Goal: Information Seeking & Learning: Learn about a topic

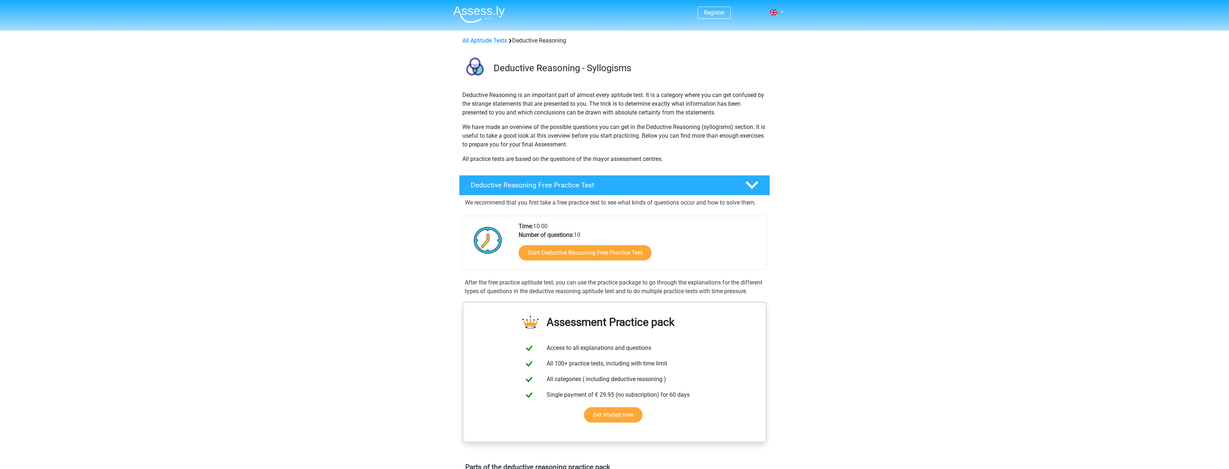
click at [324, 206] on div "Register Nederlands English" at bounding box center [614, 468] width 1229 height 937
click at [595, 255] on link "Start Deductive Reasoning Free Practice Test" at bounding box center [585, 252] width 153 height 17
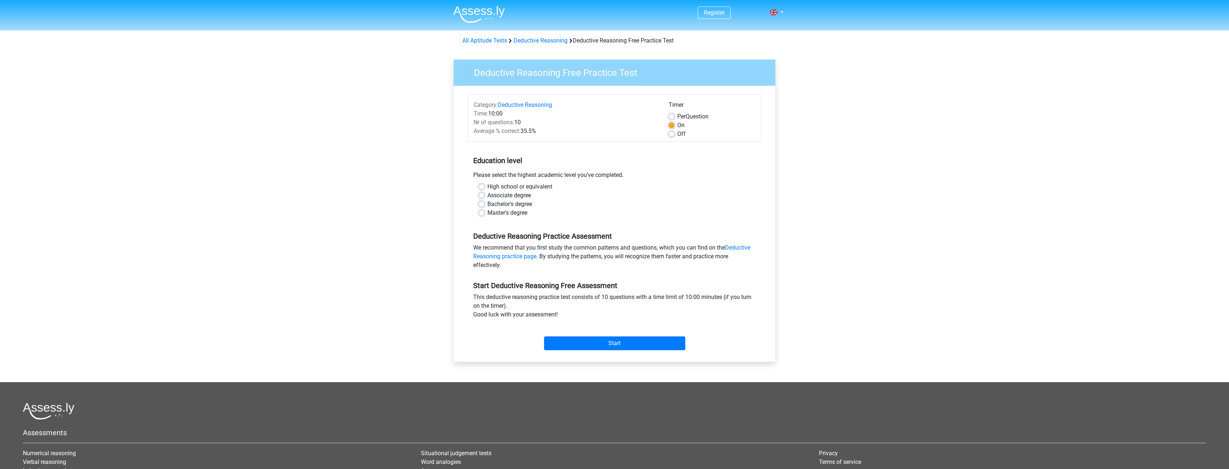
click at [487, 189] on label "High school or equivalent" at bounding box center [519, 186] width 65 height 9
click at [482, 189] on input "High school or equivalent" at bounding box center [482, 185] width 6 height 7
radio input "true"
click at [593, 341] on input "Start" at bounding box center [614, 343] width 141 height 14
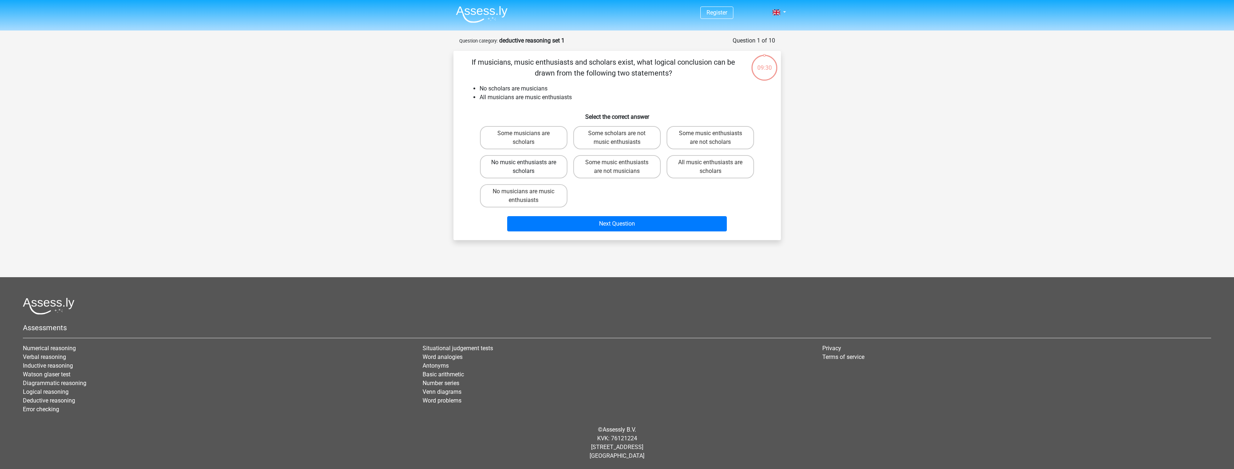
click at [541, 171] on label "No music enthusiasts are scholars" at bounding box center [524, 166] width 88 height 23
click at [528, 167] on input "No music enthusiasts are scholars" at bounding box center [526, 164] width 5 height 5
radio input "true"
click at [599, 167] on label "Some music enthusiasts are not musicians" at bounding box center [617, 166] width 88 height 23
click at [617, 167] on input "Some music enthusiasts are not musicians" at bounding box center [619, 164] width 5 height 5
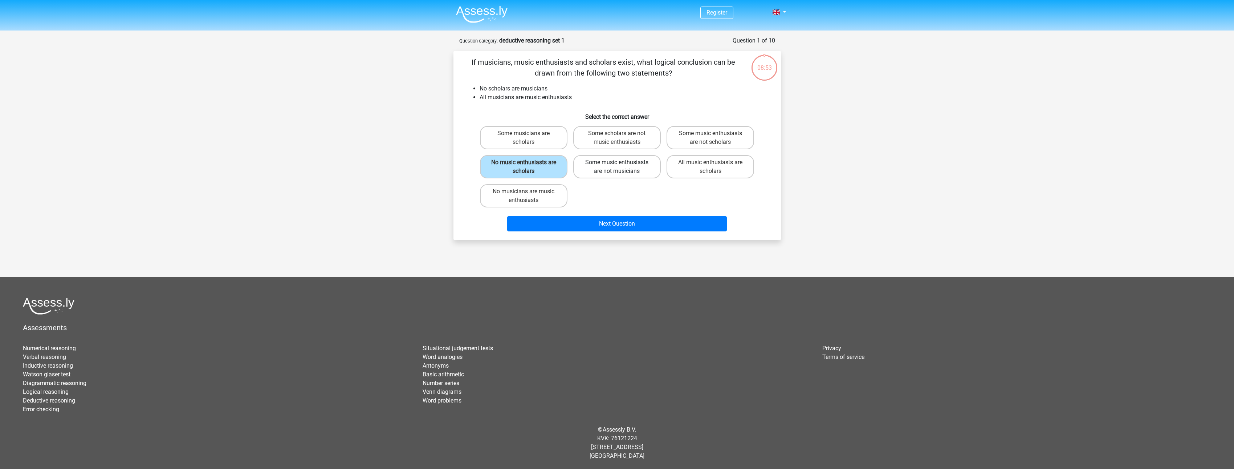
radio input "true"
click at [534, 163] on label "No music enthusiasts are scholars" at bounding box center [524, 166] width 88 height 23
click at [528, 163] on input "No music enthusiasts are scholars" at bounding box center [526, 164] width 5 height 5
radio input "true"
click at [626, 175] on label "Some music enthusiasts are not musicians" at bounding box center [617, 166] width 88 height 23
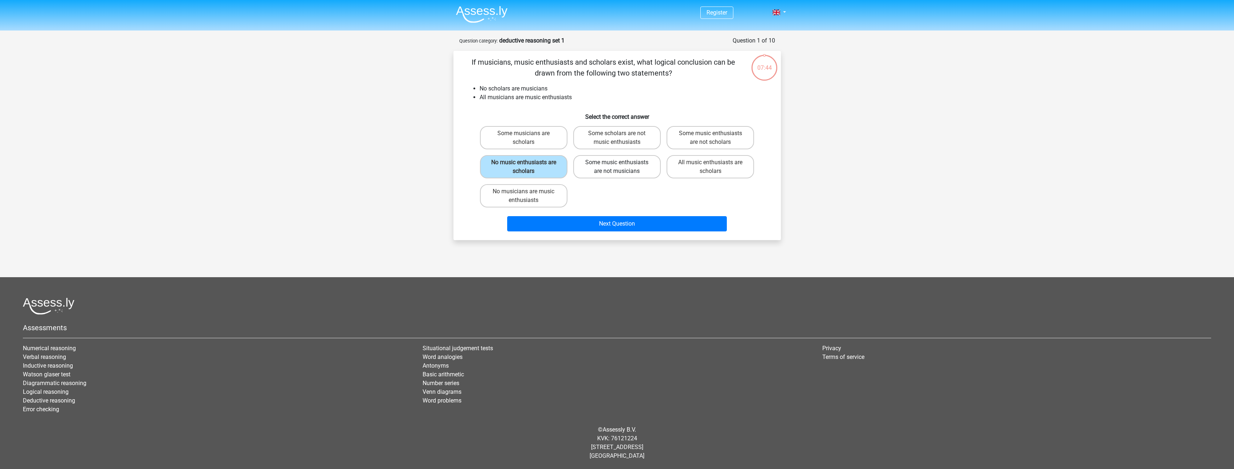
click at [622, 167] on input "Some music enthusiasts are not musicians" at bounding box center [619, 164] width 5 height 5
radio input "true"
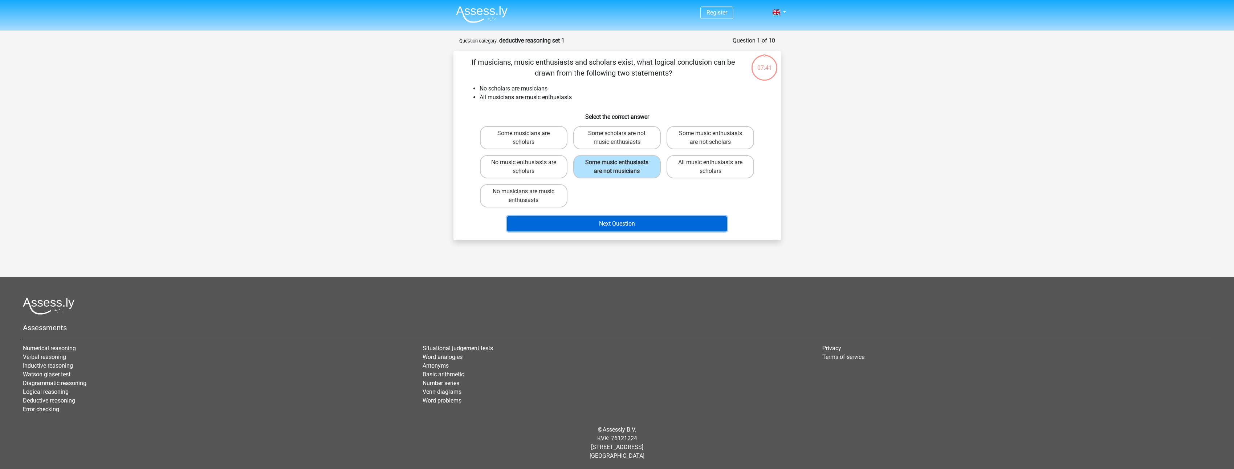
click at [621, 228] on button "Next Question" at bounding box center [617, 223] width 220 height 15
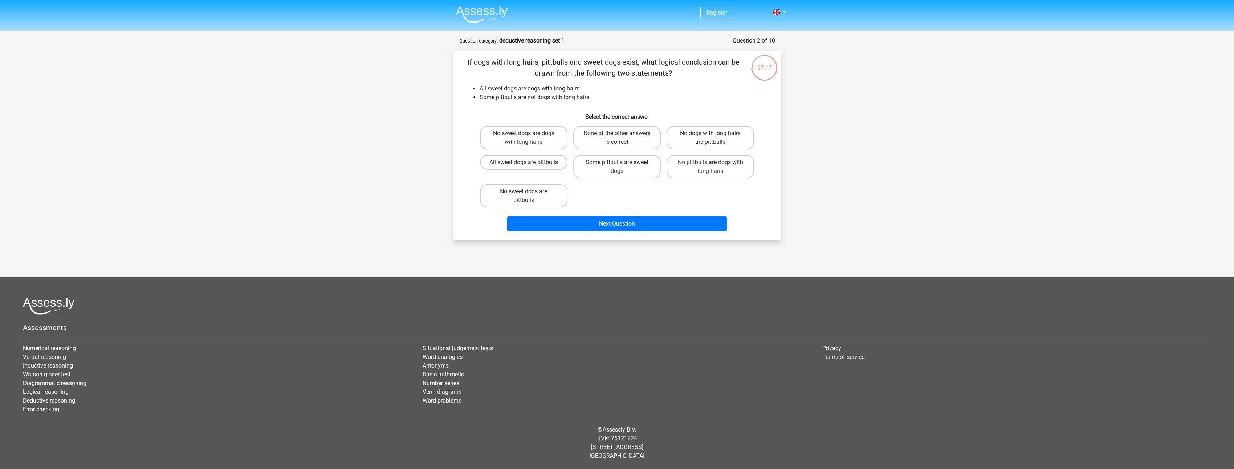
click at [617, 164] on input "Some pittbulls are sweet dogs" at bounding box center [619, 164] width 5 height 5
radio input "true"
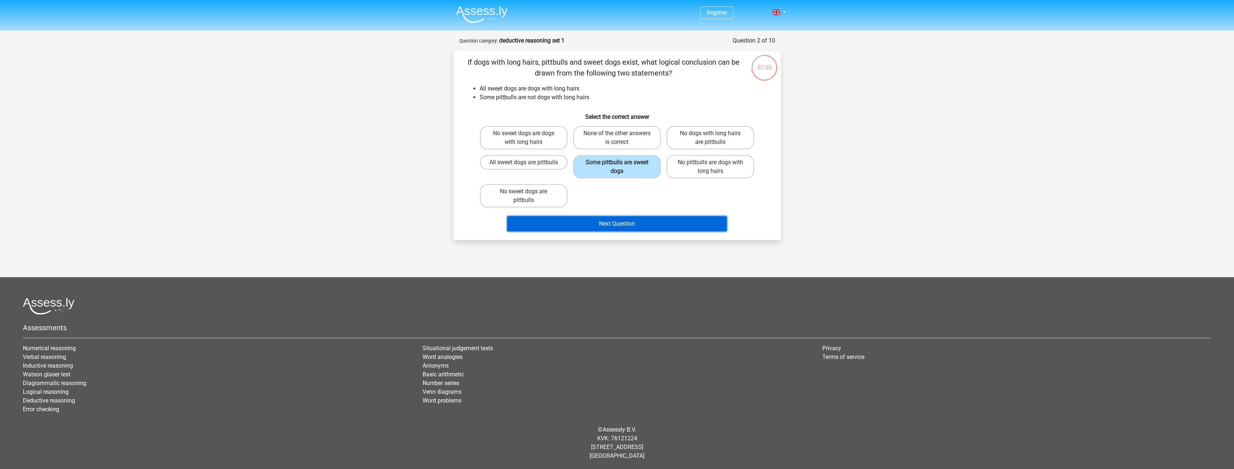
click at [630, 221] on button "Next Question" at bounding box center [617, 223] width 220 height 15
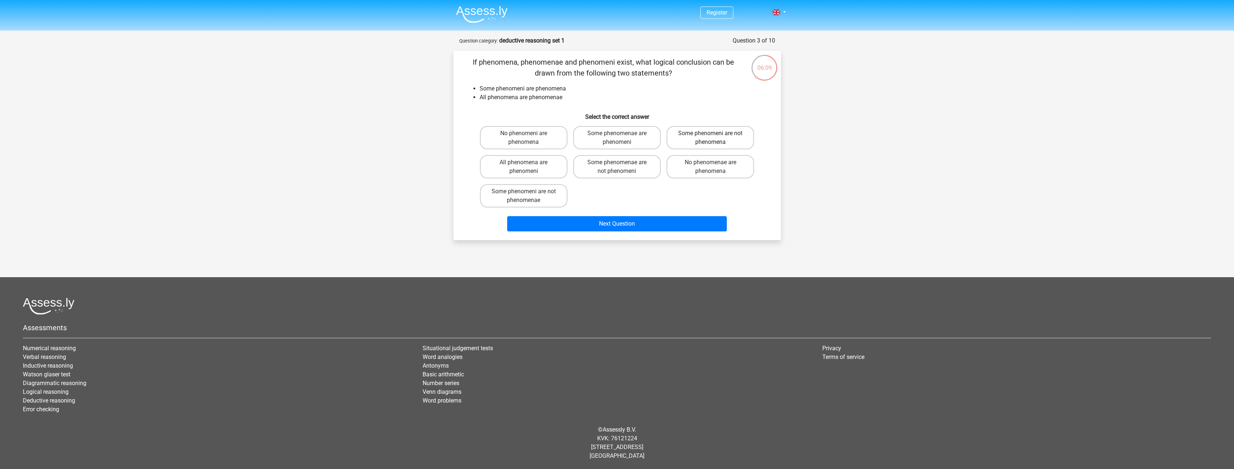
click at [683, 140] on label "Some phenomeni are not phenomena" at bounding box center [711, 137] width 88 height 23
click at [711, 138] on input "Some phenomeni are not phenomena" at bounding box center [713, 135] width 5 height 5
radio input "true"
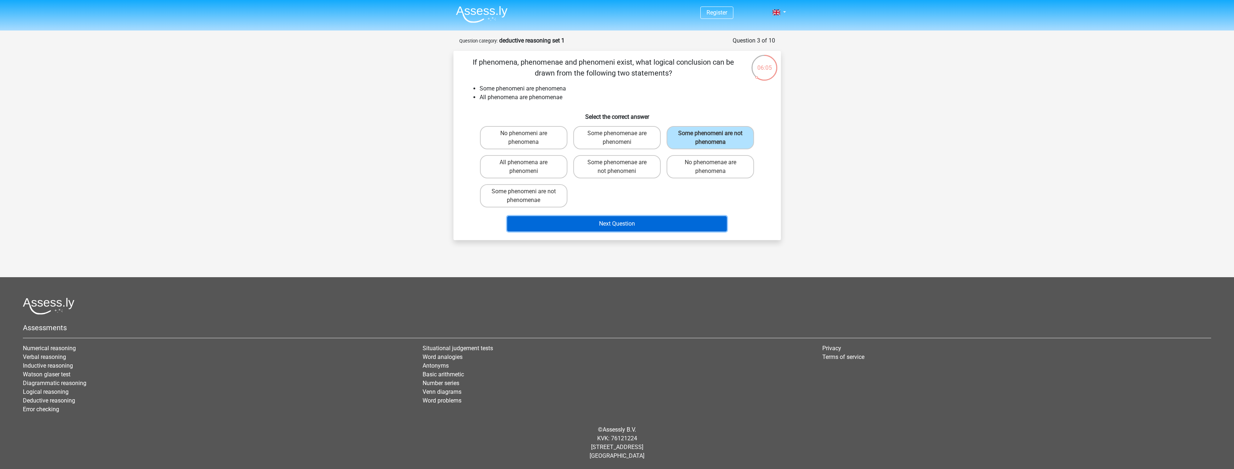
click at [641, 223] on button "Next Question" at bounding box center [617, 223] width 220 height 15
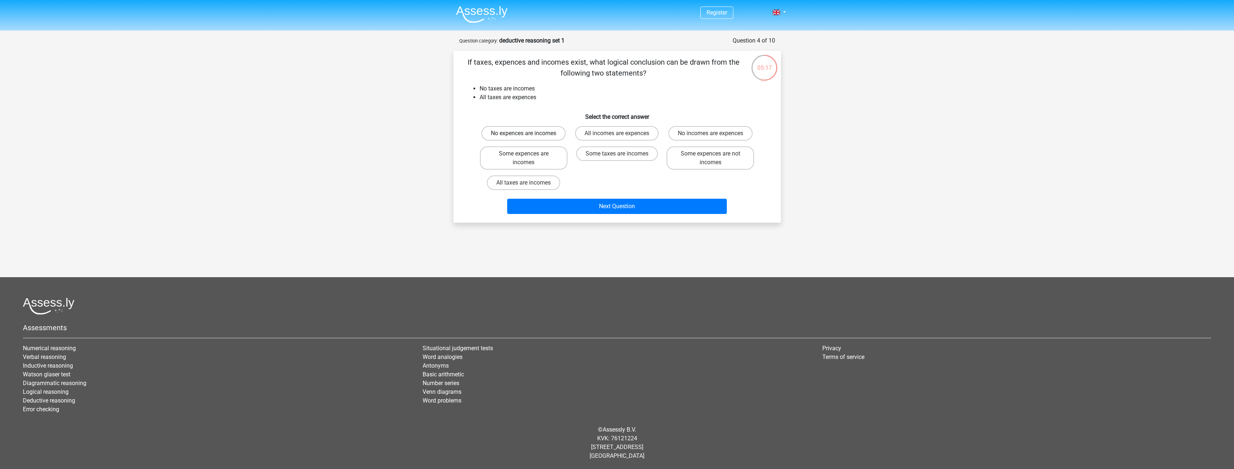
click at [556, 137] on label "No expences are incomes" at bounding box center [523, 133] width 84 height 15
click at [528, 137] on input "No expences are incomes" at bounding box center [526, 135] width 5 height 5
radio input "true"
click at [691, 133] on label "No incomes are expences" at bounding box center [710, 133] width 84 height 15
click at [711, 133] on input "No incomes are expences" at bounding box center [713, 135] width 5 height 5
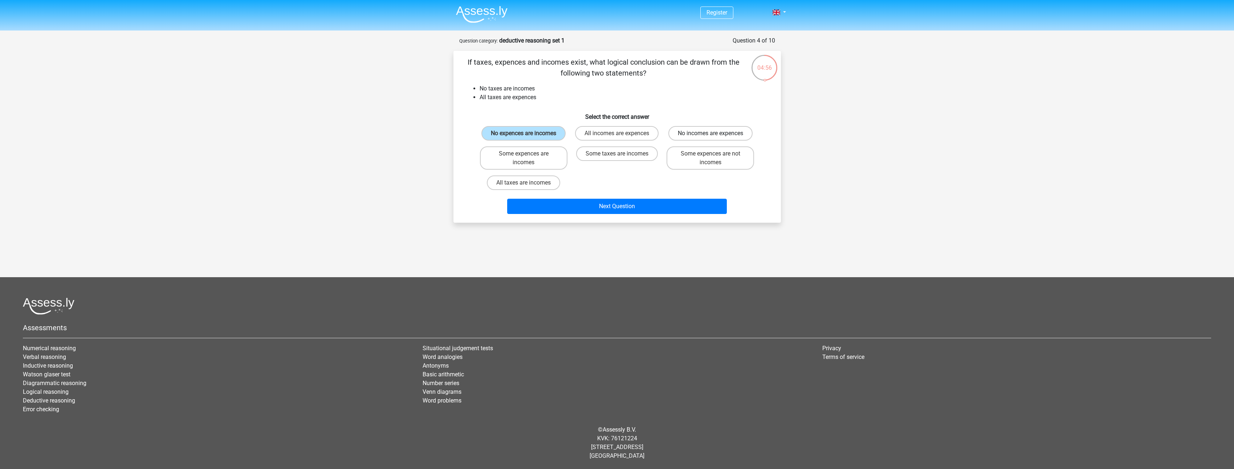
radio input "true"
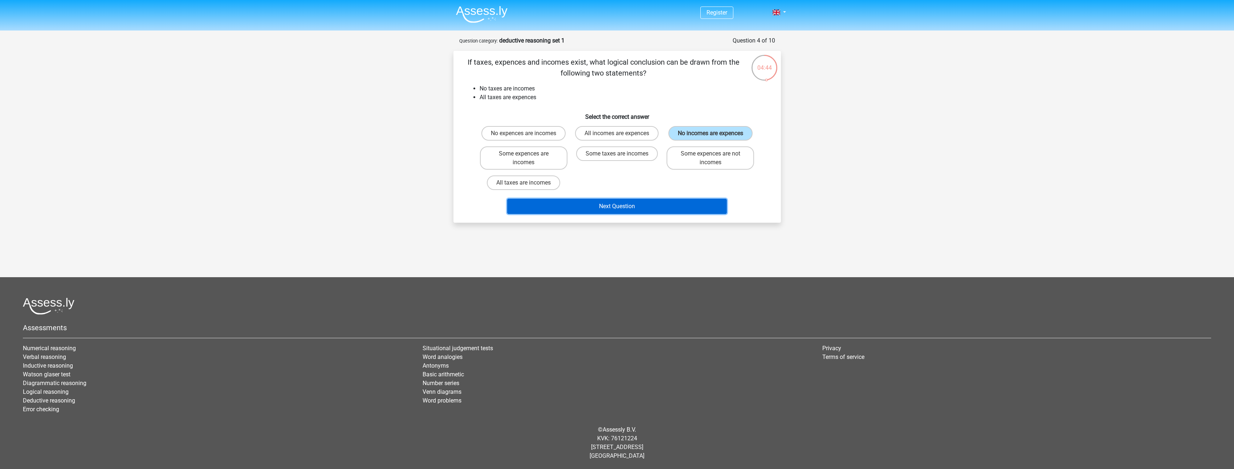
click at [627, 208] on button "Next Question" at bounding box center [617, 206] width 220 height 15
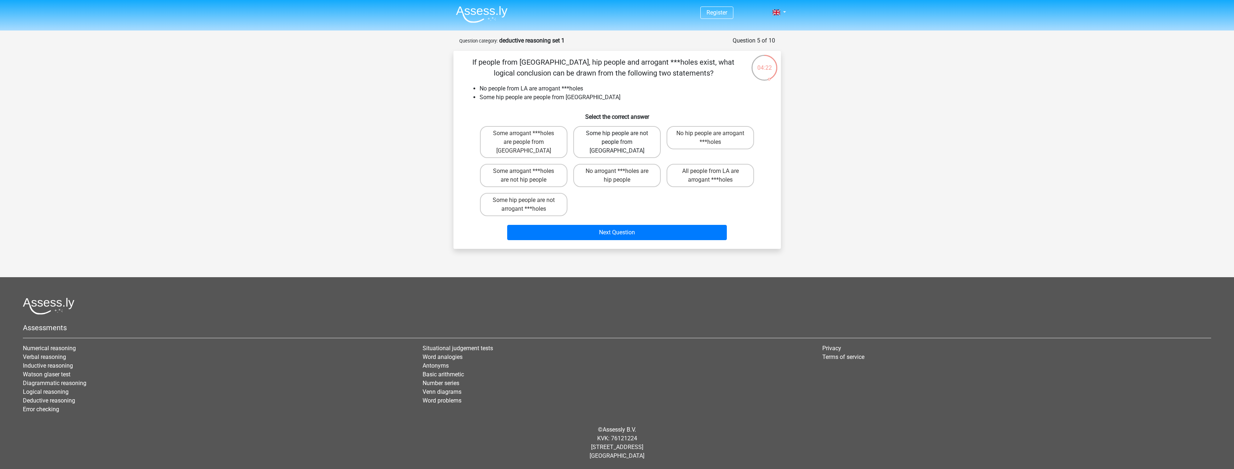
click at [624, 137] on label "Some hip people are not people from LA" at bounding box center [617, 142] width 88 height 32
click at [622, 137] on input "Some hip people are not people from LA" at bounding box center [619, 135] width 5 height 5
radio input "true"
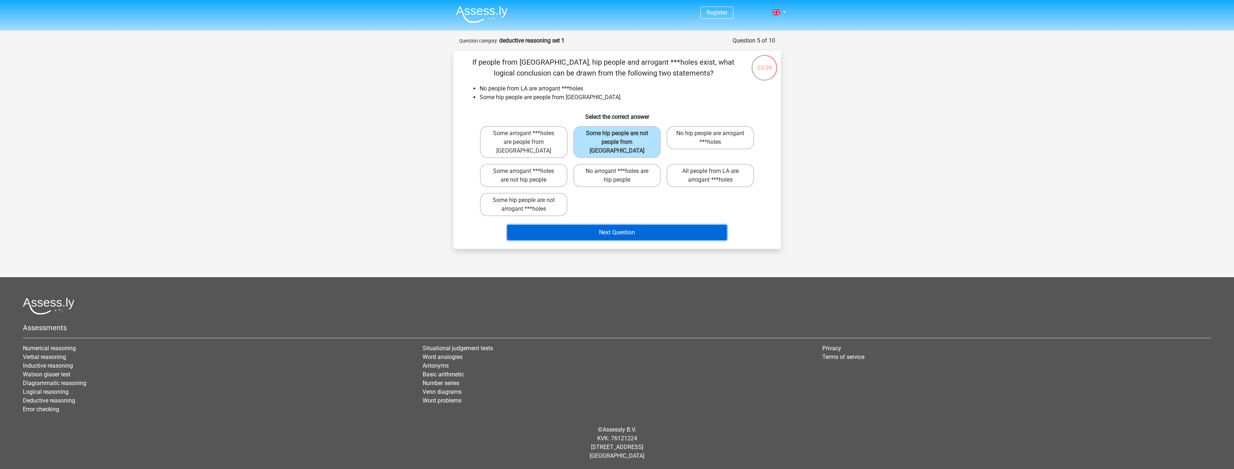
click at [620, 225] on button "Next Question" at bounding box center [617, 232] width 220 height 15
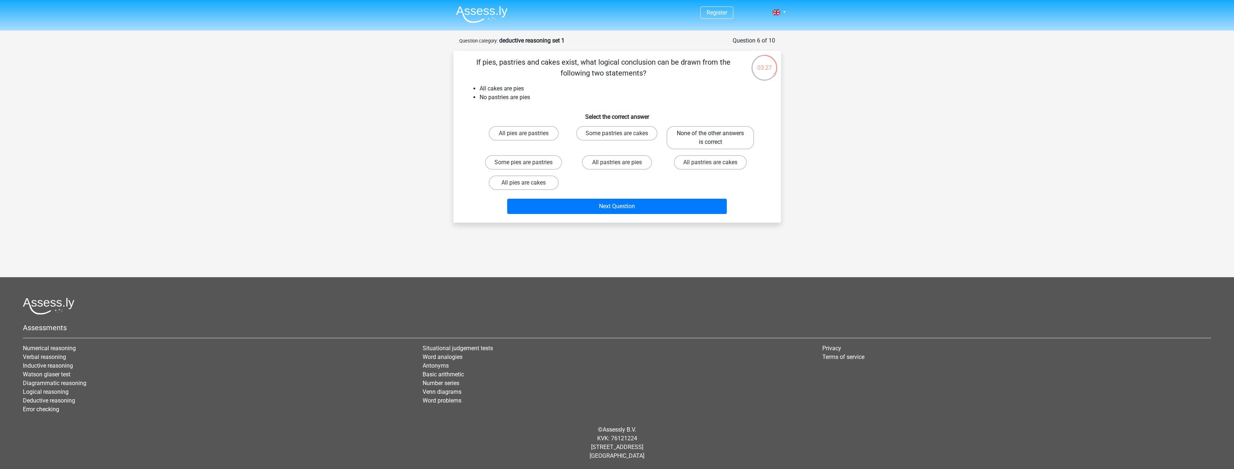
click at [691, 136] on label "None of the other answers is correct" at bounding box center [711, 137] width 88 height 23
click at [711, 136] on input "None of the other answers is correct" at bounding box center [713, 135] width 5 height 5
radio input "true"
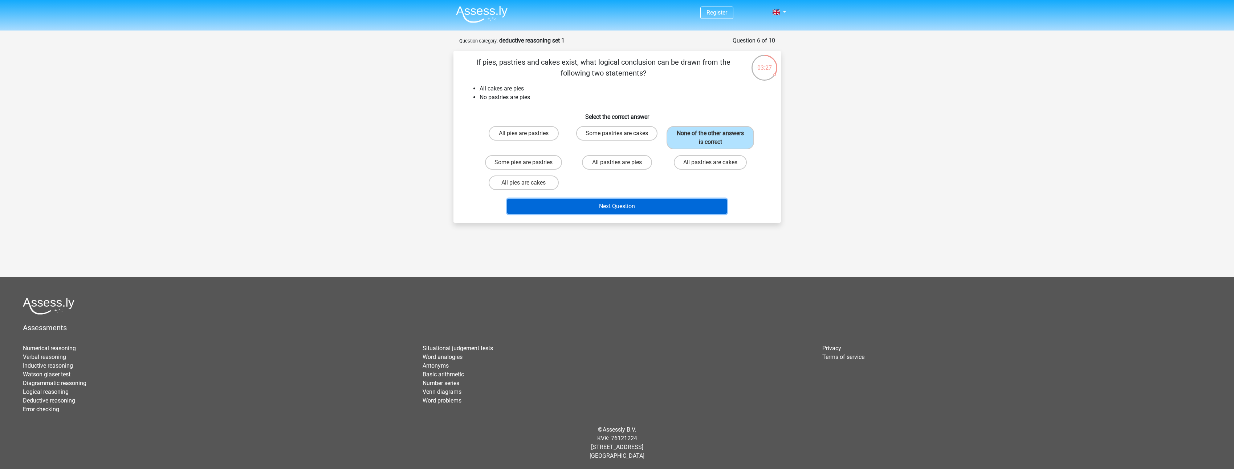
click at [631, 204] on button "Next Question" at bounding box center [617, 206] width 220 height 15
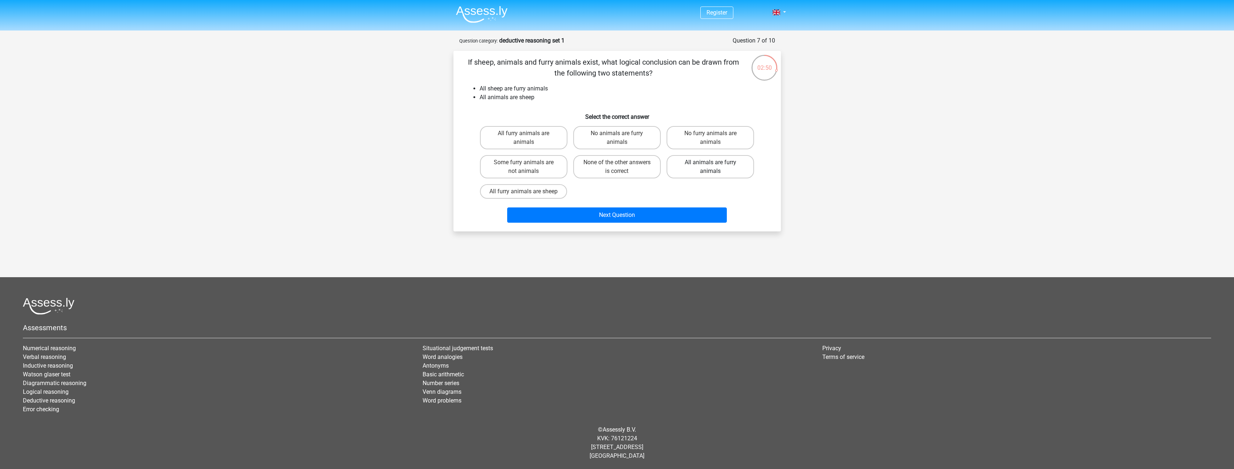
click at [733, 167] on label "All animals are furry animals" at bounding box center [711, 166] width 88 height 23
click at [715, 167] on input "All animals are furry animals" at bounding box center [713, 164] width 5 height 5
radio input "true"
click at [667, 213] on button "Next Question" at bounding box center [617, 214] width 220 height 15
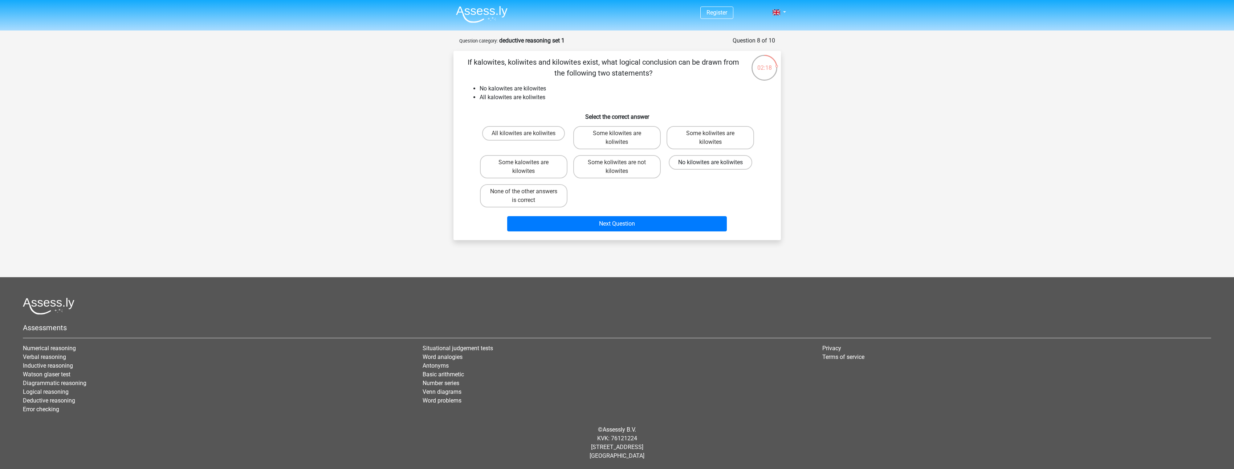
click at [716, 164] on label "No kilowites are koliwites" at bounding box center [711, 162] width 84 height 15
click at [715, 164] on input "No kilowites are koliwites" at bounding box center [713, 164] width 5 height 5
radio input "true"
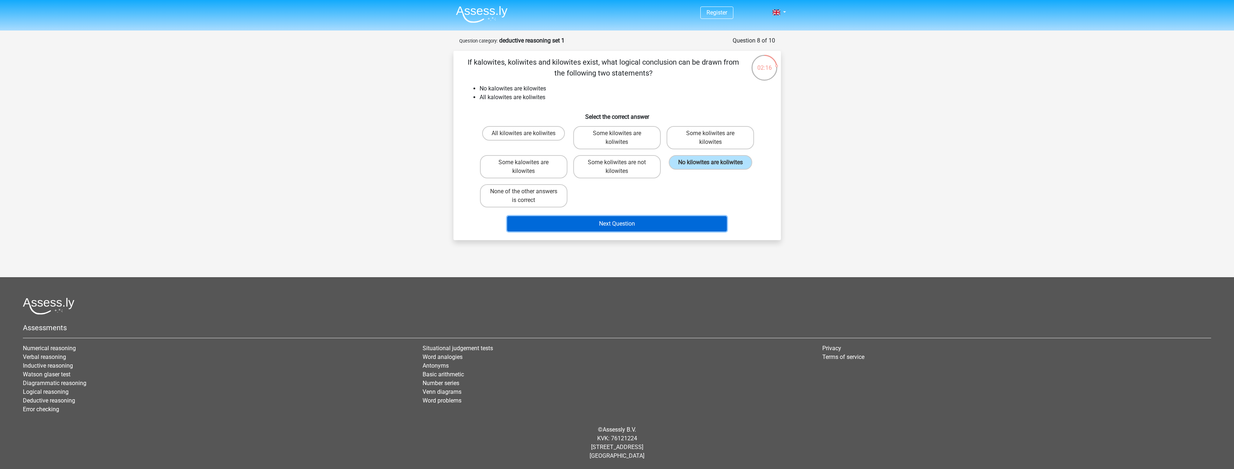
click at [649, 221] on button "Next Question" at bounding box center [617, 223] width 220 height 15
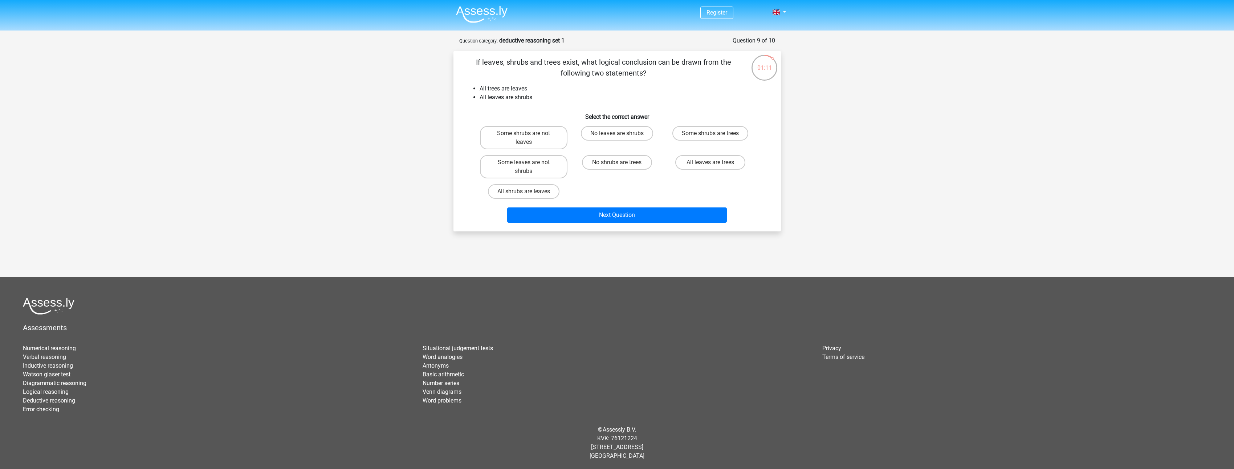
click at [713, 163] on input "All leaves are trees" at bounding box center [713, 164] width 5 height 5
radio input "true"
click at [655, 211] on button "Next Question" at bounding box center [617, 214] width 220 height 15
click at [724, 163] on label "Some viruses are malicious" at bounding box center [711, 166] width 88 height 23
click at [715, 163] on input "Some viruses are malicious" at bounding box center [713, 164] width 5 height 5
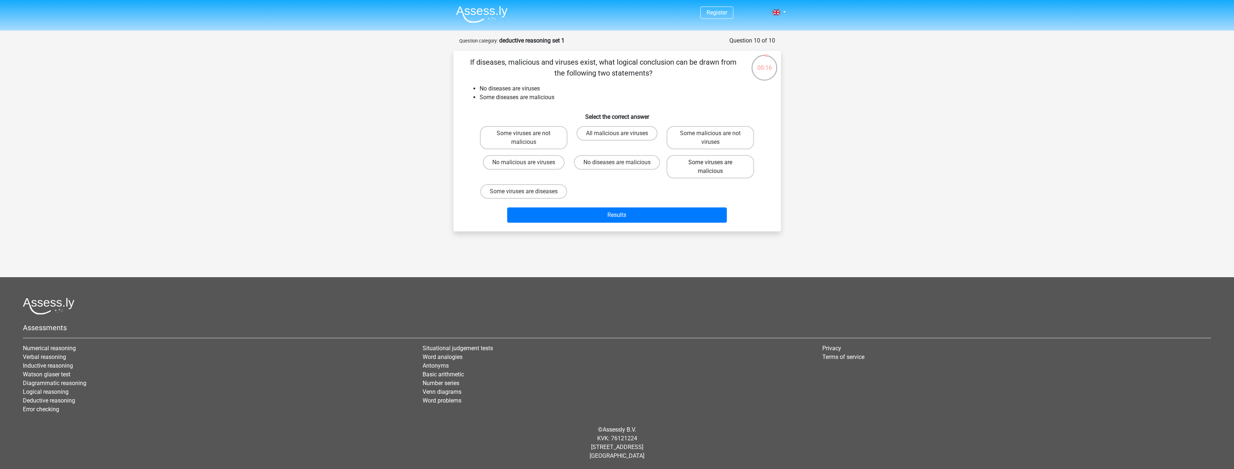
radio input "true"
click at [630, 220] on button "Results" at bounding box center [617, 214] width 220 height 15
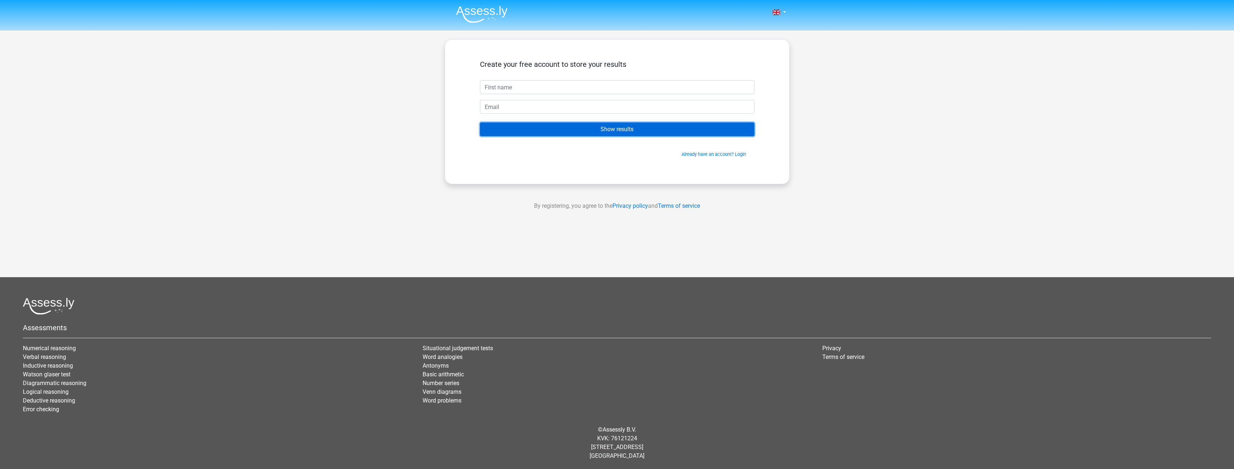
click at [644, 134] on input "Show results" at bounding box center [617, 129] width 274 height 14
click at [621, 84] on input "text" at bounding box center [617, 87] width 274 height 14
type input "J"
click at [596, 104] on input "email" at bounding box center [617, 107] width 274 height 14
type input "[EMAIL_ADDRESS][DOMAIN_NAME]"
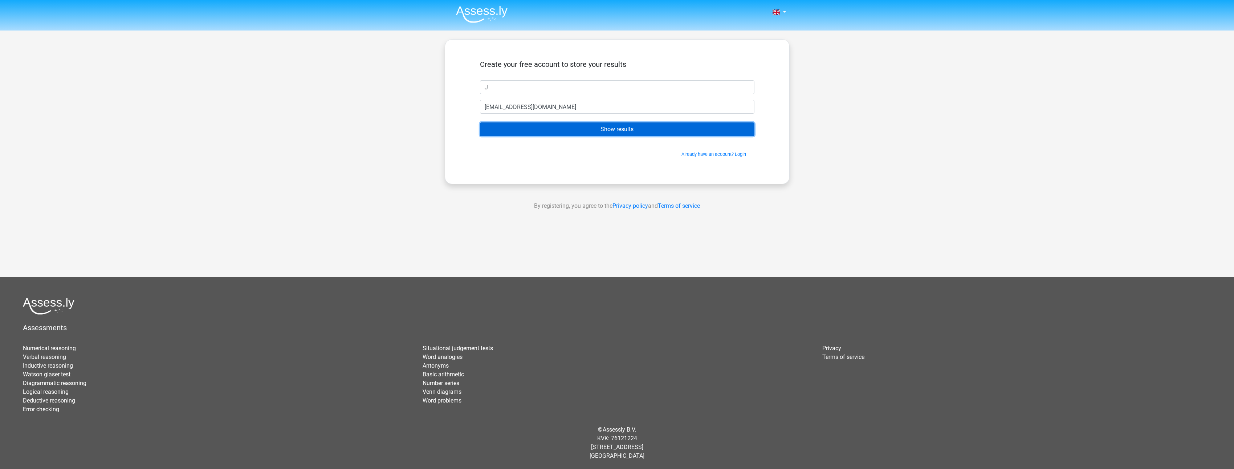
click at [561, 133] on input "Show results" at bounding box center [617, 129] width 274 height 14
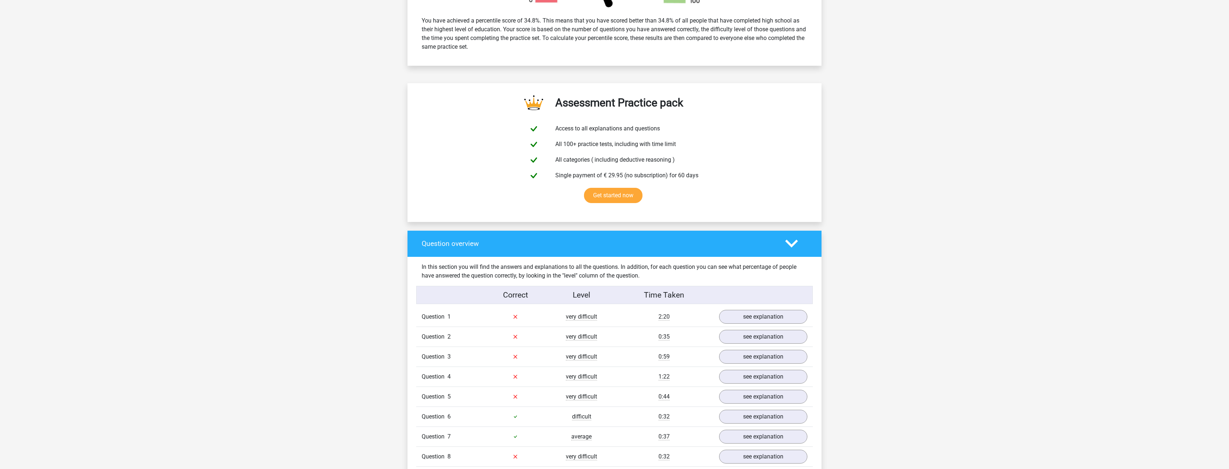
scroll to position [363, 0]
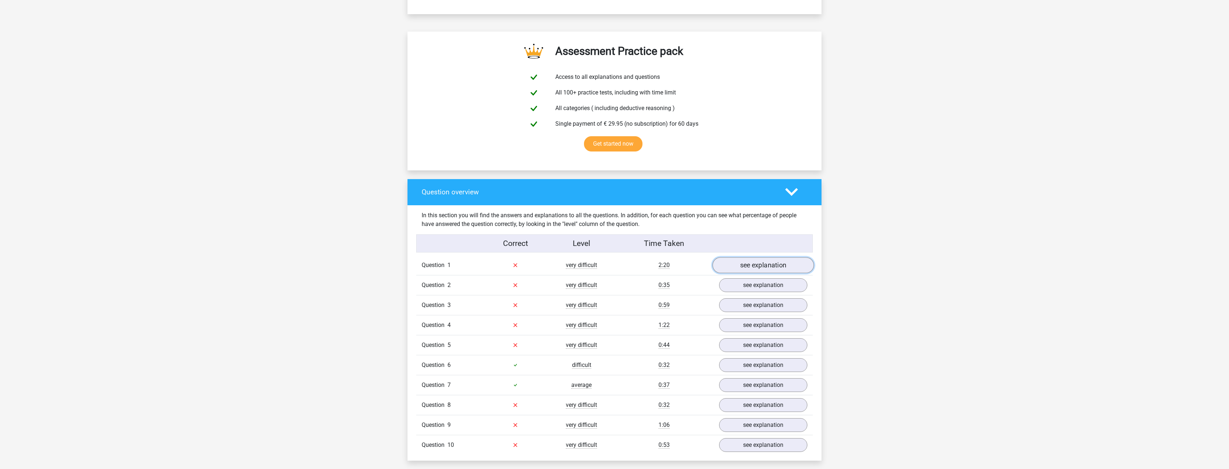
click at [739, 259] on link "see explanation" at bounding box center [762, 265] width 101 height 16
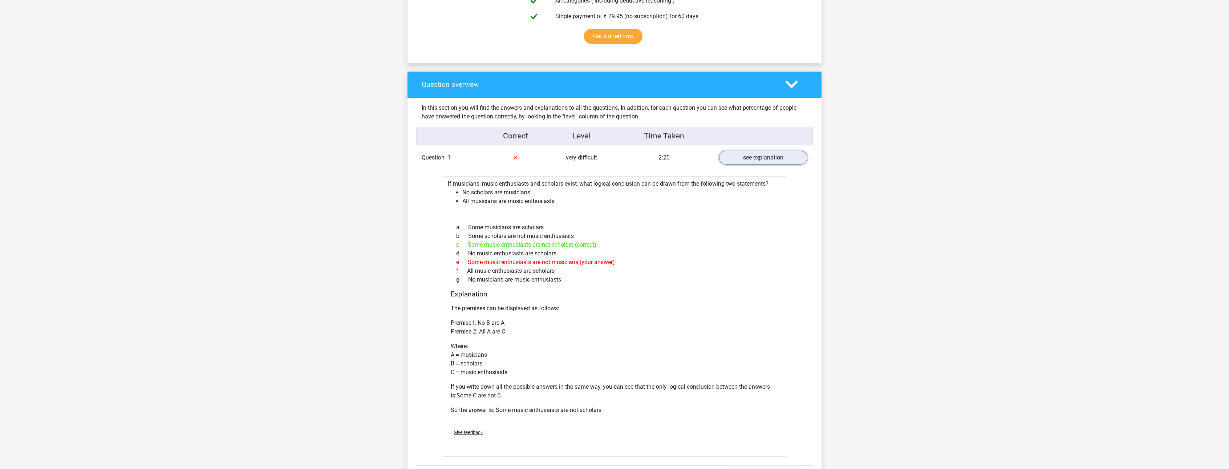
scroll to position [472, 0]
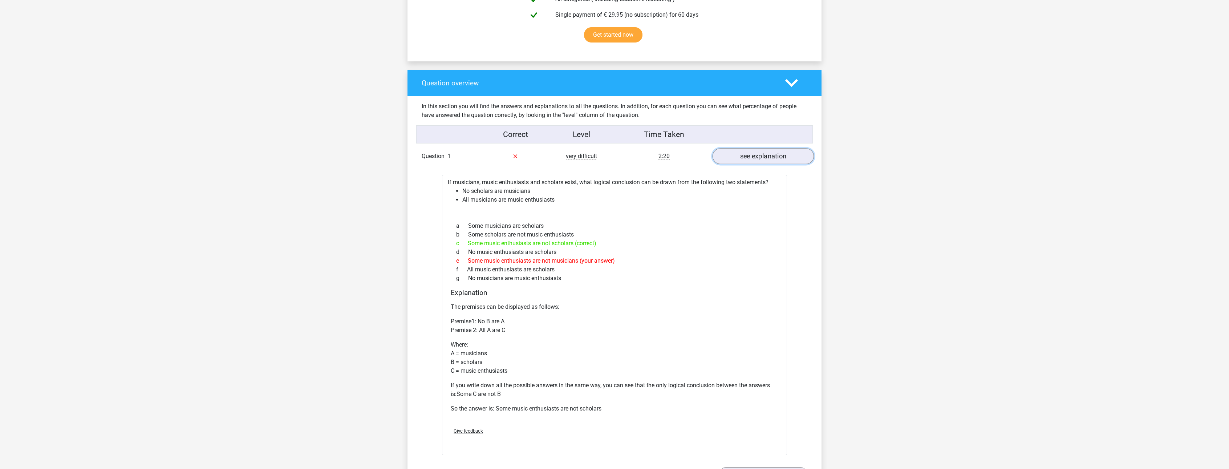
click at [783, 150] on link "see explanation" at bounding box center [762, 156] width 101 height 16
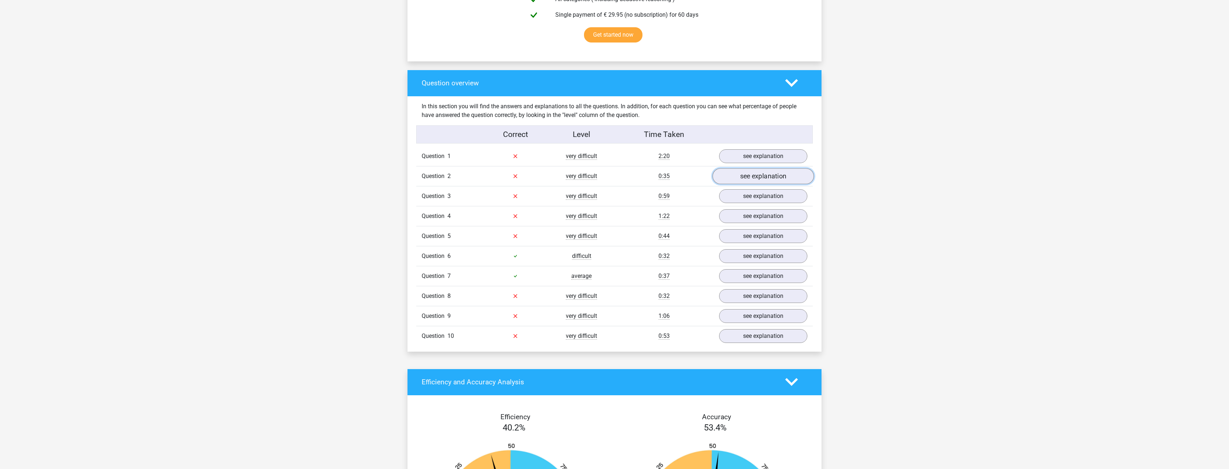
click at [782, 175] on link "see explanation" at bounding box center [762, 176] width 101 height 16
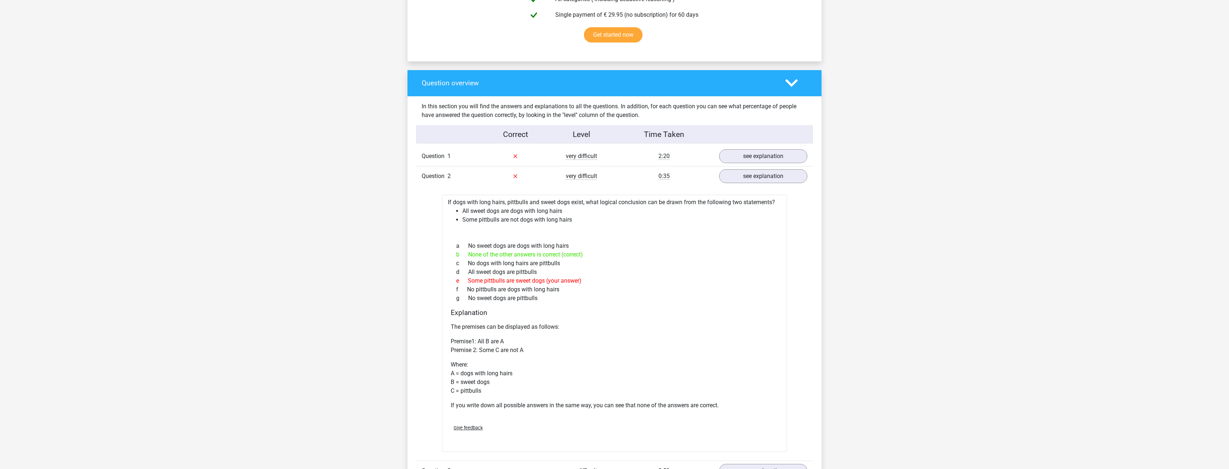
click at [586, 224] on div "If dogs with long hairs, pittbulls and sweet dogs exist, what logical conclusio…" at bounding box center [614, 323] width 345 height 257
click at [763, 175] on link "see explanation" at bounding box center [762, 176] width 101 height 16
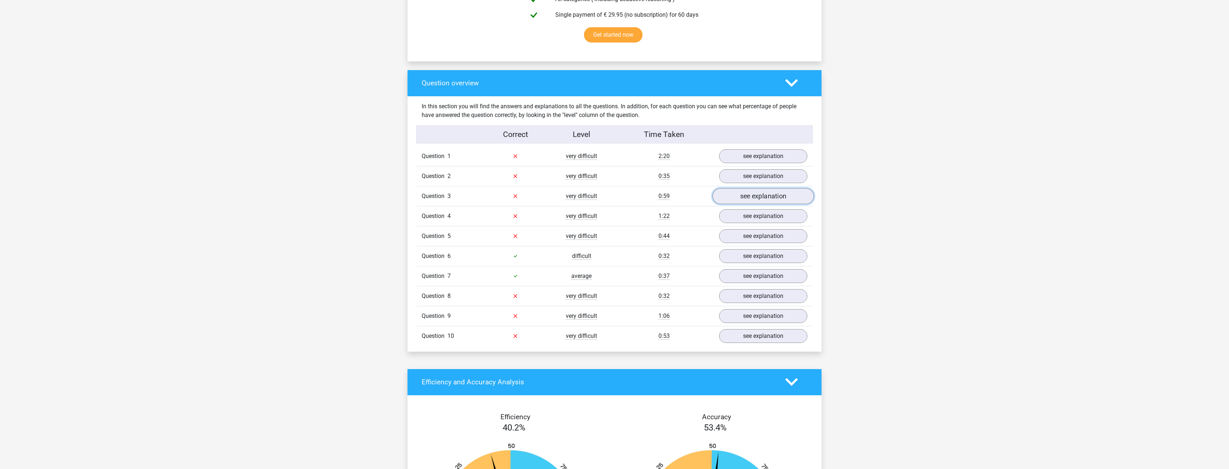
click at [761, 200] on link "see explanation" at bounding box center [762, 196] width 101 height 16
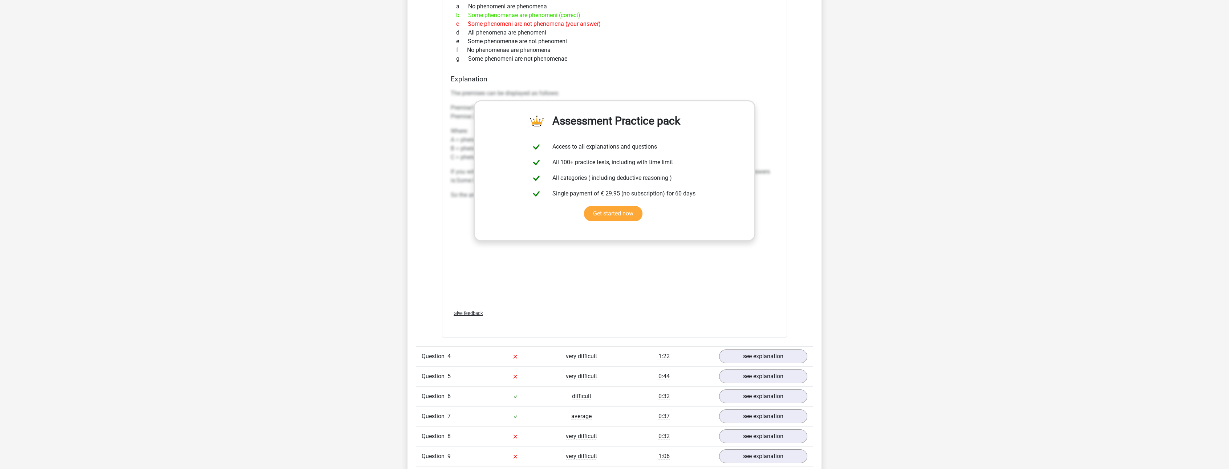
scroll to position [799, 0]
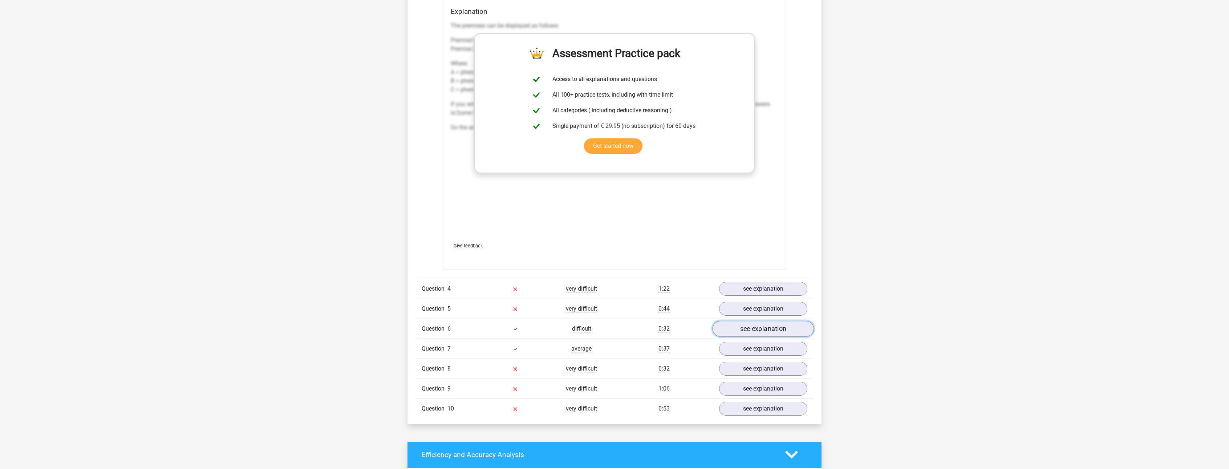
click at [783, 332] on link "see explanation" at bounding box center [762, 329] width 101 height 16
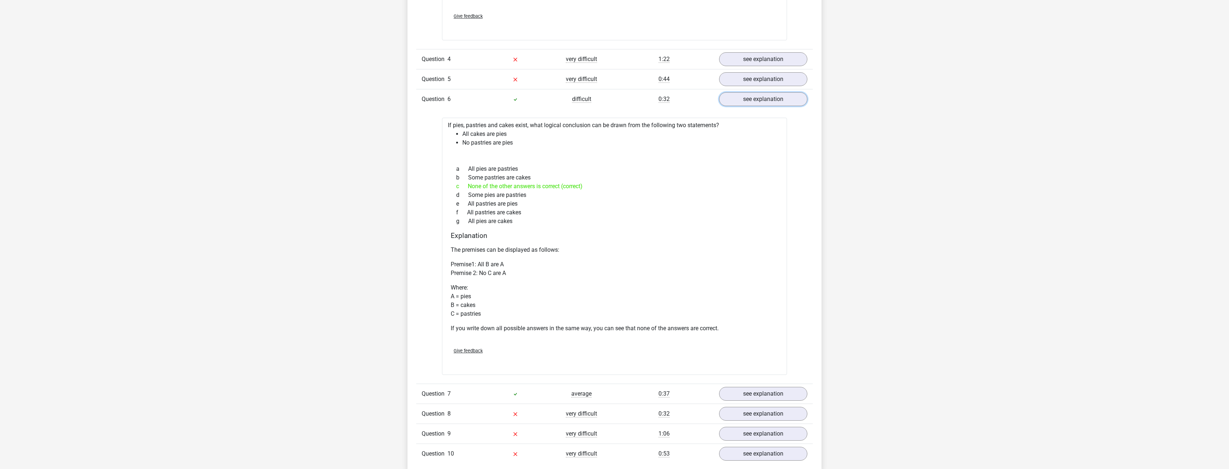
scroll to position [1053, 0]
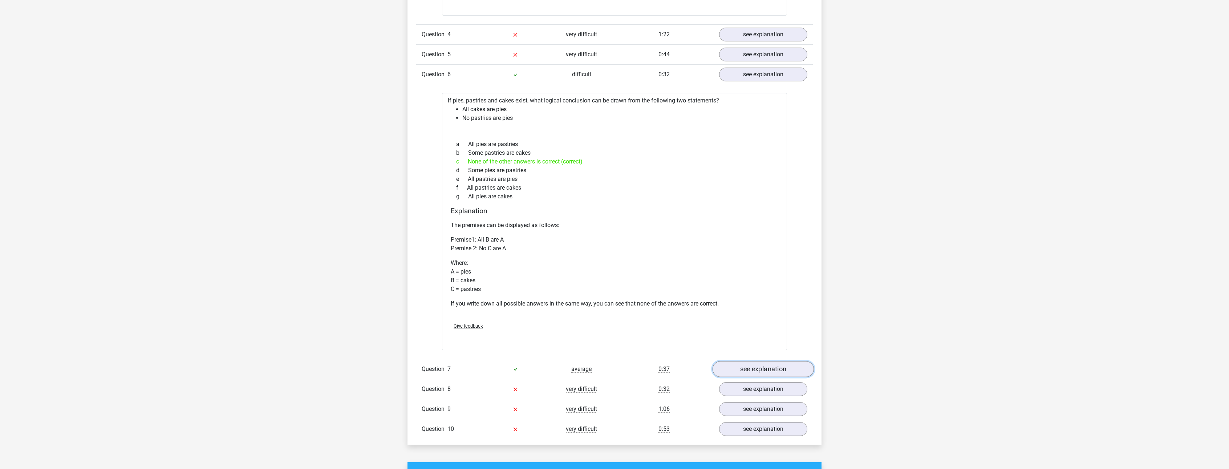
click at [788, 369] on link "see explanation" at bounding box center [762, 369] width 101 height 16
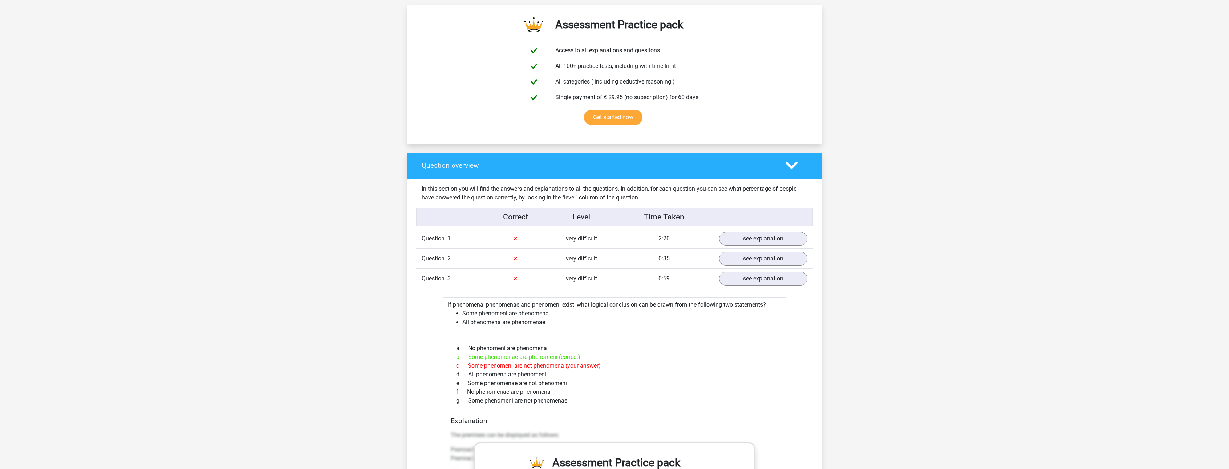
scroll to position [0, 0]
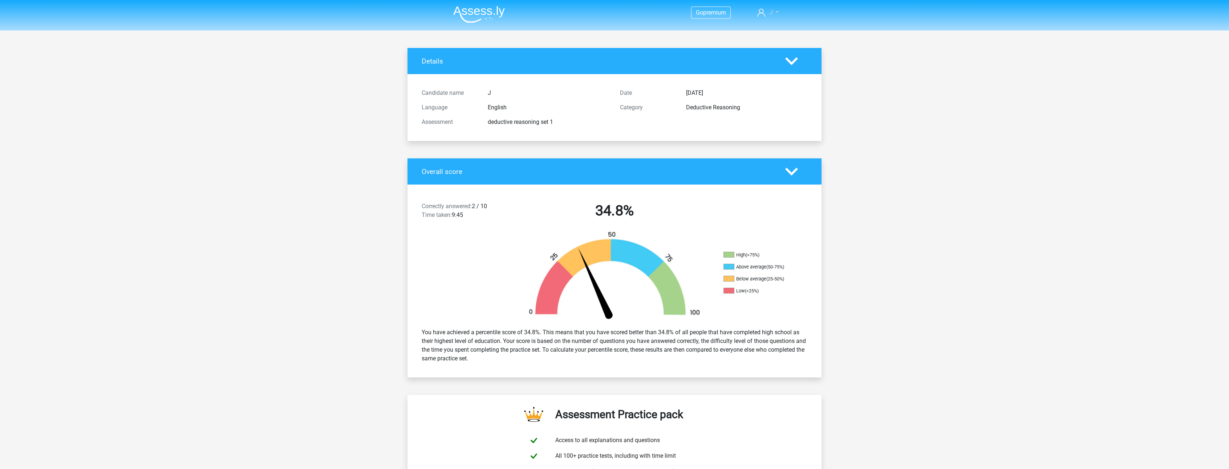
click at [774, 11] on link "J" at bounding box center [767, 12] width 27 height 9
click at [773, 10] on link "J" at bounding box center [767, 12] width 27 height 9
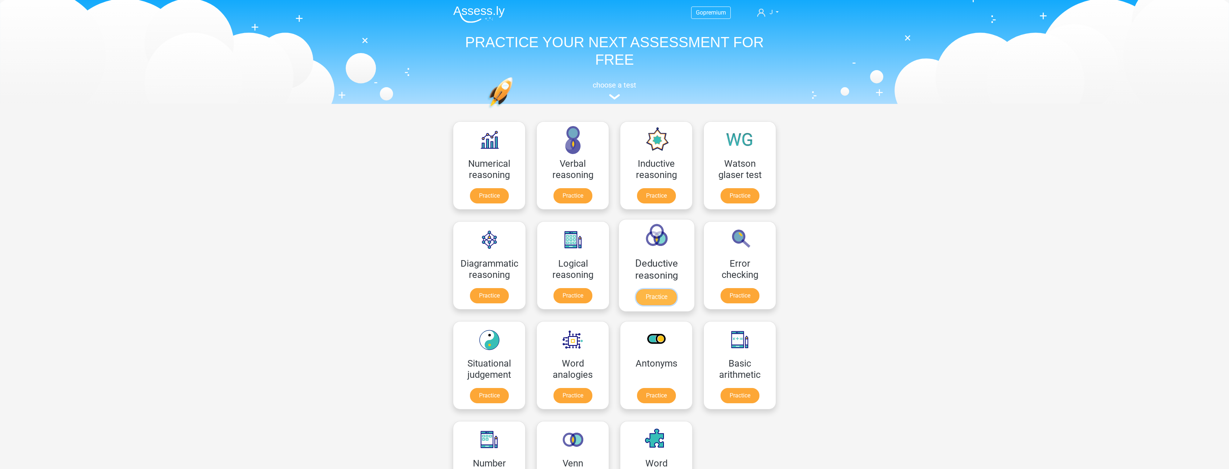
click at [655, 293] on link "Practice" at bounding box center [656, 297] width 41 height 16
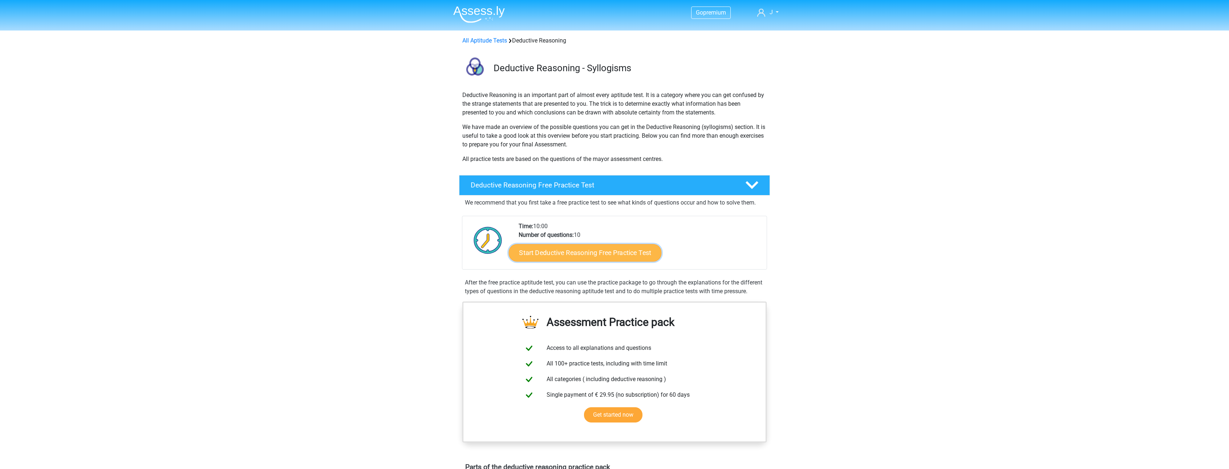
click at [609, 255] on link "Start Deductive Reasoning Free Practice Test" at bounding box center [585, 252] width 153 height 17
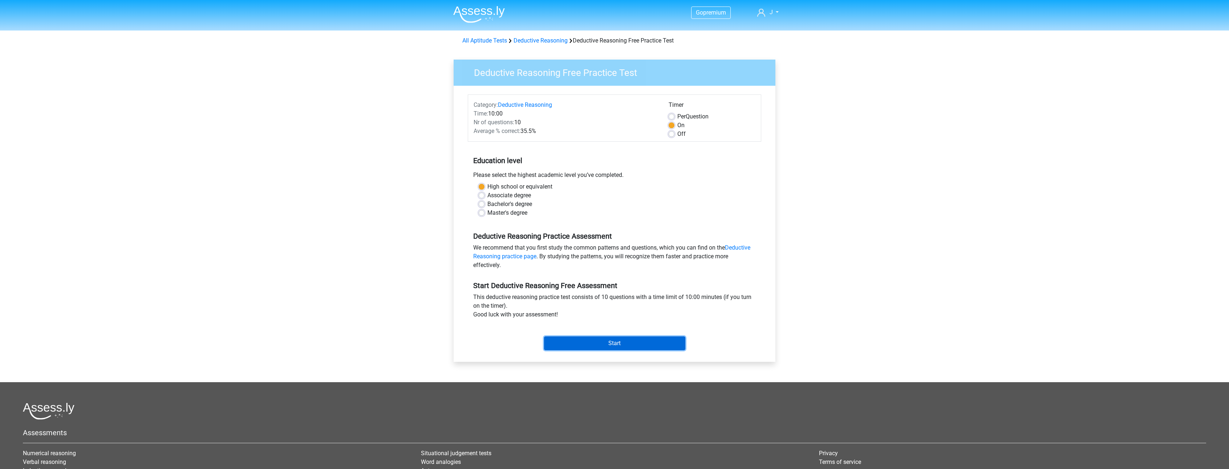
click at [622, 345] on input "Start" at bounding box center [614, 343] width 141 height 14
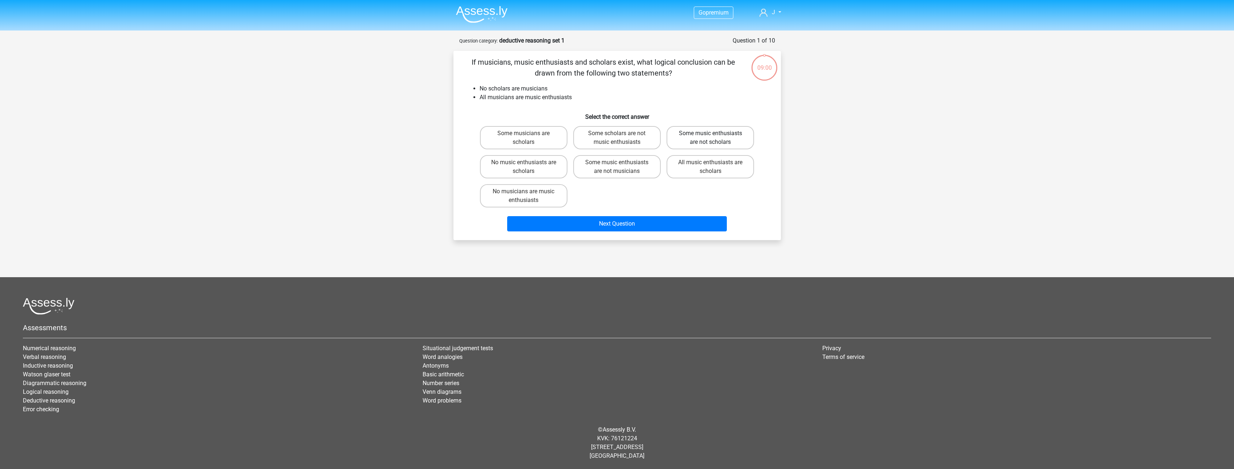
click at [705, 141] on label "Some music enthusiasts are not scholars" at bounding box center [711, 137] width 88 height 23
click at [711, 138] on input "Some music enthusiasts are not scholars" at bounding box center [713, 135] width 5 height 5
radio input "true"
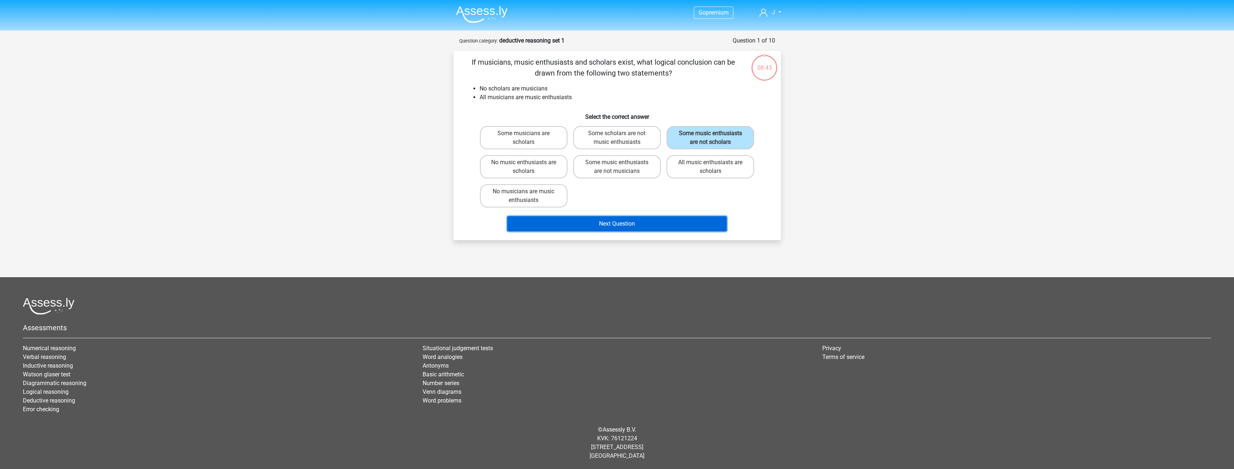
click at [626, 224] on button "Next Question" at bounding box center [617, 223] width 220 height 15
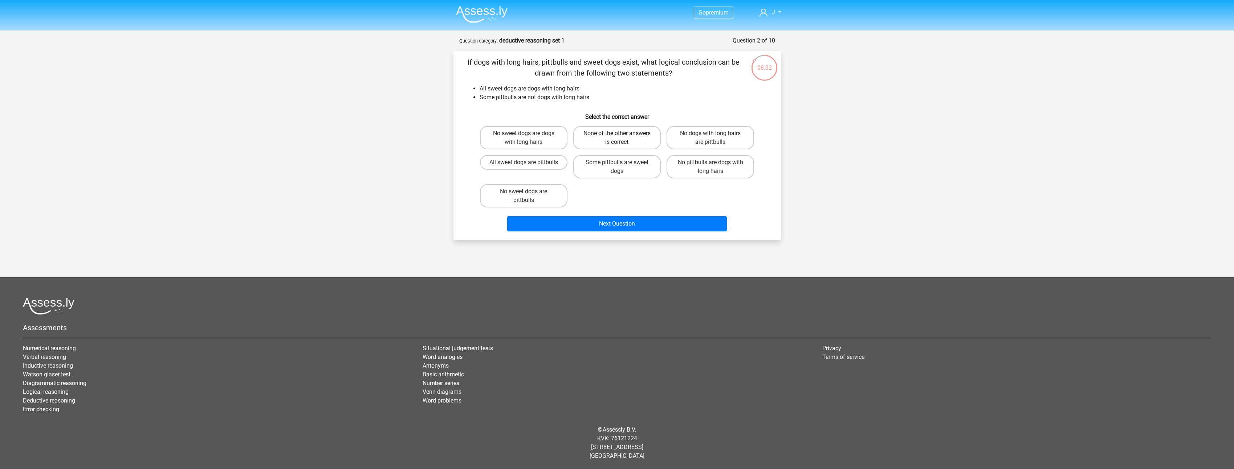
click at [614, 137] on label "None of the other answers is correct" at bounding box center [617, 137] width 88 height 23
click at [617, 137] on input "None of the other answers is correct" at bounding box center [619, 135] width 5 height 5
radio input "true"
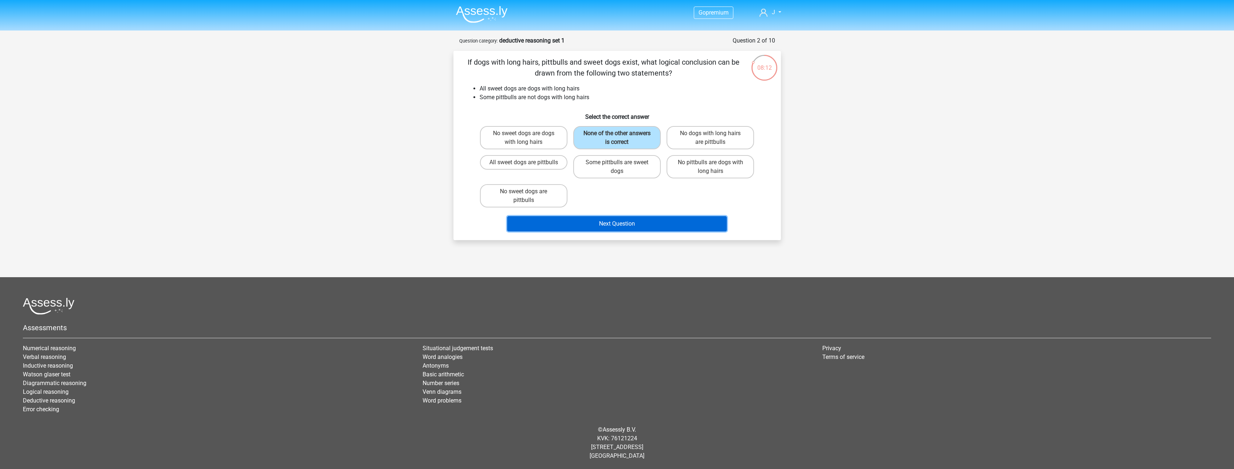
click at [625, 220] on button "Next Question" at bounding box center [617, 223] width 220 height 15
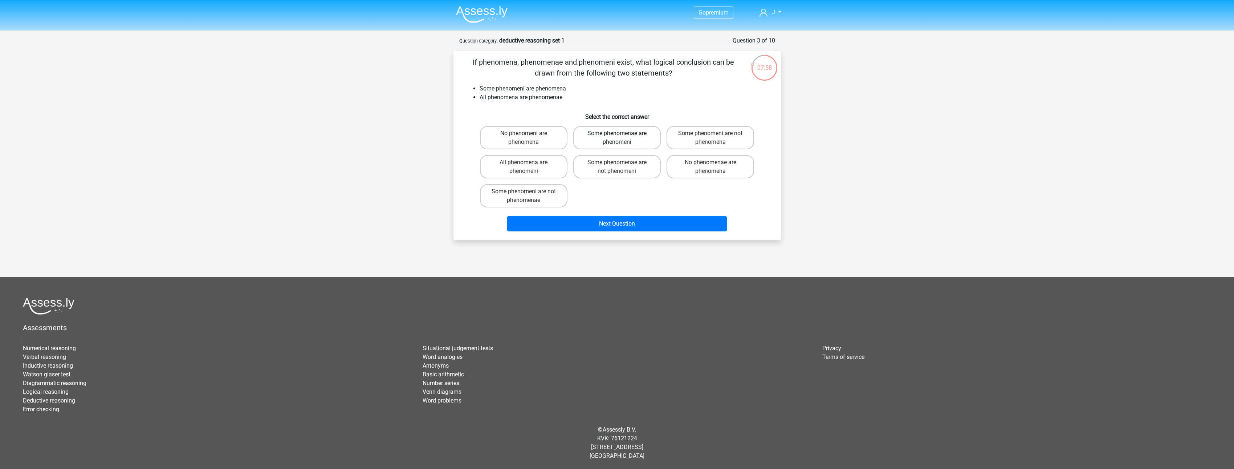
click at [623, 133] on label "Some phenomenae are phenomeni" at bounding box center [617, 137] width 88 height 23
click at [622, 133] on input "Some phenomenae are phenomeni" at bounding box center [619, 135] width 5 height 5
radio input "true"
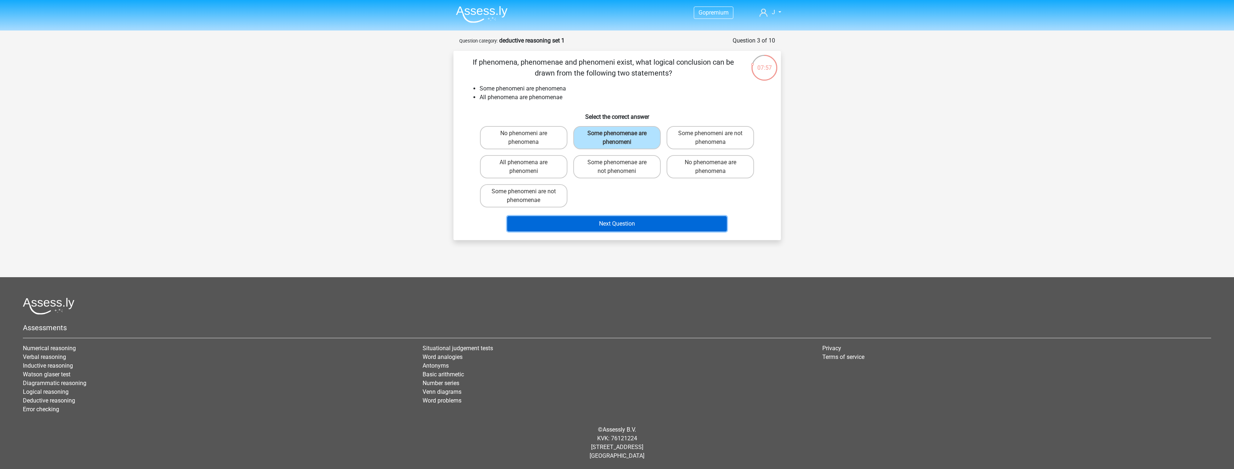
click at [613, 223] on button "Next Question" at bounding box center [617, 223] width 220 height 15
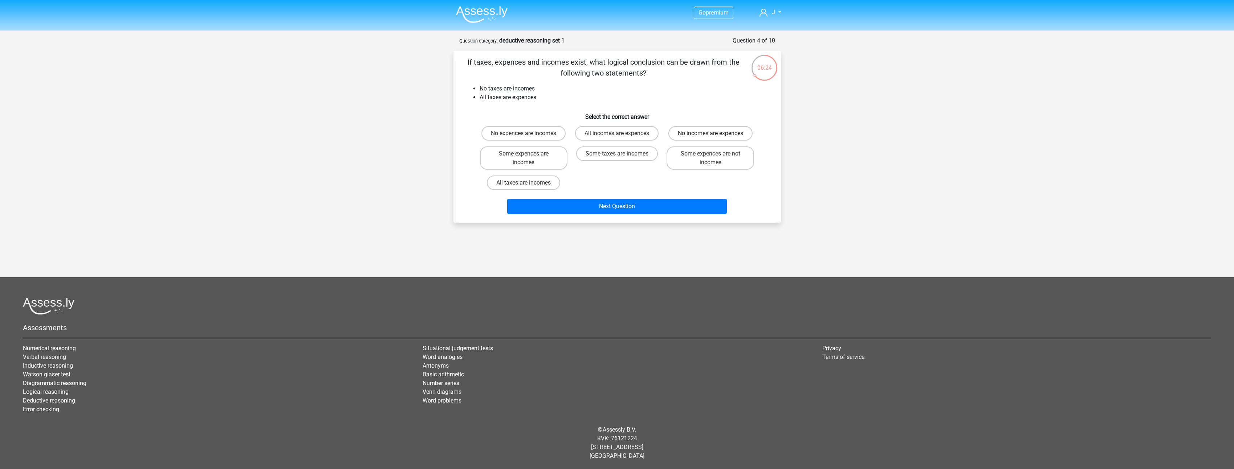
click at [727, 137] on label "No incomes are expences" at bounding box center [710, 133] width 84 height 15
click at [715, 137] on input "No incomes are expences" at bounding box center [713, 135] width 5 height 5
radio input "true"
click at [595, 206] on button "Next Question" at bounding box center [617, 206] width 220 height 15
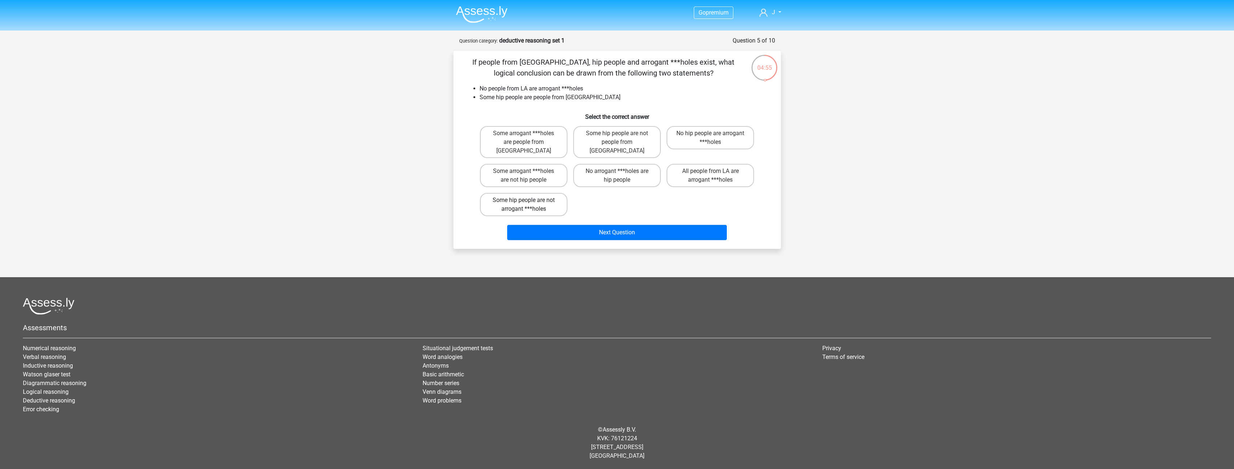
click at [520, 193] on label "Some hip people are not arrogant ***holes" at bounding box center [524, 204] width 88 height 23
click at [524, 200] on input "Some hip people are not arrogant ***holes" at bounding box center [526, 202] width 5 height 5
radio input "true"
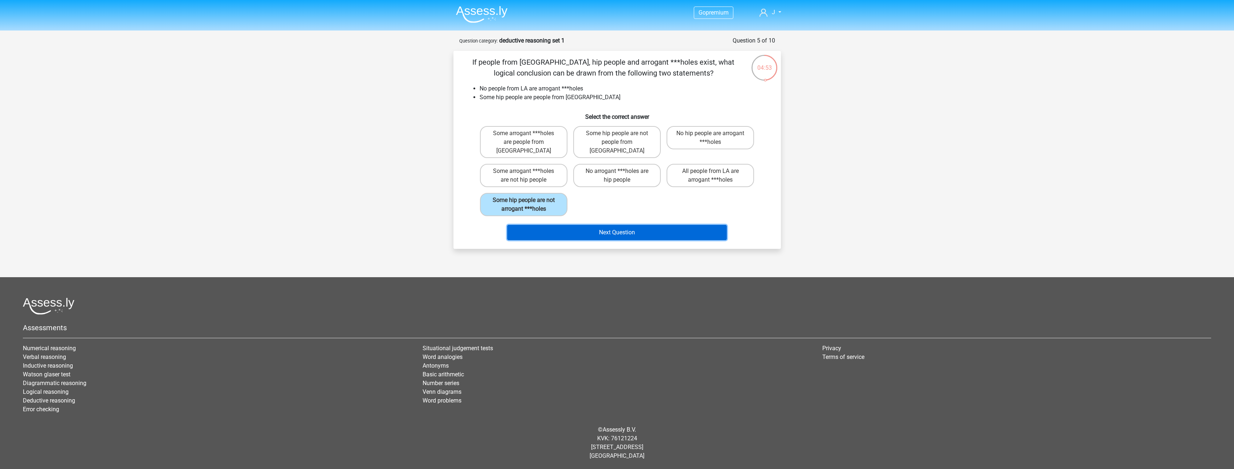
click at [620, 228] on button "Next Question" at bounding box center [617, 232] width 220 height 15
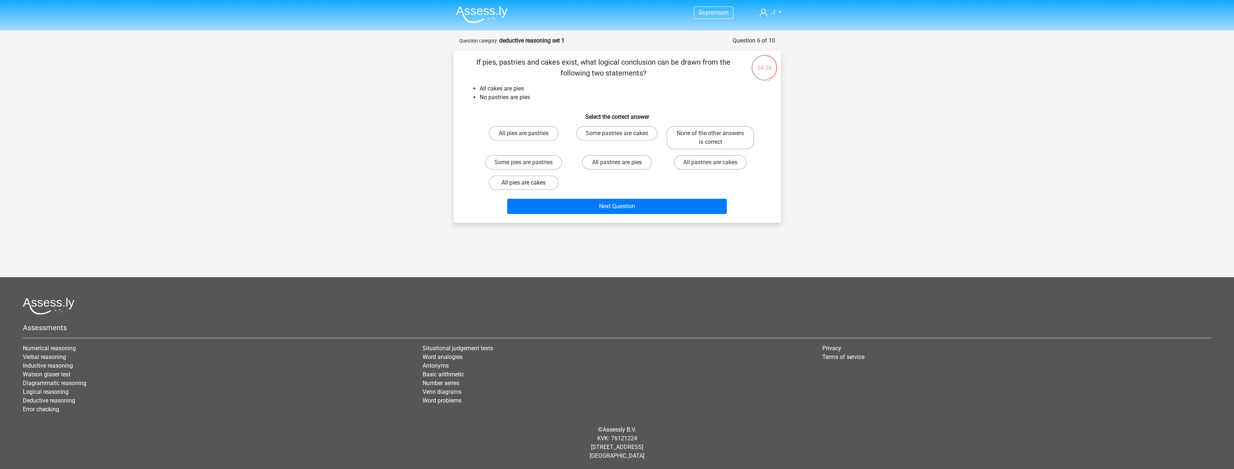
click at [530, 184] on label "All pies are cakes" at bounding box center [524, 182] width 70 height 15
click at [528, 184] on input "All pies are cakes" at bounding box center [526, 185] width 5 height 5
radio input "true"
click at [623, 204] on button "Next Question" at bounding box center [617, 206] width 220 height 15
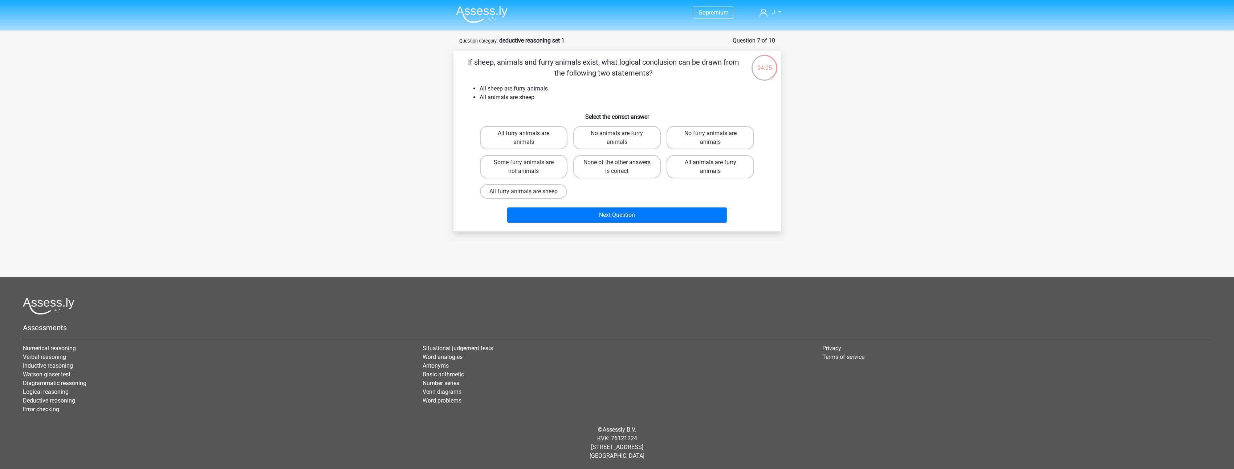
click at [689, 172] on label "All animals are furry animals" at bounding box center [711, 166] width 88 height 23
click at [711, 167] on input "All animals are furry animals" at bounding box center [713, 164] width 5 height 5
radio input "true"
click at [655, 219] on button "Next Question" at bounding box center [617, 214] width 220 height 15
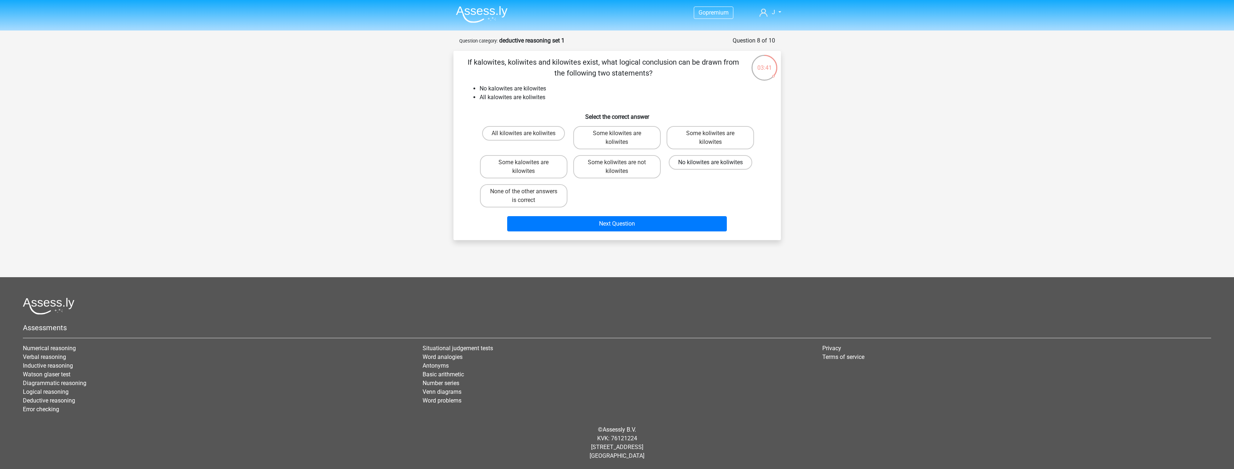
click at [686, 166] on label "No kilowites are koliwites" at bounding box center [711, 162] width 84 height 15
click at [711, 166] on input "No kilowites are koliwites" at bounding box center [713, 164] width 5 height 5
radio input "true"
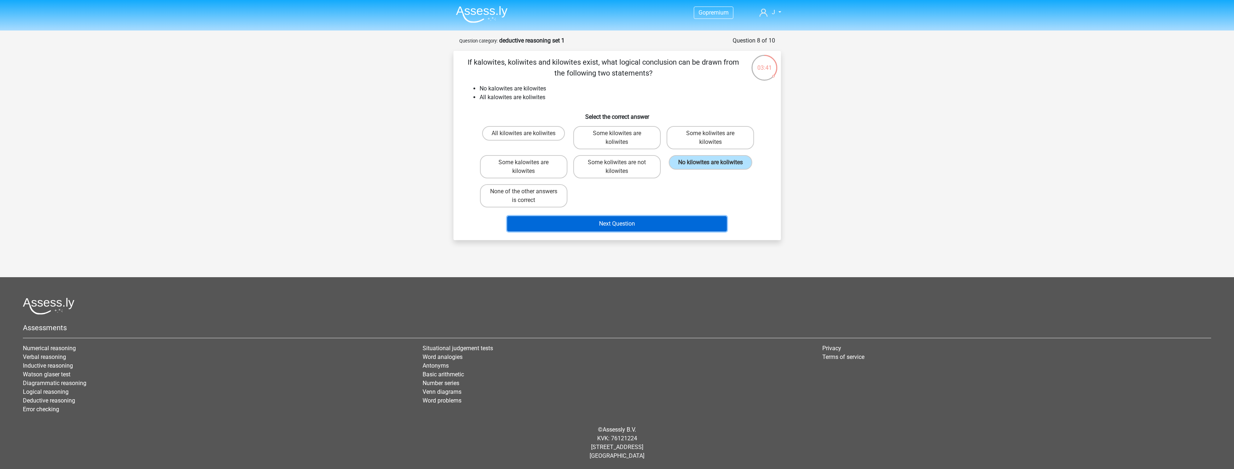
click at [655, 225] on button "Next Question" at bounding box center [617, 223] width 220 height 15
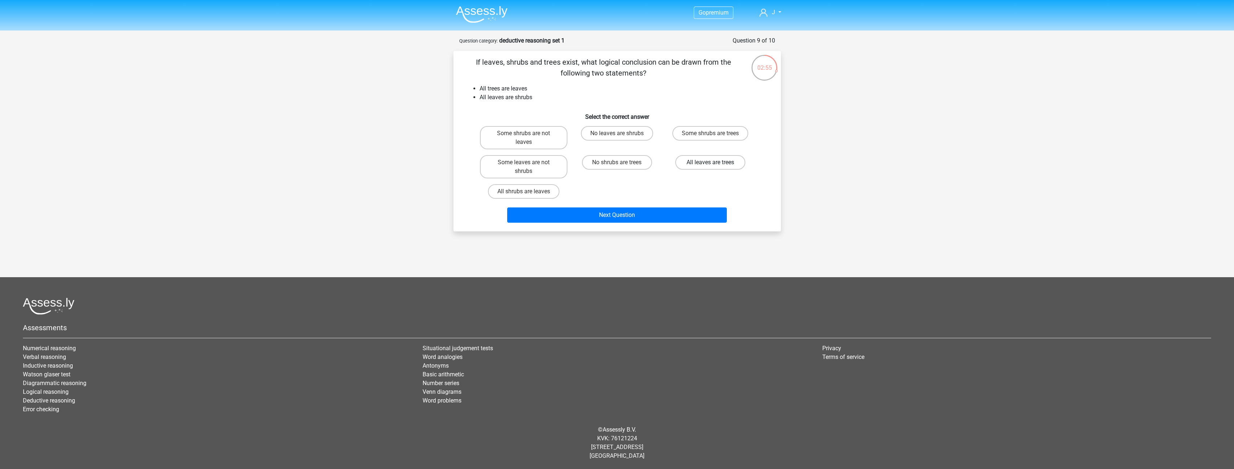
click at [709, 165] on label "All leaves are trees" at bounding box center [710, 162] width 70 height 15
click at [711, 165] on input "All leaves are trees" at bounding box center [713, 164] width 5 height 5
radio input "true"
click at [549, 192] on label "All shrubs are leaves" at bounding box center [524, 191] width 72 height 15
click at [528, 192] on input "All shrubs are leaves" at bounding box center [526, 193] width 5 height 5
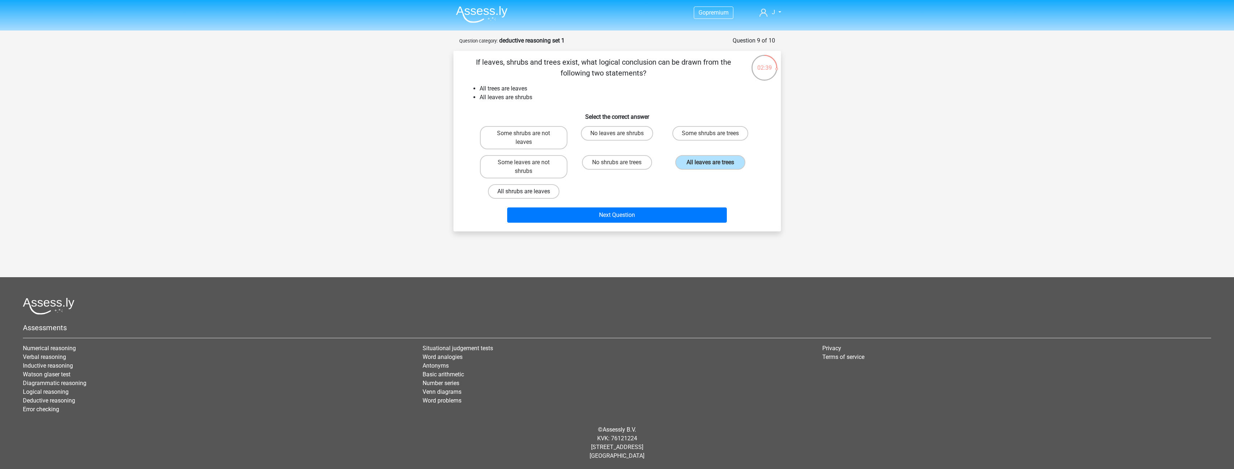
radio input "true"
click at [641, 215] on button "Next Question" at bounding box center [617, 214] width 220 height 15
click at [688, 144] on label "Some malicious are not viruses" at bounding box center [711, 137] width 88 height 23
click at [711, 138] on input "Some malicious are not viruses" at bounding box center [713, 135] width 5 height 5
radio input "true"
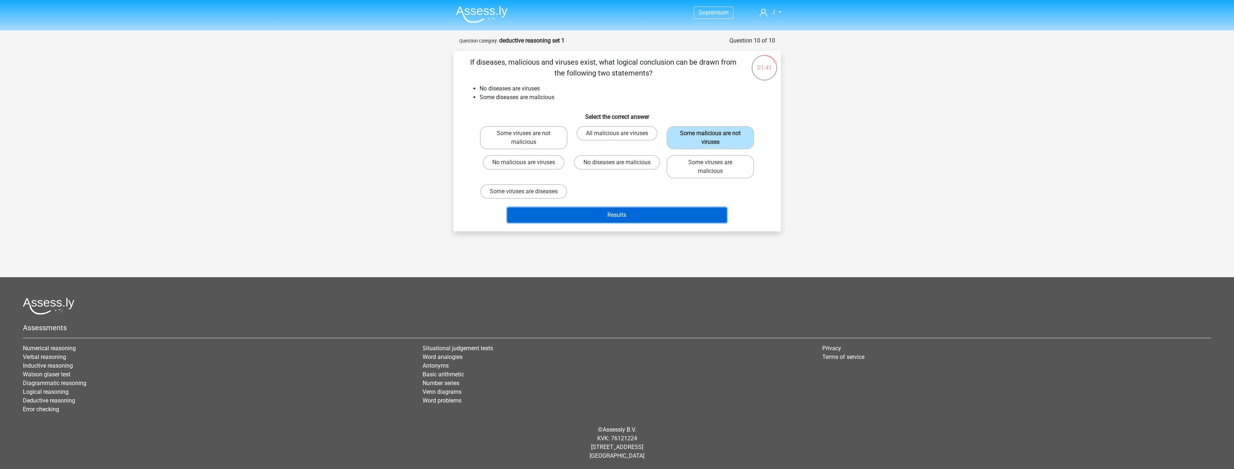
click at [600, 223] on button "Results" at bounding box center [617, 214] width 220 height 15
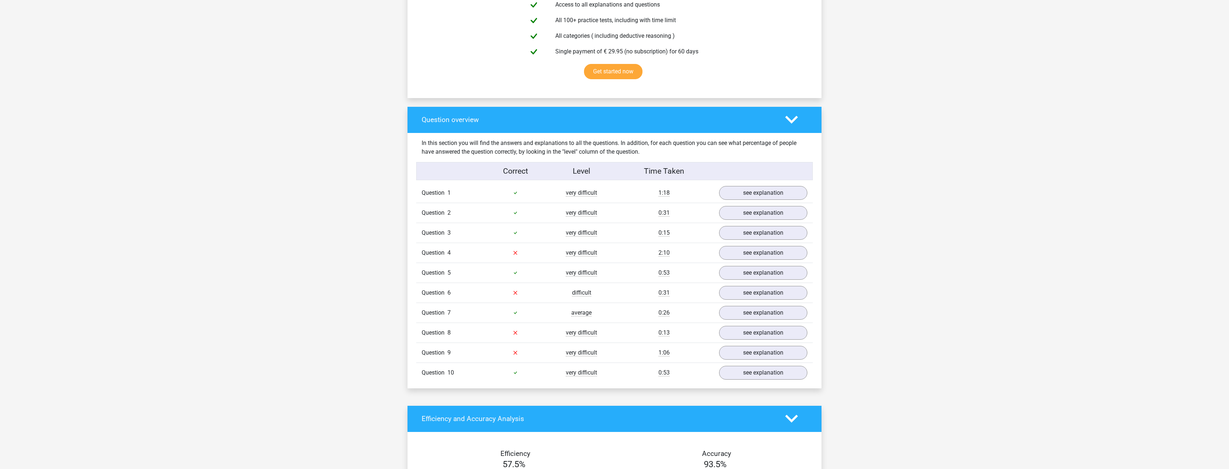
scroll to position [436, 0]
click at [762, 257] on link "see explanation" at bounding box center [762, 252] width 101 height 16
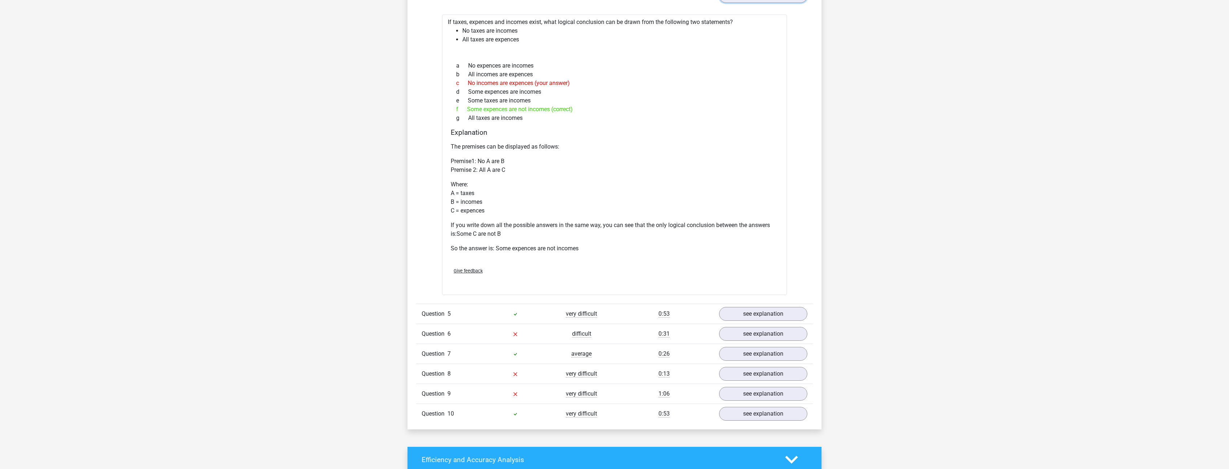
scroll to position [726, 0]
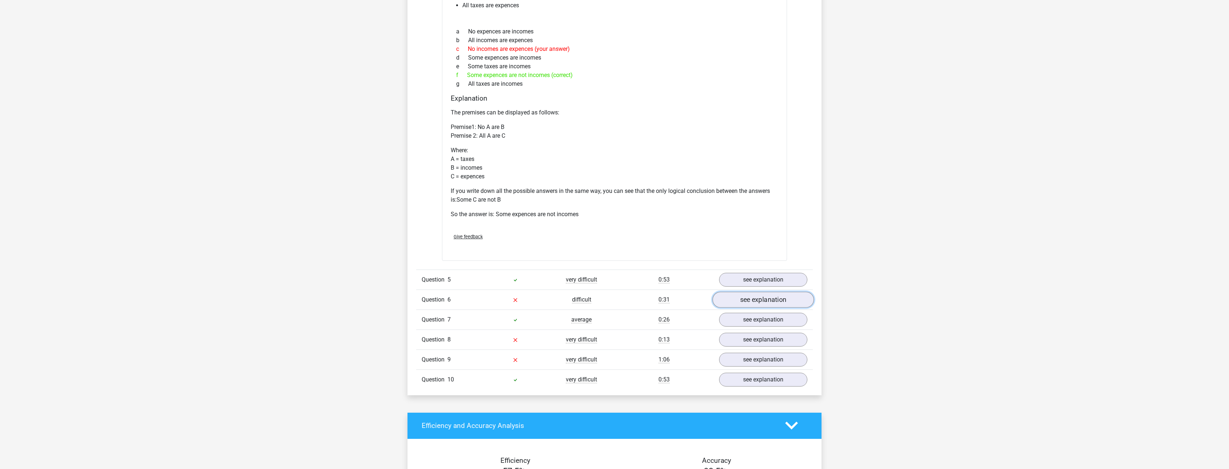
click at [757, 301] on link "see explanation" at bounding box center [762, 300] width 101 height 16
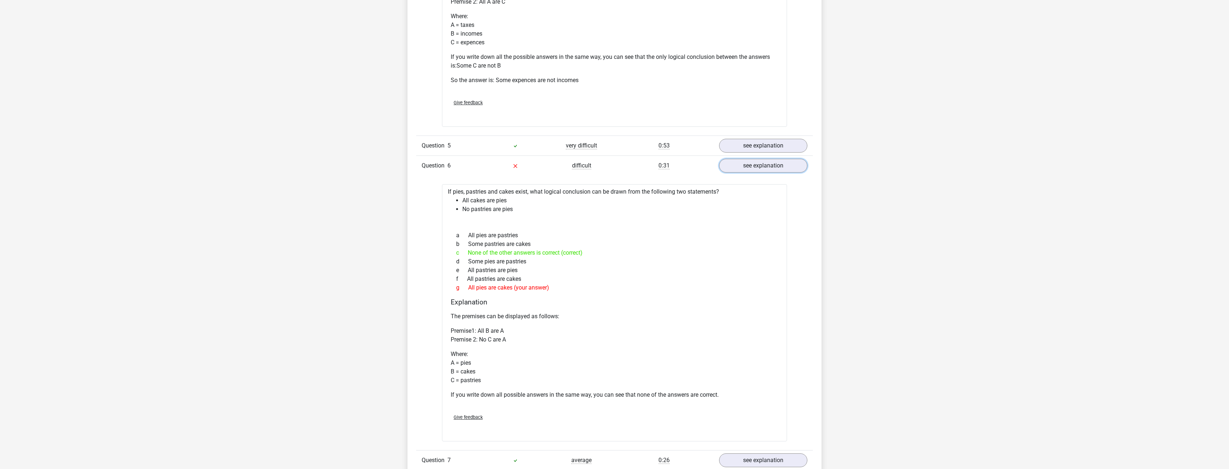
scroll to position [1053, 0]
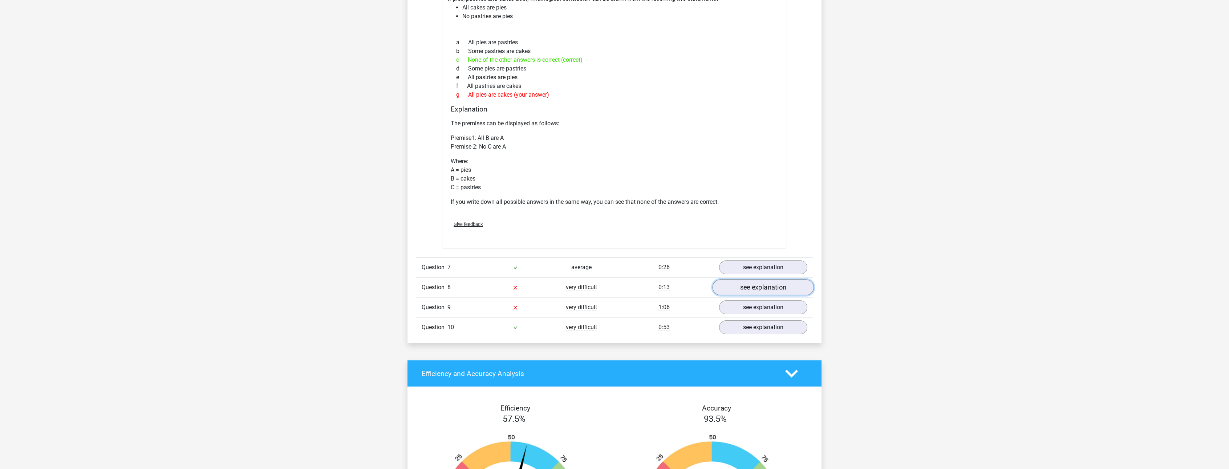
click at [739, 285] on link "see explanation" at bounding box center [762, 287] width 101 height 16
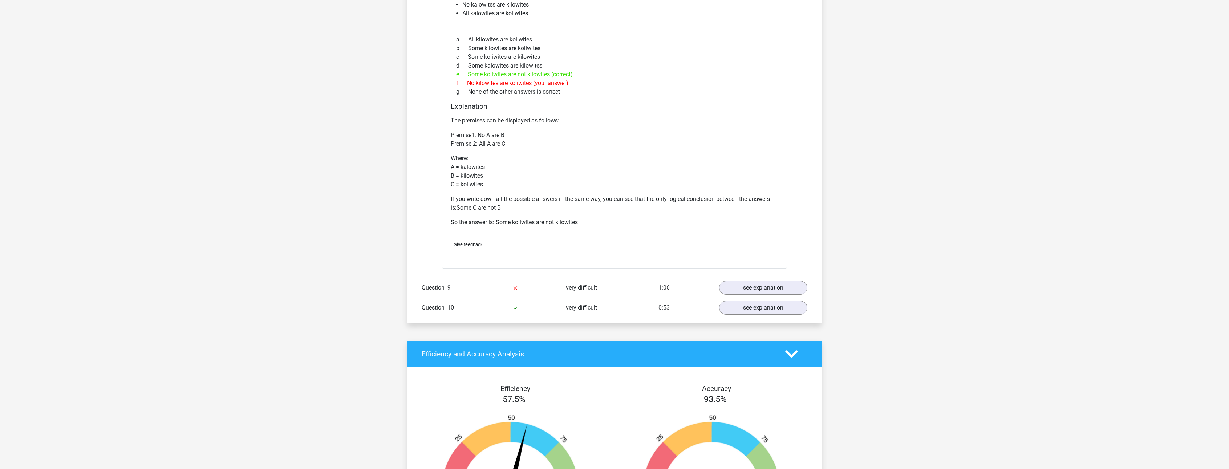
scroll to position [1380, 0]
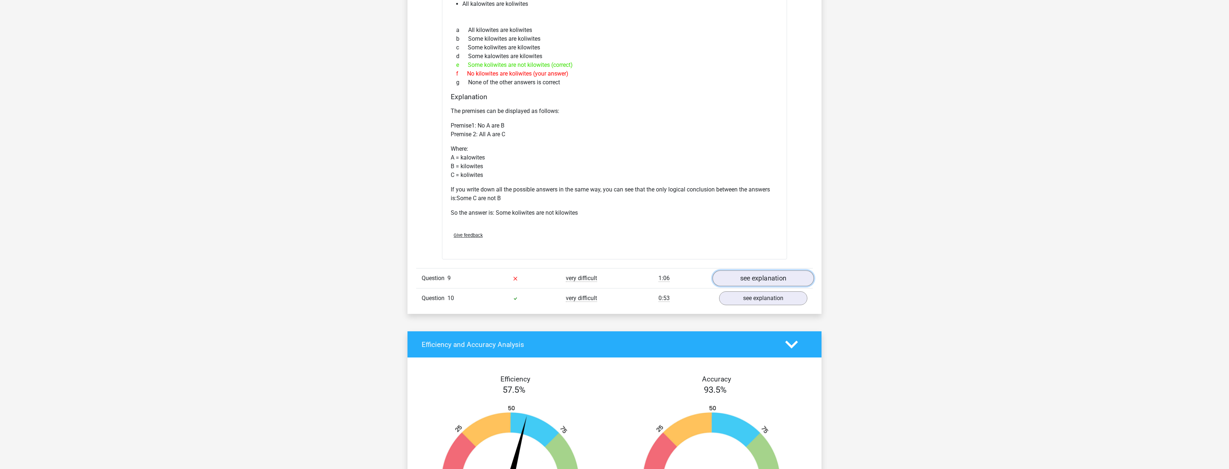
click at [741, 276] on link "see explanation" at bounding box center [762, 278] width 101 height 16
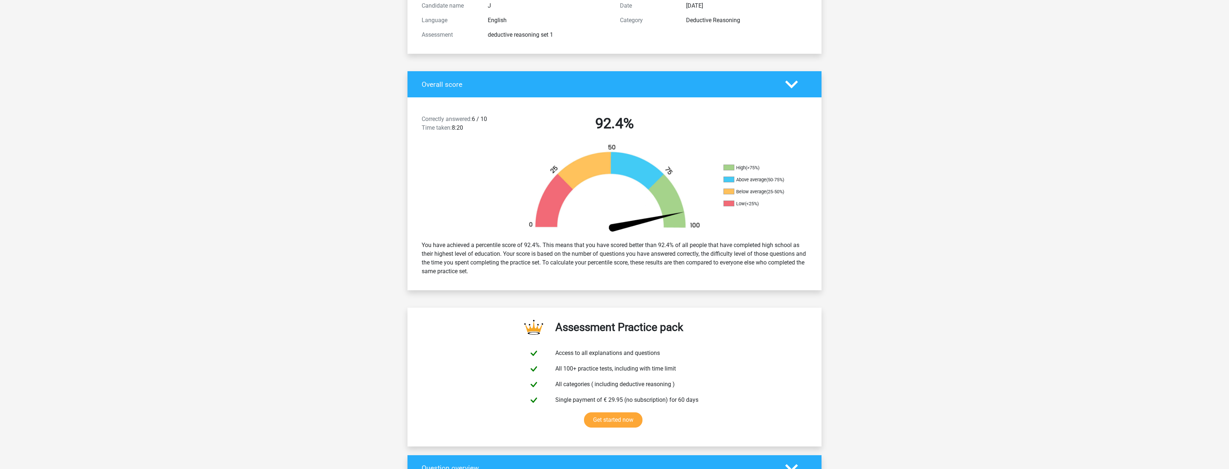
scroll to position [0, 0]
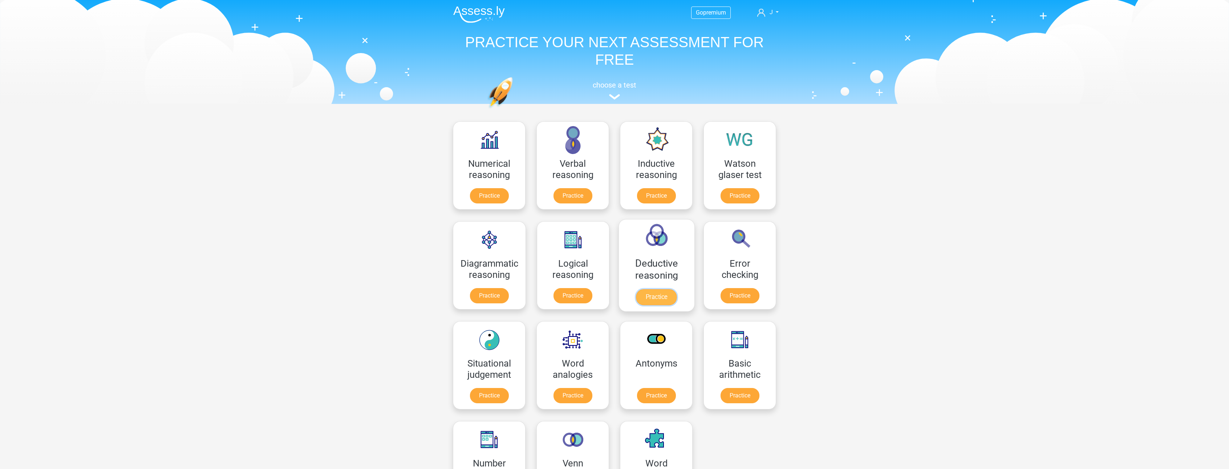
click at [647, 299] on link "Practice" at bounding box center [656, 297] width 41 height 16
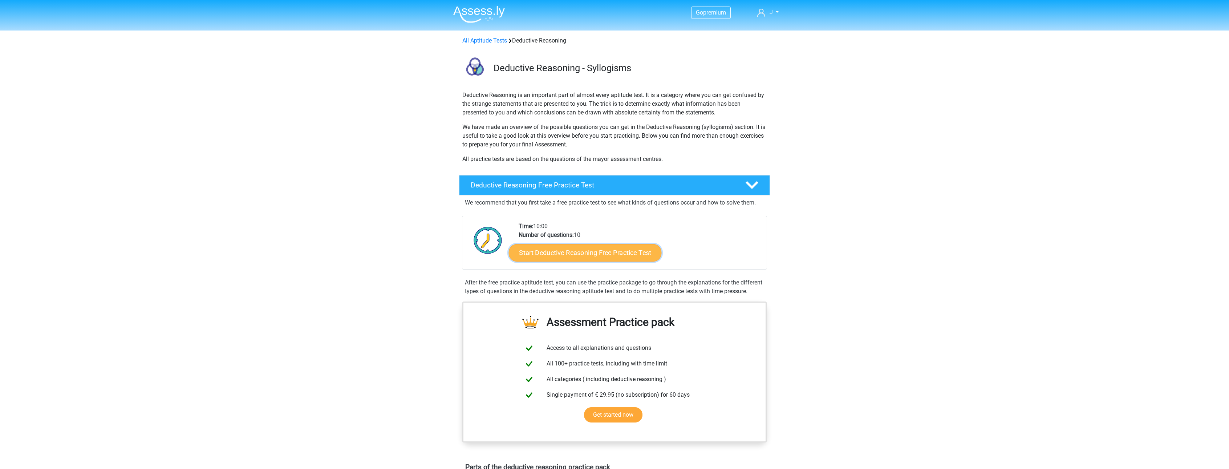
click at [587, 253] on link "Start Deductive Reasoning Free Practice Test" at bounding box center [585, 252] width 153 height 17
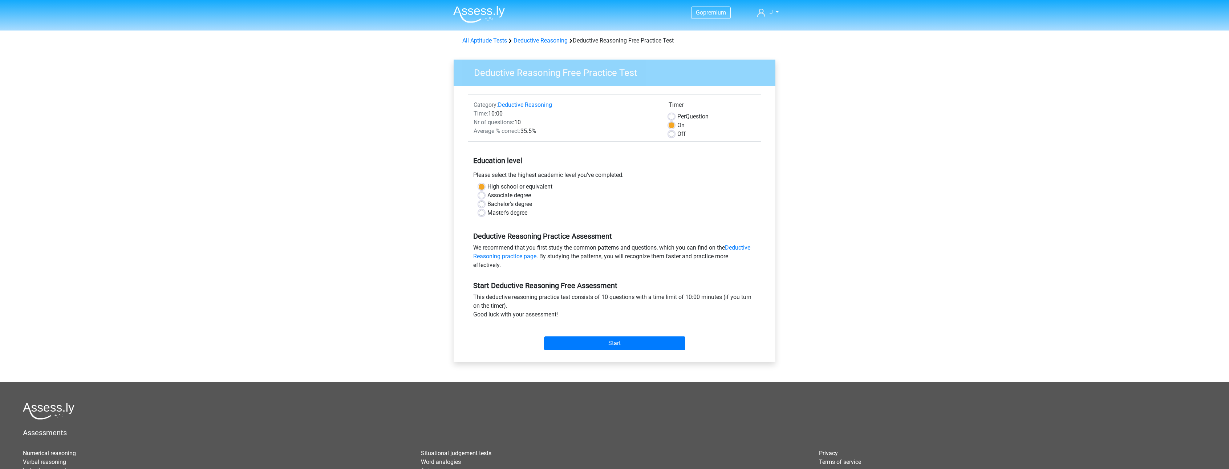
click at [487, 195] on label "Associate degree" at bounding box center [509, 195] width 44 height 9
click at [484, 195] on input "Associate degree" at bounding box center [482, 194] width 6 height 7
radio input "true"
click at [615, 344] on input "Start" at bounding box center [614, 343] width 141 height 14
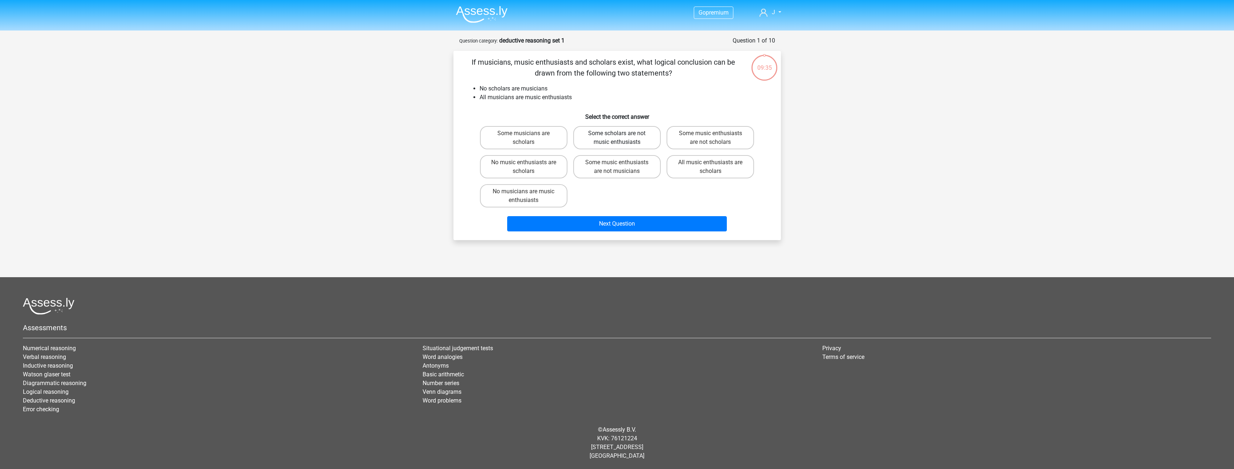
click at [593, 141] on label "Some scholars are not music enthusiasts" at bounding box center [617, 137] width 88 height 23
click at [617, 138] on input "Some scholars are not music enthusiasts" at bounding box center [619, 135] width 5 height 5
radio input "true"
click at [692, 135] on label "Some music enthusiasts are not scholars" at bounding box center [711, 137] width 88 height 23
click at [711, 135] on input "Some music enthusiasts are not scholars" at bounding box center [713, 135] width 5 height 5
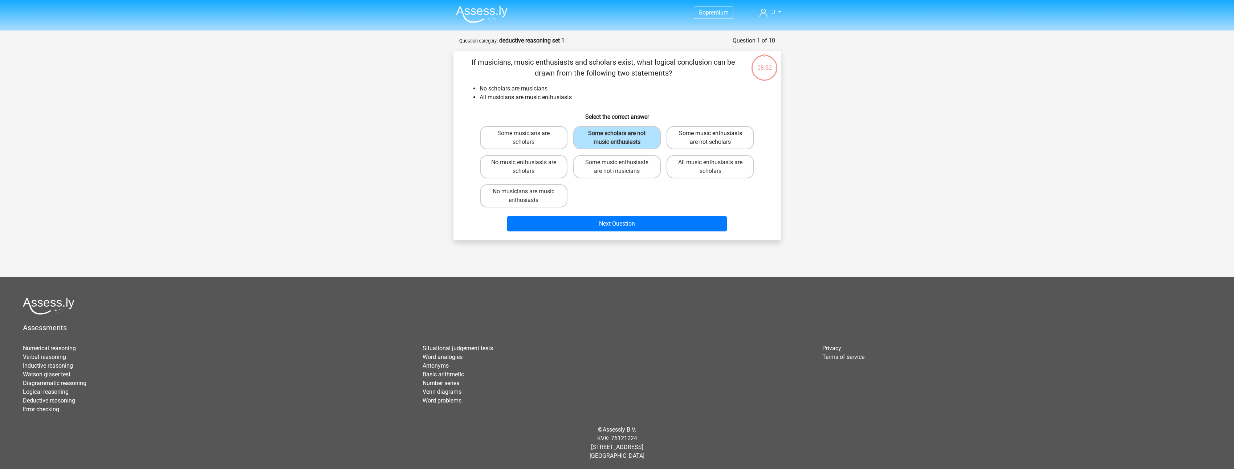
radio input "true"
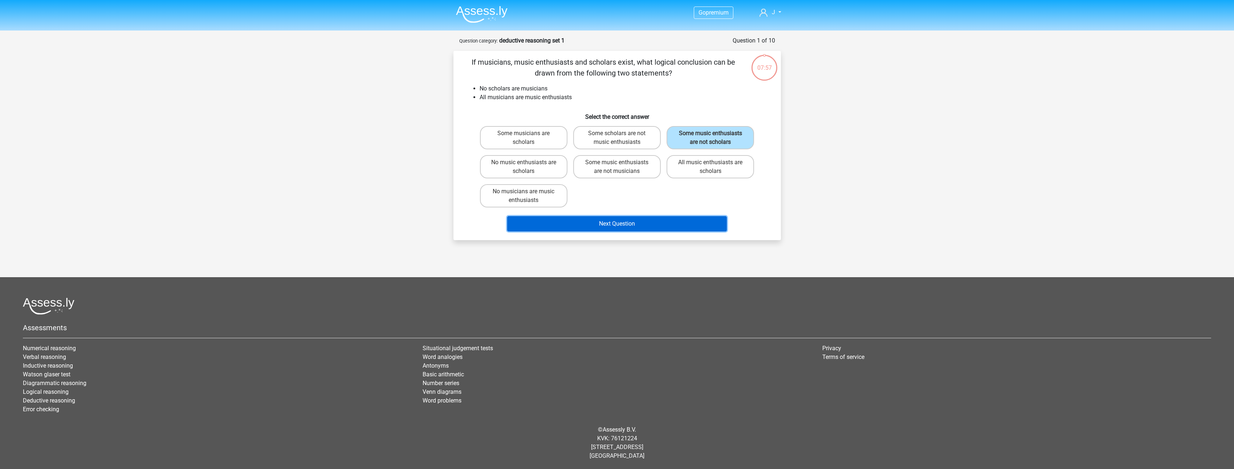
click at [647, 223] on button "Next Question" at bounding box center [617, 223] width 220 height 15
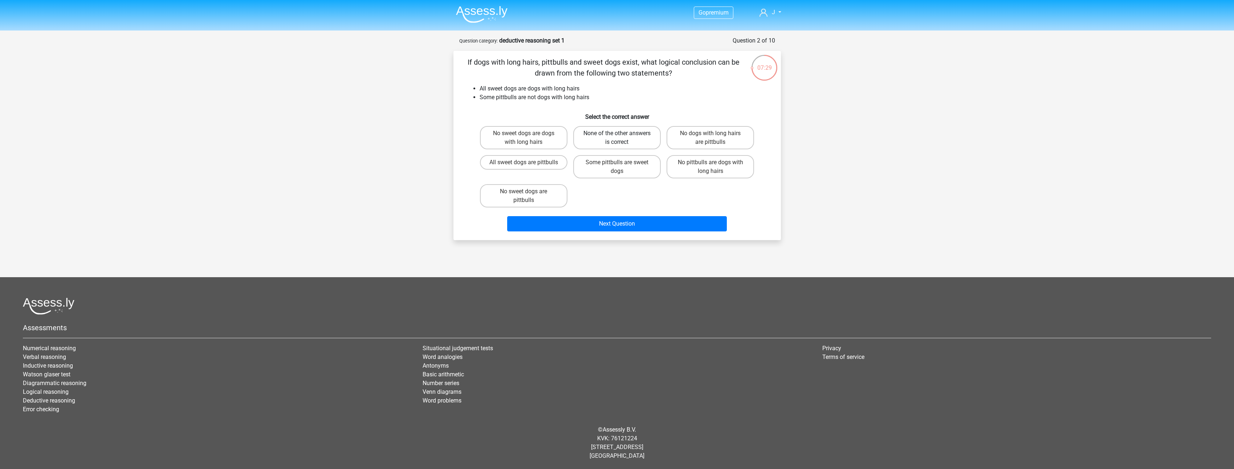
click at [609, 130] on label "None of the other answers is correct" at bounding box center [617, 137] width 88 height 23
click at [617, 133] on input "None of the other answers is correct" at bounding box center [619, 135] width 5 height 5
radio input "true"
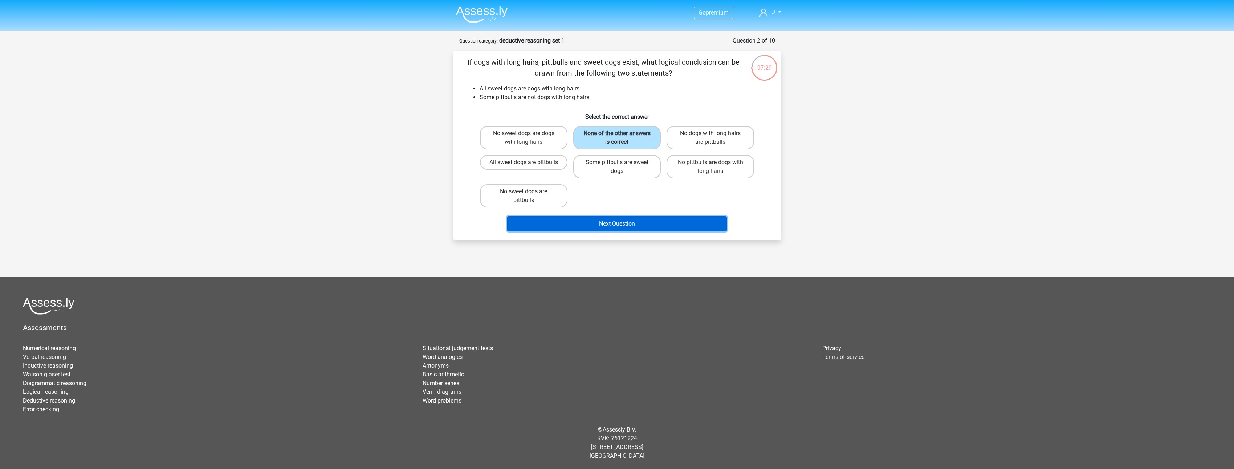
click at [615, 227] on button "Next Question" at bounding box center [617, 223] width 220 height 15
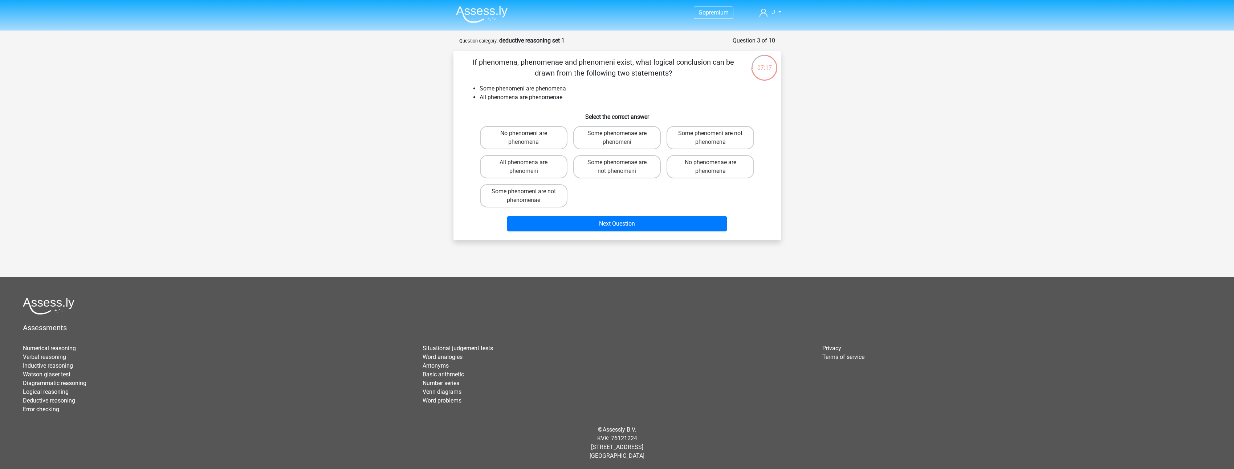
click at [619, 134] on input "Some phenomenae are phenomeni" at bounding box center [619, 135] width 5 height 5
radio input "true"
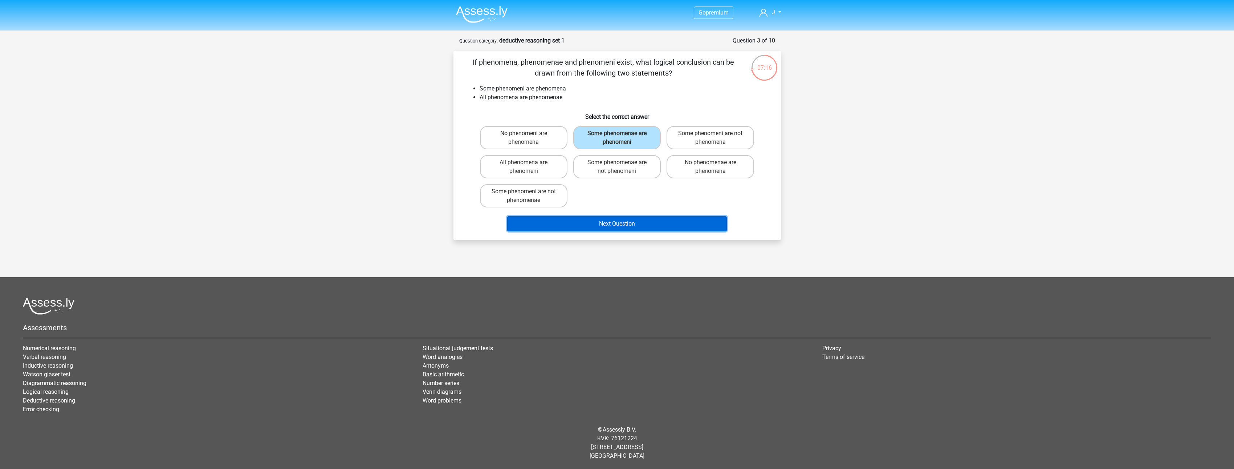
click at [631, 222] on button "Next Question" at bounding box center [617, 223] width 220 height 15
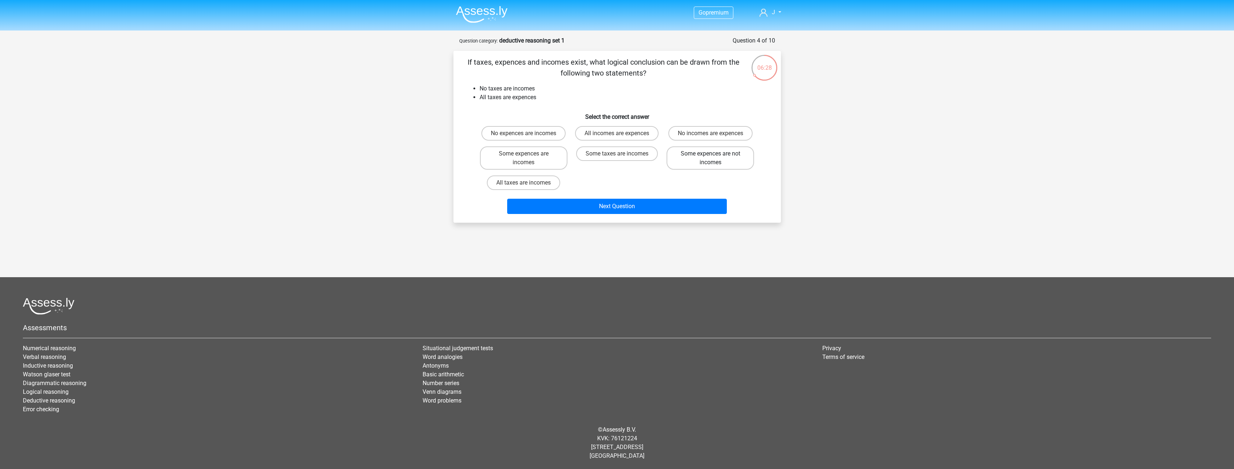
click at [715, 151] on label "Some expences are not incomes" at bounding box center [711, 157] width 88 height 23
click at [715, 154] on input "Some expences are not incomes" at bounding box center [713, 156] width 5 height 5
radio input "true"
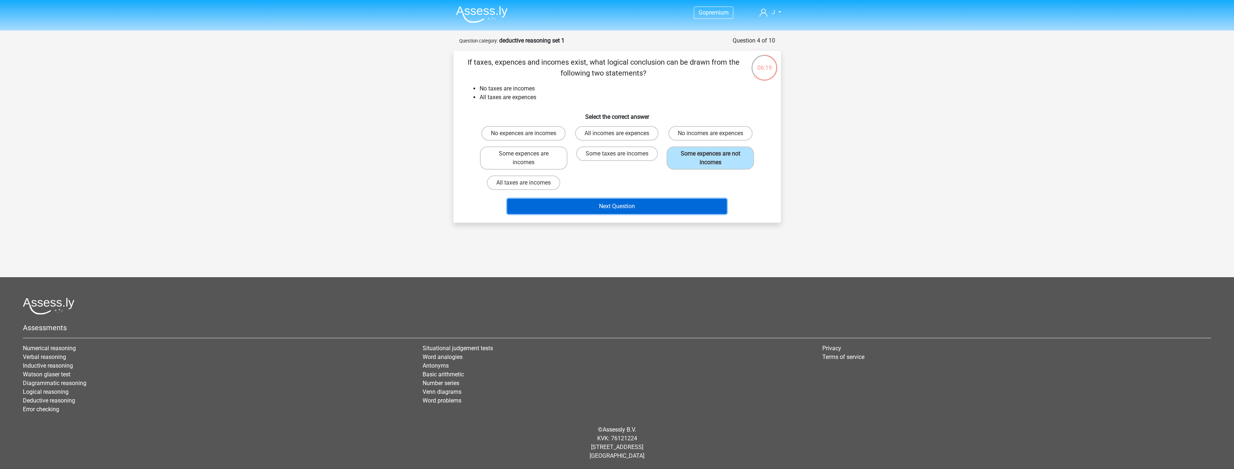
click at [637, 208] on button "Next Question" at bounding box center [617, 206] width 220 height 15
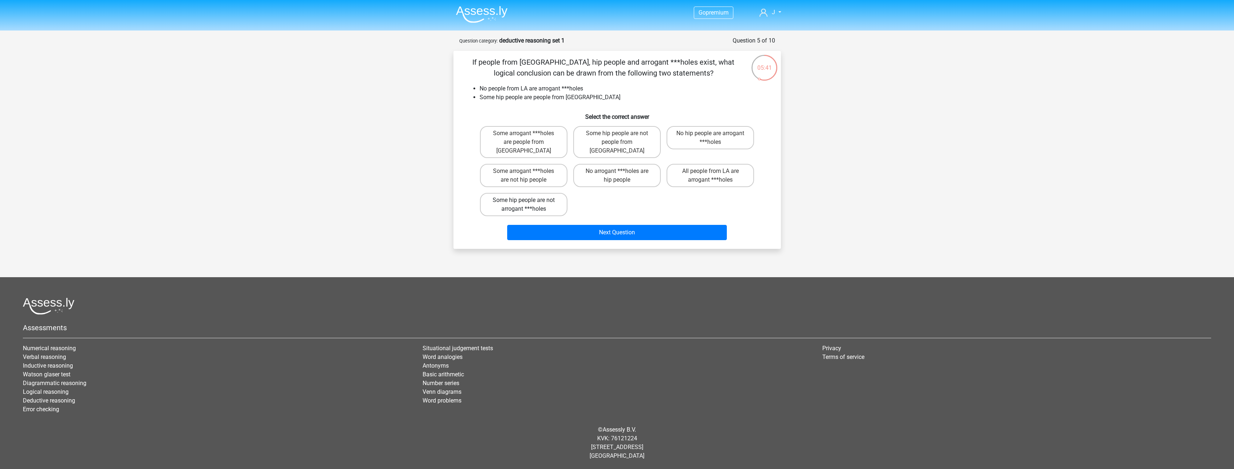
click at [540, 195] on label "Some hip people are not arrogant ***holes" at bounding box center [524, 204] width 88 height 23
click at [528, 200] on input "Some hip people are not arrogant ***holes" at bounding box center [526, 202] width 5 height 5
radio input "true"
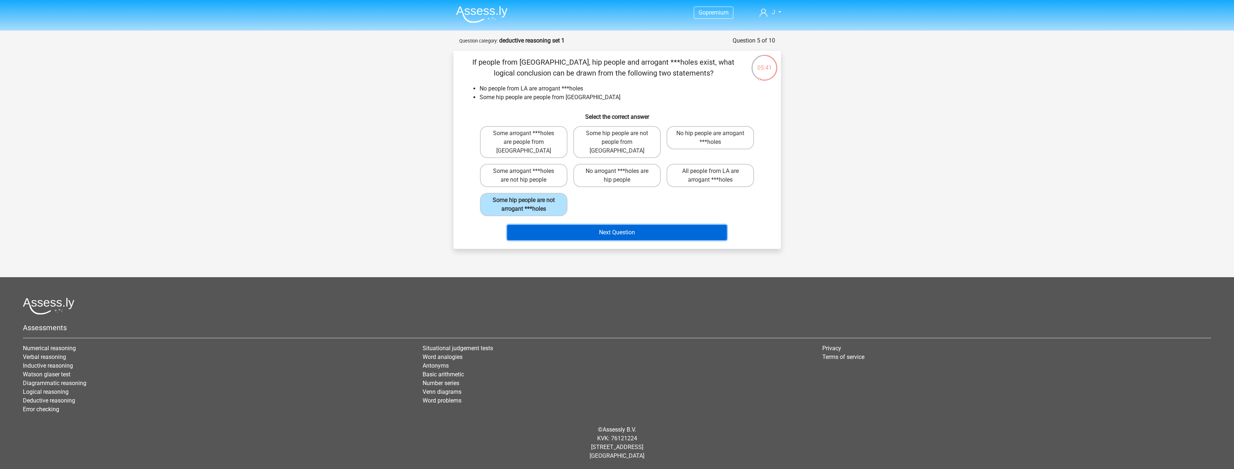
click at [577, 227] on button "Next Question" at bounding box center [617, 232] width 220 height 15
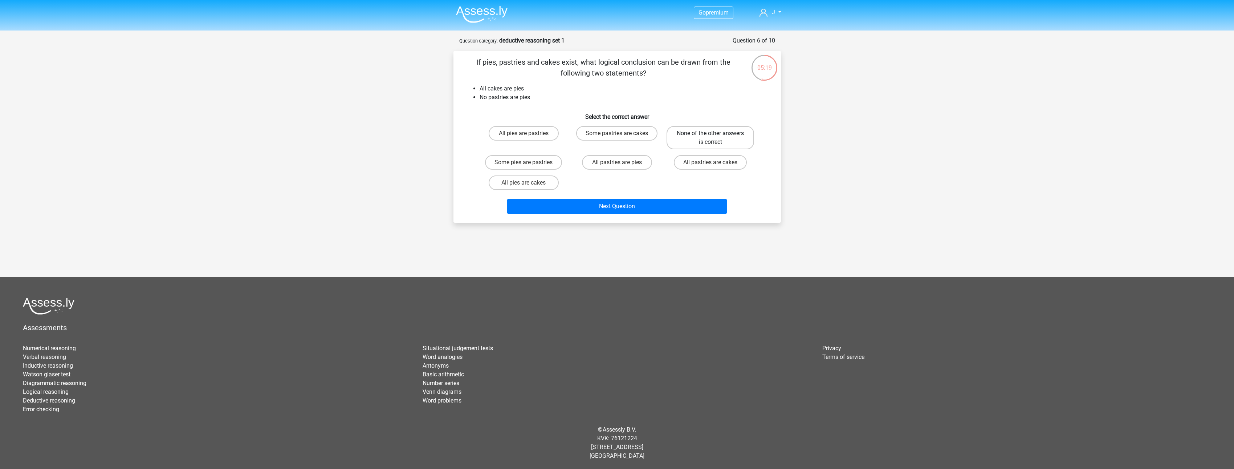
click at [744, 139] on label "None of the other answers is correct" at bounding box center [711, 137] width 88 height 23
click at [715, 138] on input "None of the other answers is correct" at bounding box center [713, 135] width 5 height 5
radio input "true"
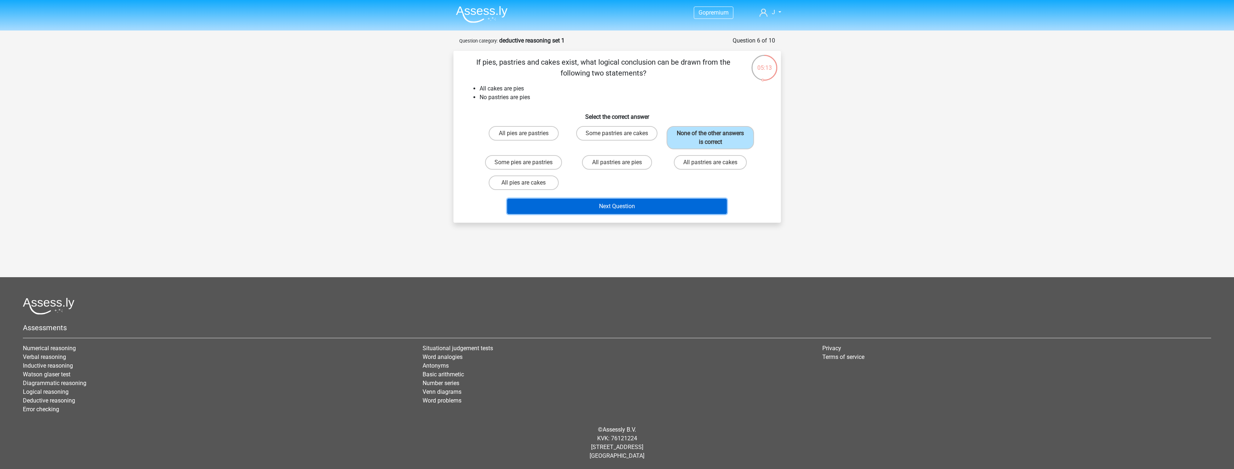
click at [612, 209] on button "Next Question" at bounding box center [617, 206] width 220 height 15
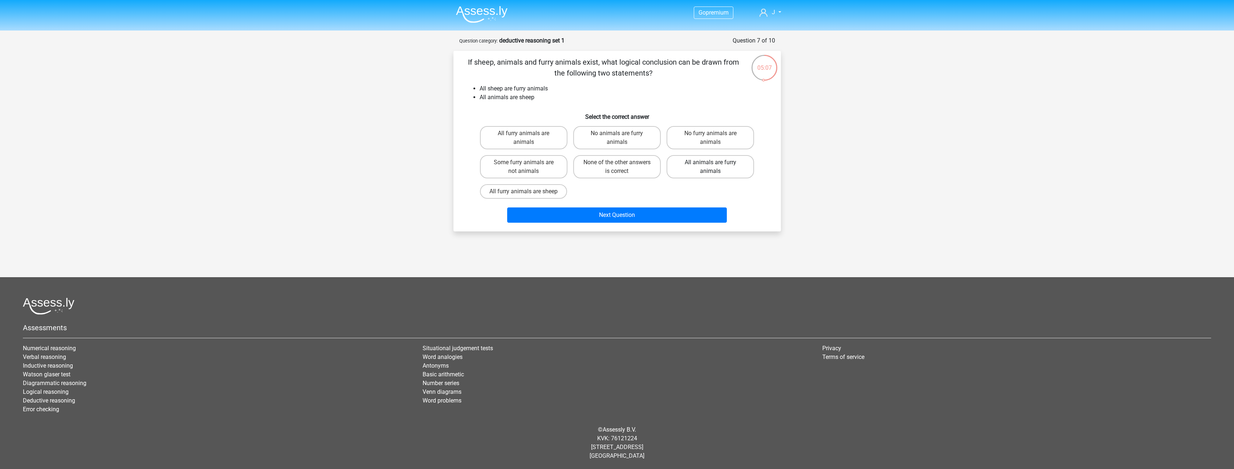
click at [719, 166] on label "All animals are furry animals" at bounding box center [711, 166] width 88 height 23
click at [715, 166] on input "All animals are furry animals" at bounding box center [713, 164] width 5 height 5
radio input "true"
click at [646, 221] on button "Next Question" at bounding box center [617, 214] width 220 height 15
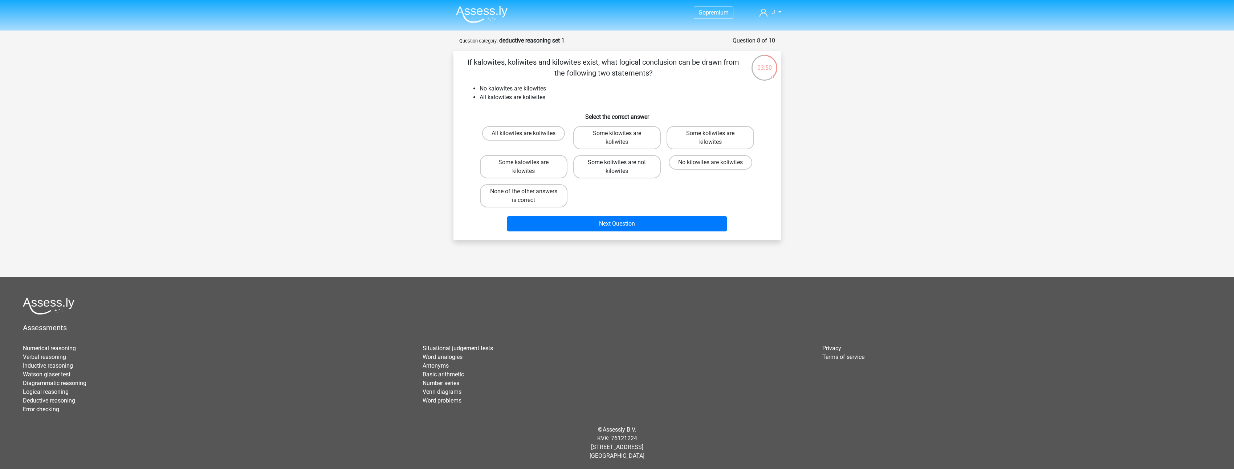
click at [609, 168] on label "Some koliwites are not kilowites" at bounding box center [617, 166] width 88 height 23
click at [617, 167] on input "Some koliwites are not kilowites" at bounding box center [619, 164] width 5 height 5
radio input "true"
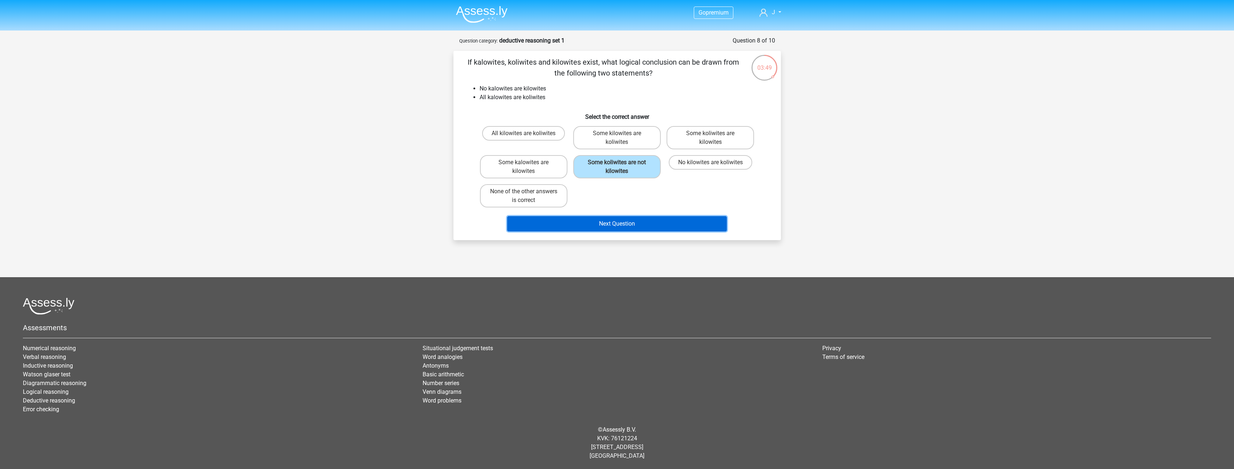
click at [637, 227] on button "Next Question" at bounding box center [617, 223] width 220 height 15
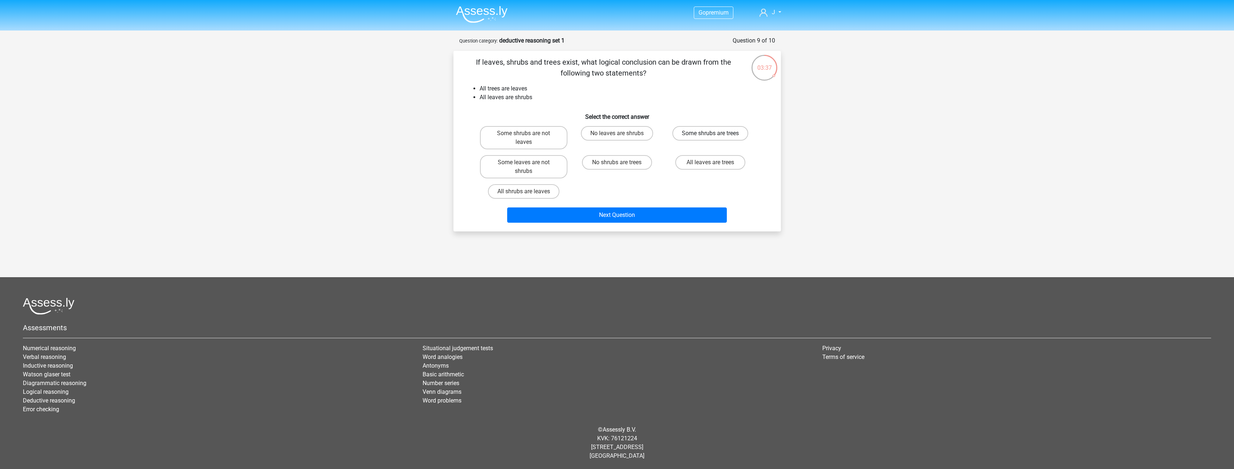
click at [692, 138] on label "Some shrubs are trees" at bounding box center [710, 133] width 76 height 15
click at [711, 138] on input "Some shrubs are trees" at bounding box center [713, 135] width 5 height 5
radio input "true"
click at [660, 212] on button "Next Question" at bounding box center [617, 214] width 220 height 15
click at [713, 144] on label "Some malicious are not viruses" at bounding box center [711, 137] width 88 height 23
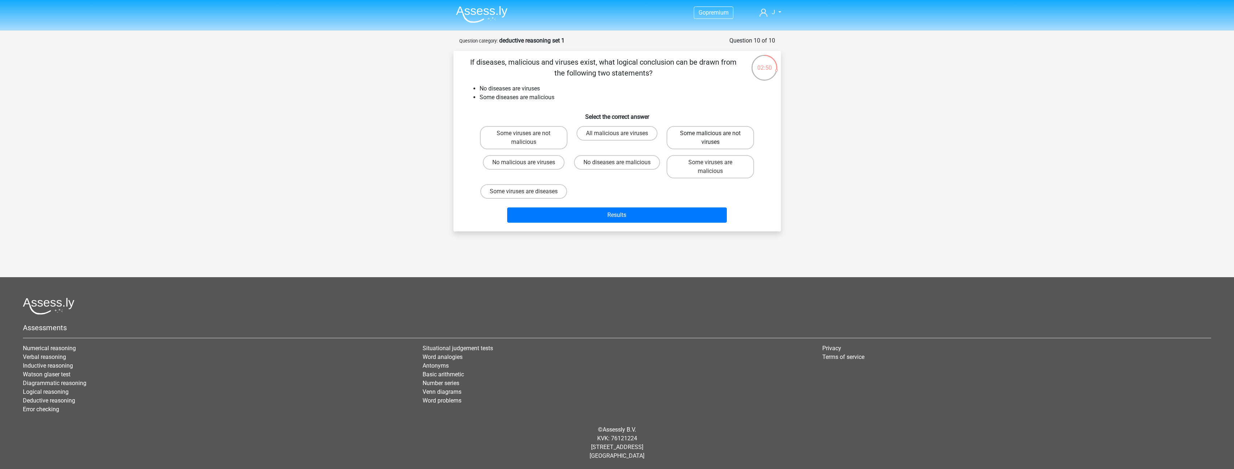
click at [713, 138] on input "Some malicious are not viruses" at bounding box center [713, 135] width 5 height 5
radio input "true"
click at [632, 223] on button "Results" at bounding box center [617, 214] width 220 height 15
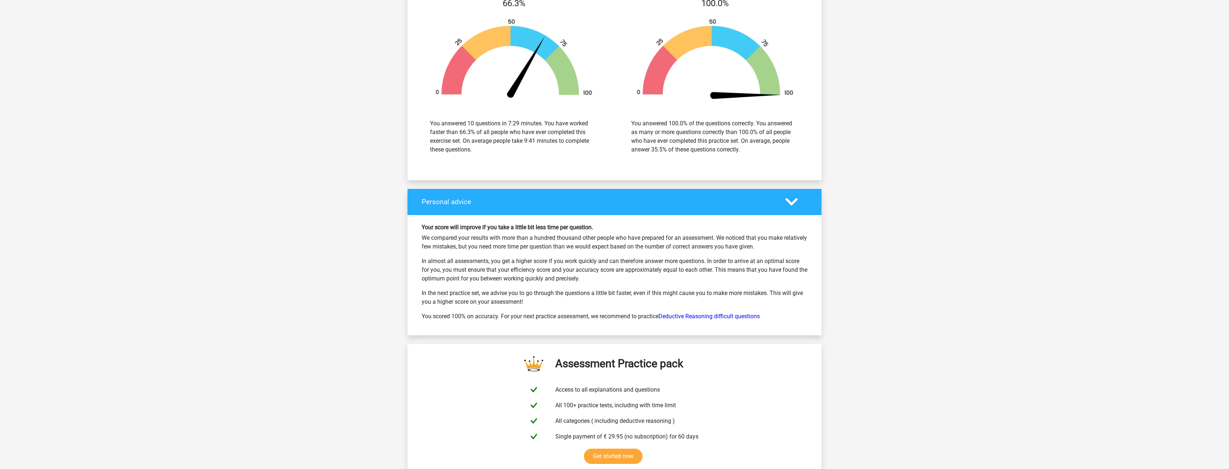
scroll to position [908, 0]
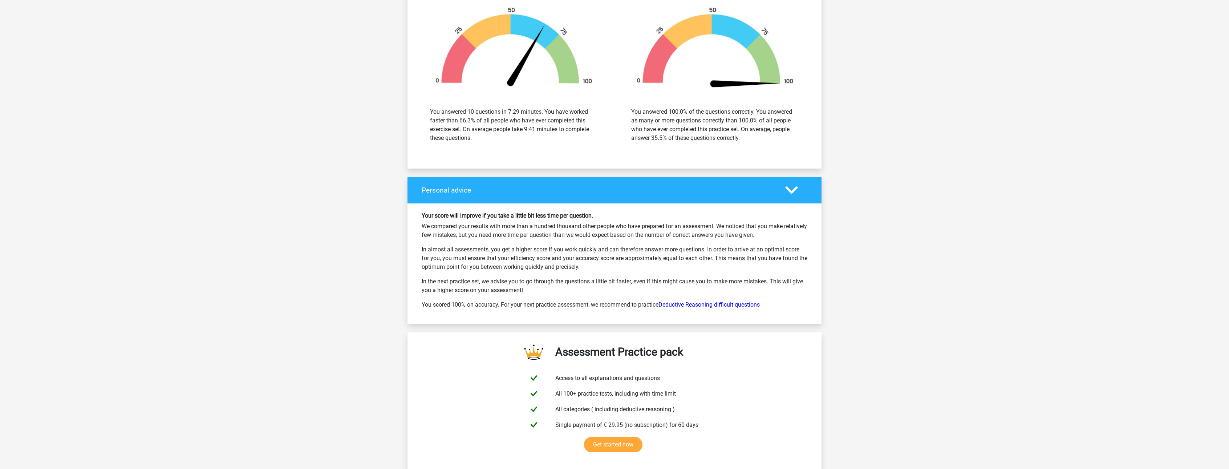
click at [712, 205] on div "Your score will improve if you take a little bit less time per question. We com…" at bounding box center [614, 263] width 414 height 120
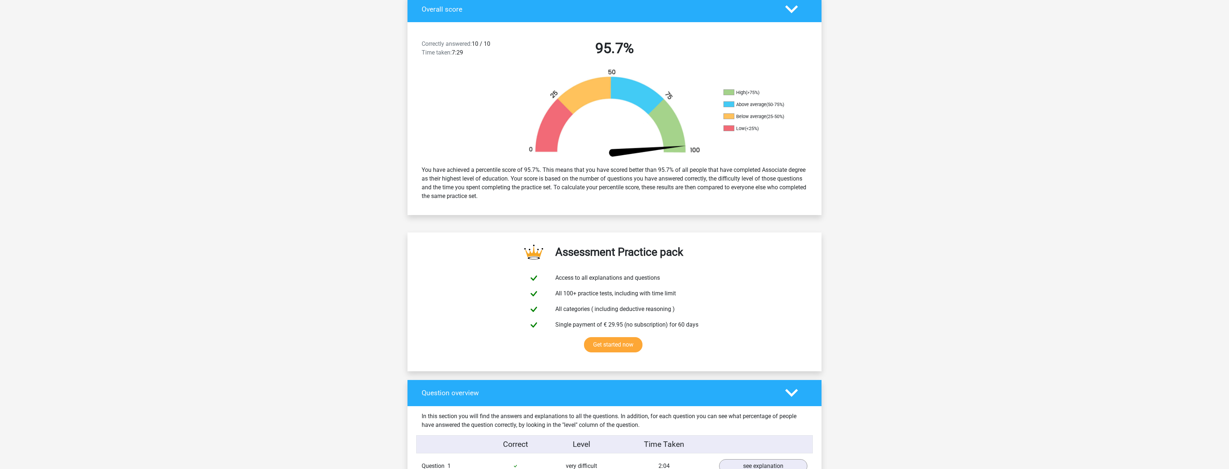
scroll to position [0, 0]
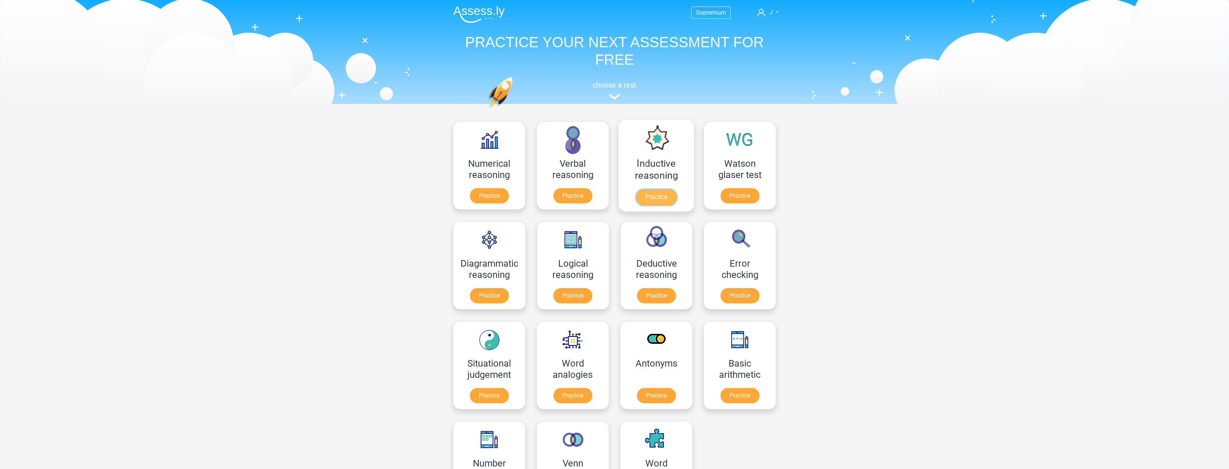
click at [661, 198] on link "Practice" at bounding box center [656, 197] width 41 height 16
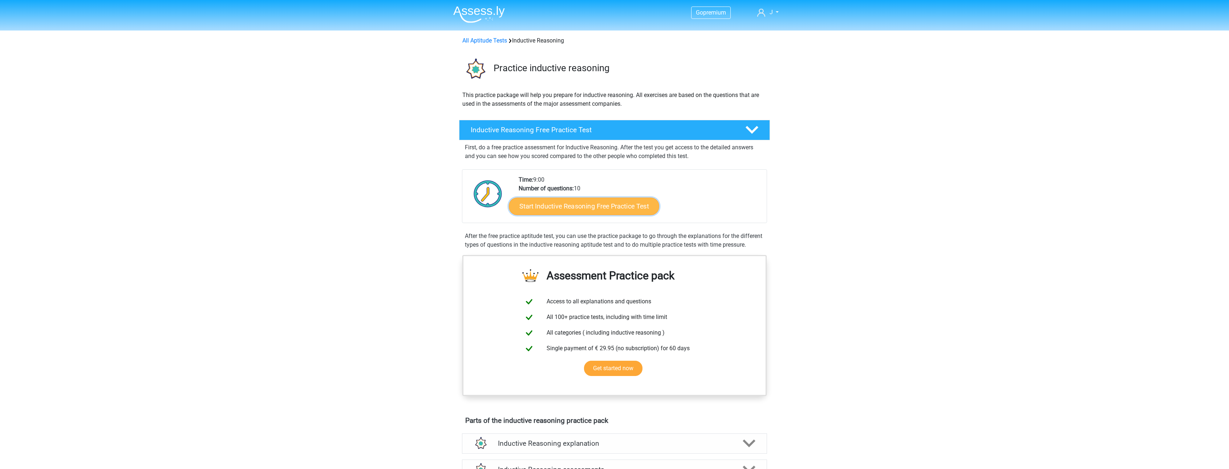
click at [608, 206] on link "Start Inductive Reasoning Free Practice Test" at bounding box center [584, 205] width 150 height 17
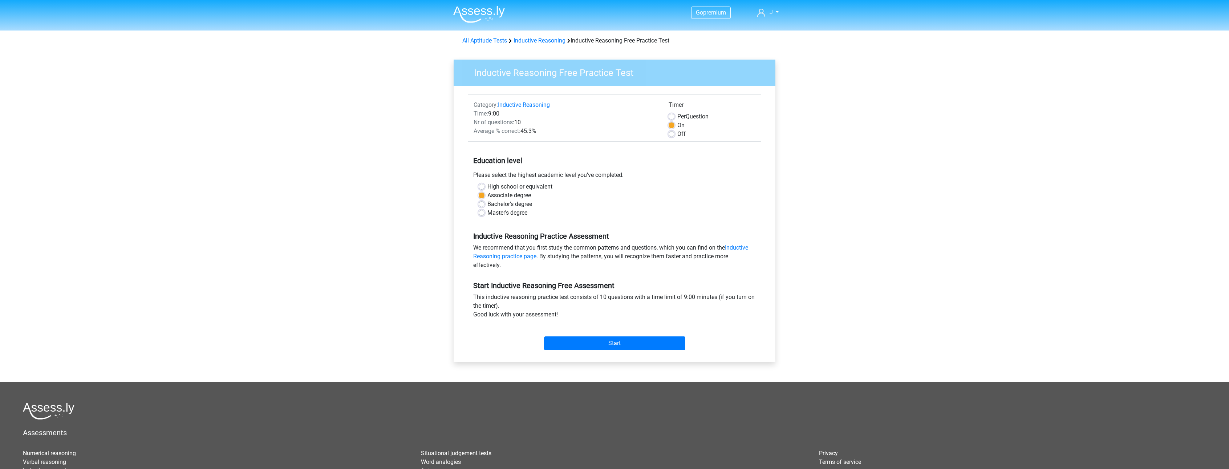
click at [487, 184] on label "High school or equivalent" at bounding box center [519, 186] width 65 height 9
click at [479, 184] on input "High school or equivalent" at bounding box center [482, 185] width 6 height 7
radio input "true"
click at [677, 134] on label "Off" at bounding box center [681, 134] width 8 height 9
click at [673, 134] on input "Off" at bounding box center [671, 133] width 6 height 7
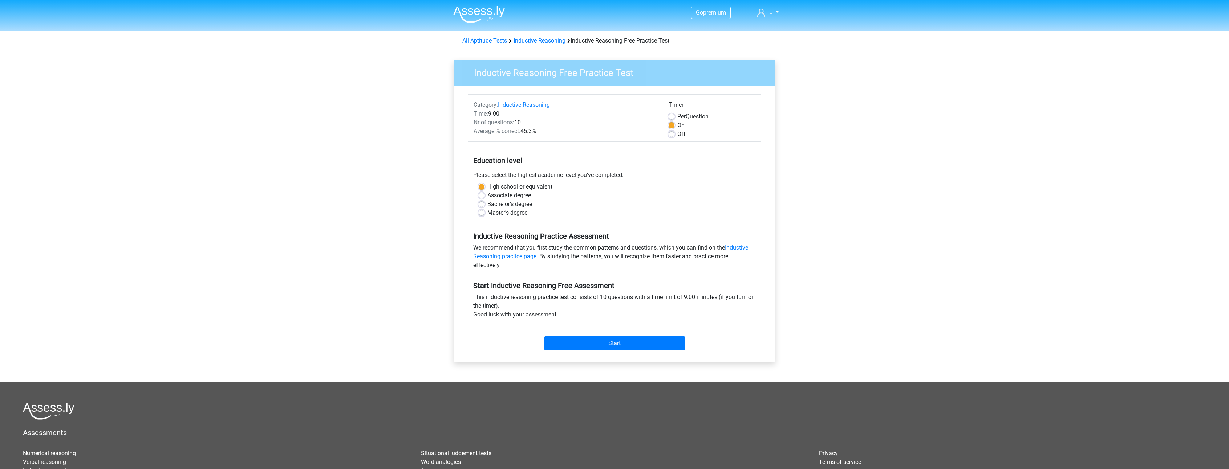
radio input "true"
click at [677, 123] on label "On" at bounding box center [680, 125] width 7 height 9
click at [672, 123] on input "On" at bounding box center [671, 124] width 6 height 7
radio input "true"
click at [918, 188] on div "Go premium J info@makkasplumbing.com.au" at bounding box center [614, 287] width 1229 height 574
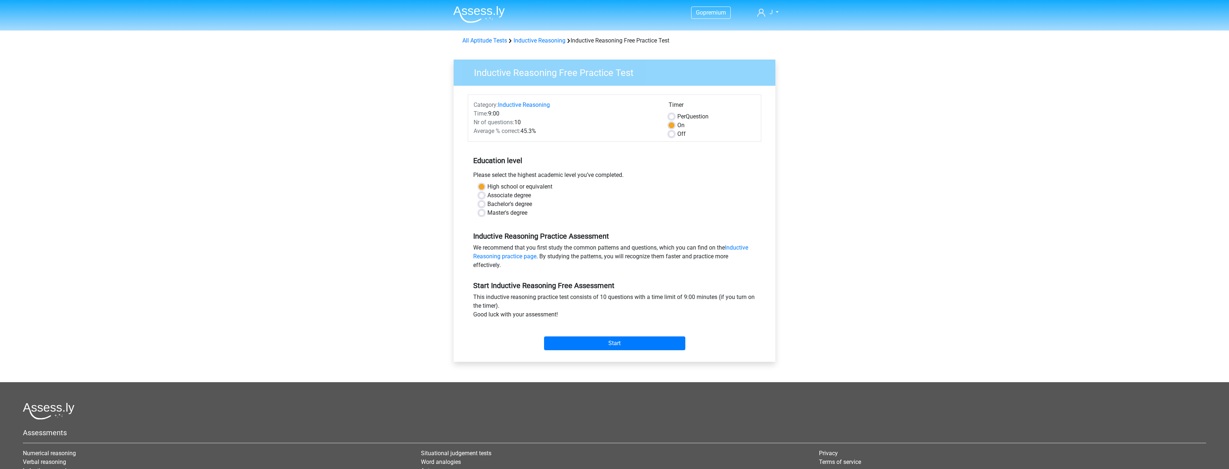
click at [957, 179] on div "Go premium J info@makkasplumbing.com.au" at bounding box center [614, 287] width 1229 height 574
click at [595, 342] on input "Start" at bounding box center [614, 343] width 141 height 14
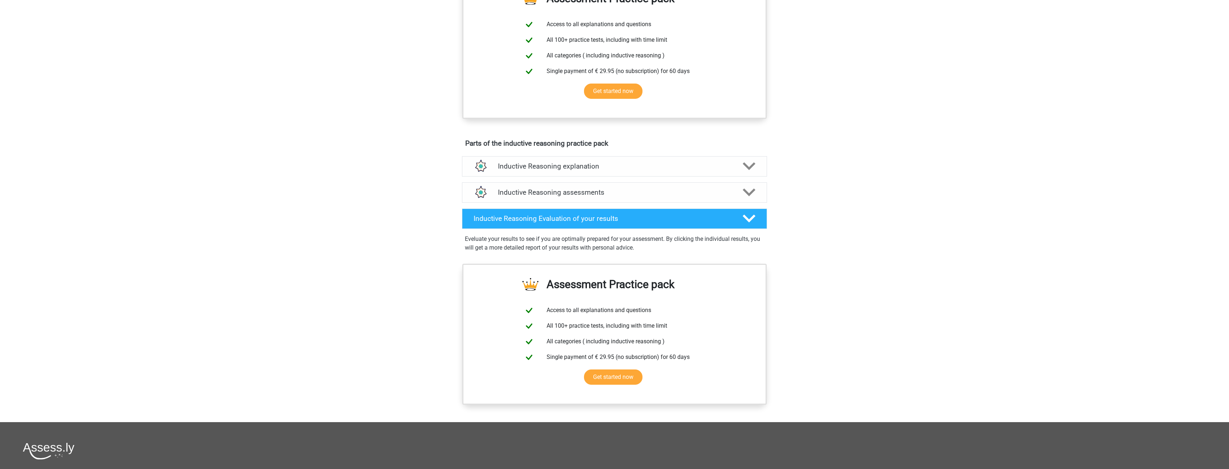
scroll to position [254, 0]
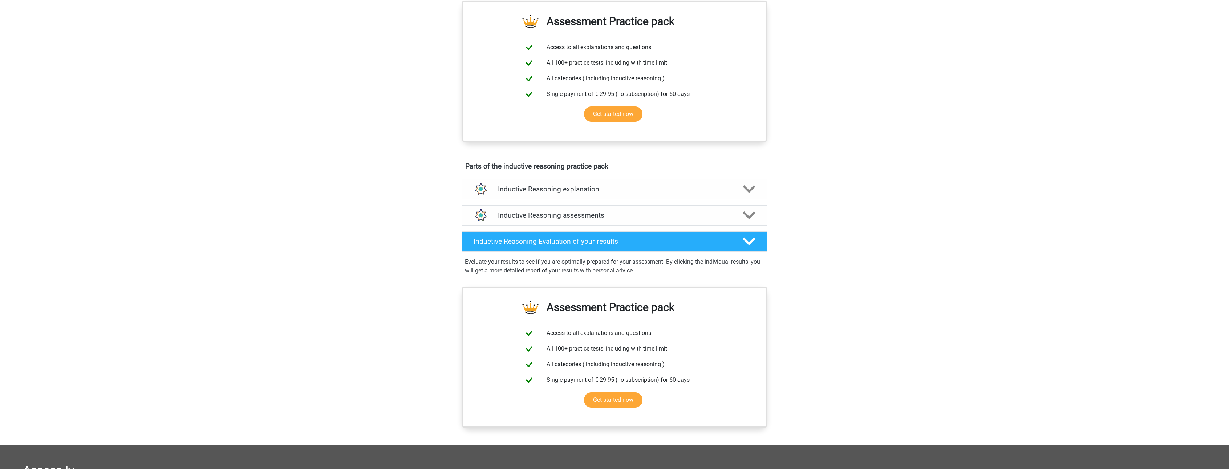
click at [748, 193] on polygon at bounding box center [749, 189] width 13 height 8
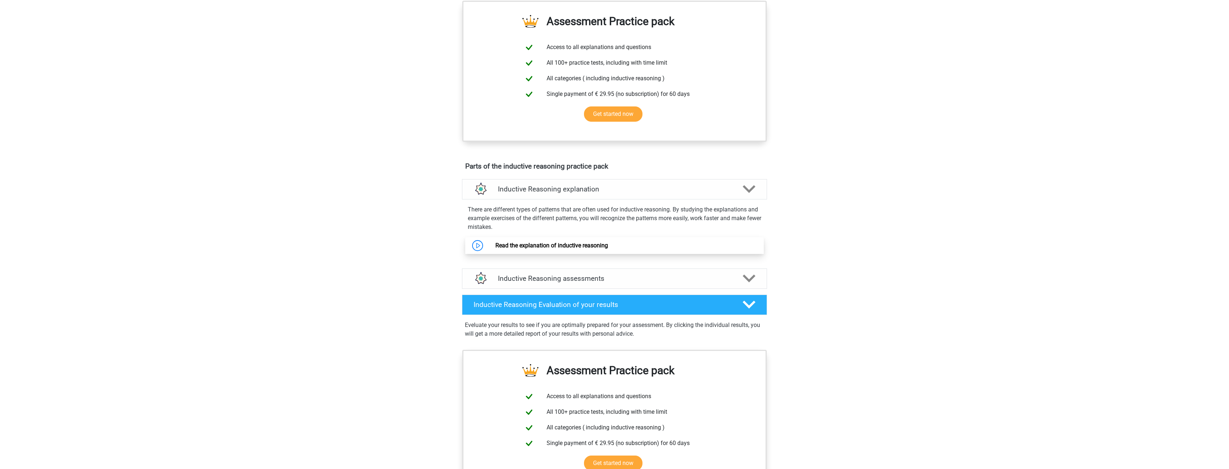
click at [560, 249] on link "Read the explanation of inductive reasoning" at bounding box center [551, 245] width 113 height 7
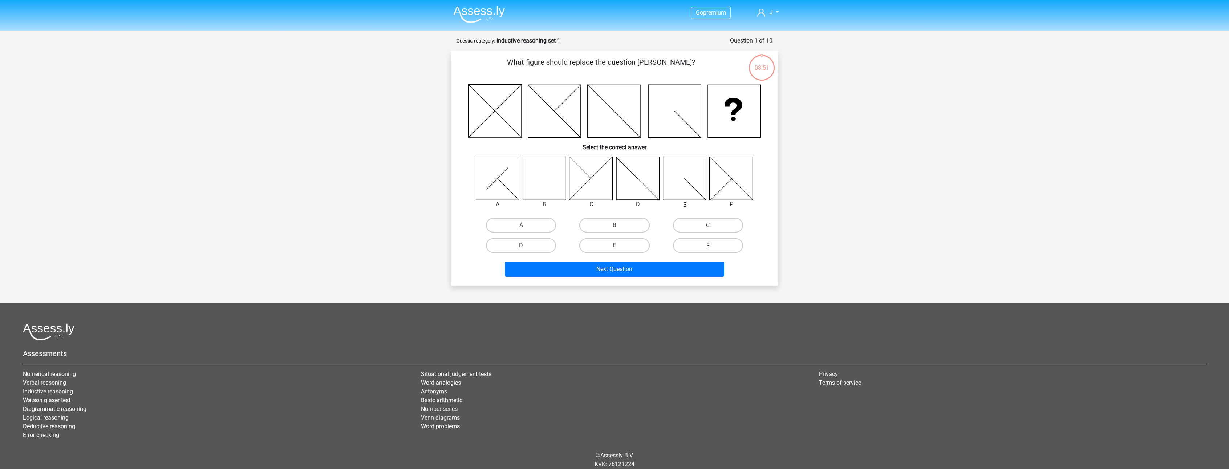
click at [547, 180] on icon at bounding box center [543, 177] width 43 height 43
click at [599, 227] on label "B" at bounding box center [614, 225] width 70 height 15
click at [614, 227] on input "B" at bounding box center [616, 227] width 5 height 5
radio input "true"
click at [647, 272] on button "Next Question" at bounding box center [615, 268] width 220 height 15
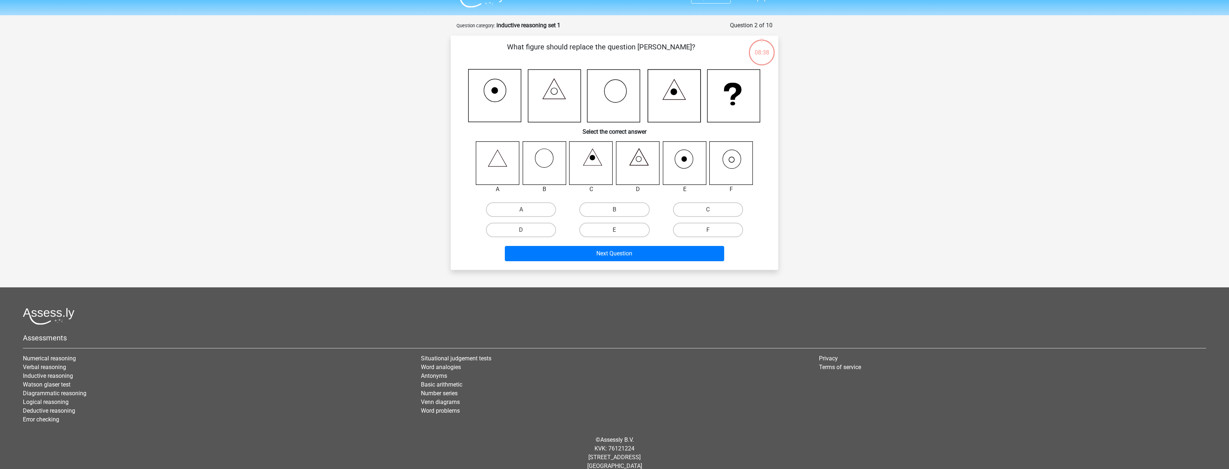
scroll to position [25, 0]
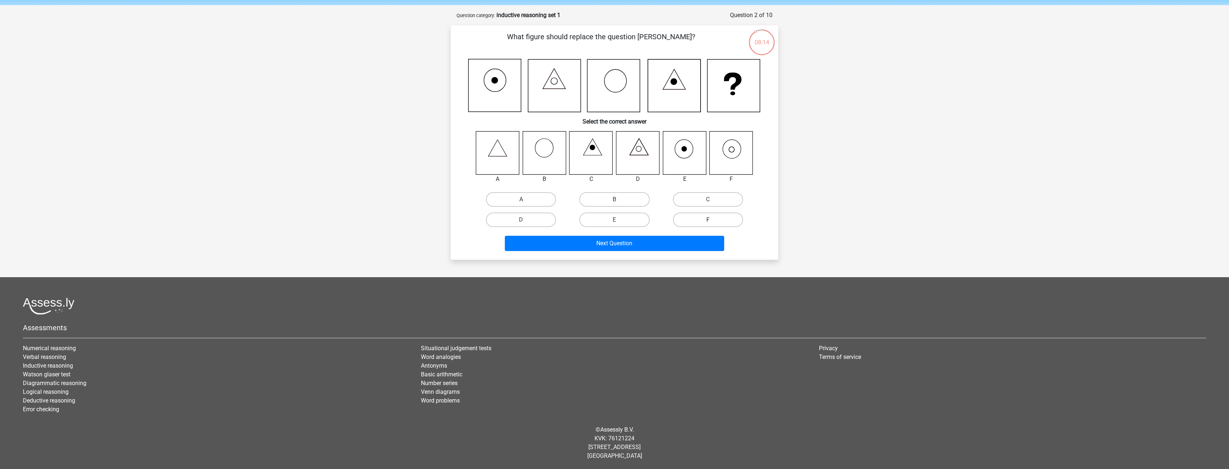
click at [720, 219] on label "F" at bounding box center [708, 219] width 70 height 15
click at [712, 220] on input "F" at bounding box center [710, 222] width 5 height 5
radio input "true"
click at [616, 245] on button "Next Question" at bounding box center [615, 243] width 220 height 15
click at [609, 199] on label "B" at bounding box center [614, 199] width 70 height 15
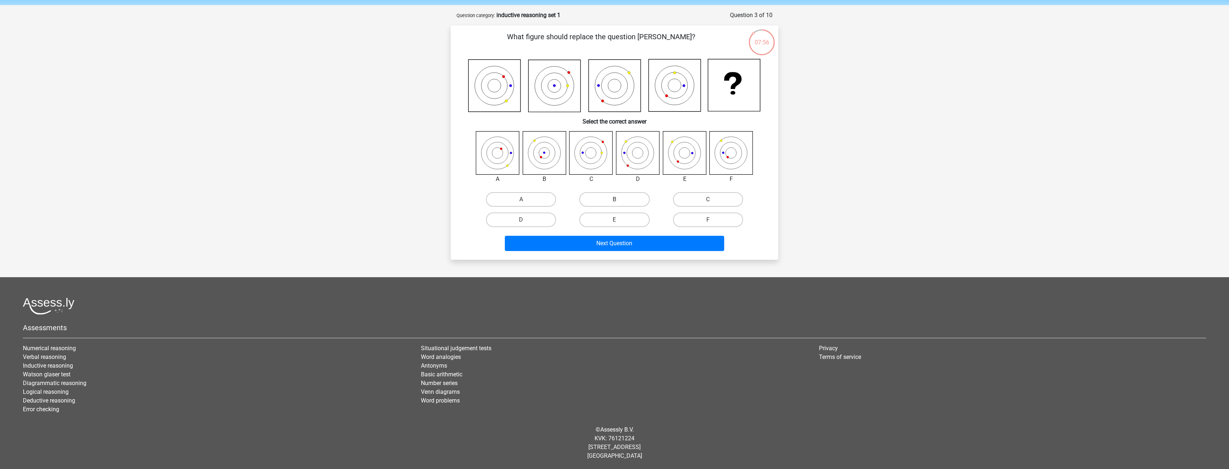
click at [614, 199] on input "B" at bounding box center [616, 201] width 5 height 5
radio input "true"
click at [613, 242] on button "Next Question" at bounding box center [615, 243] width 220 height 15
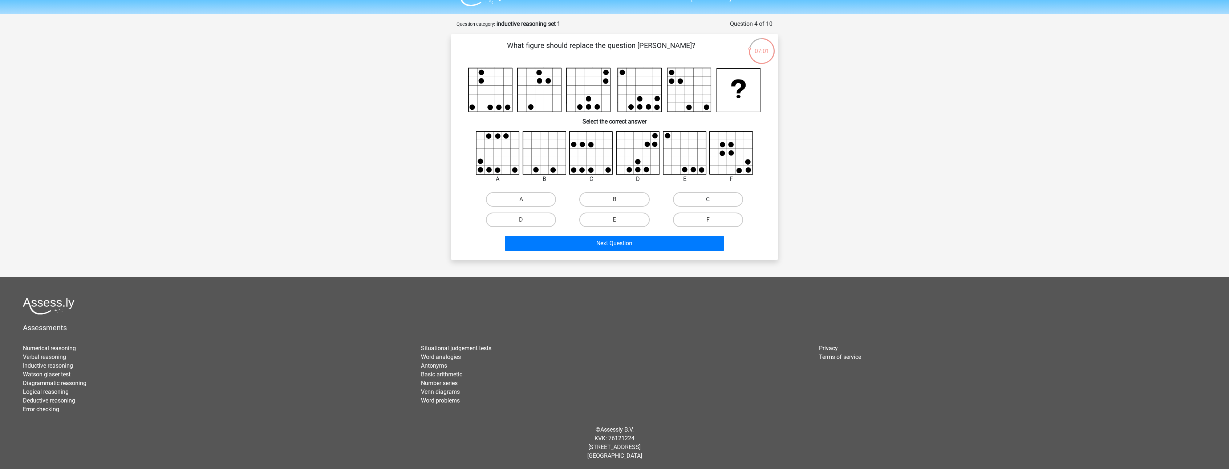
click at [688, 198] on label "C" at bounding box center [708, 199] width 70 height 15
click at [708, 199] on input "C" at bounding box center [710, 201] width 5 height 5
radio input "true"
click at [522, 223] on input "D" at bounding box center [523, 222] width 5 height 5
radio input "true"
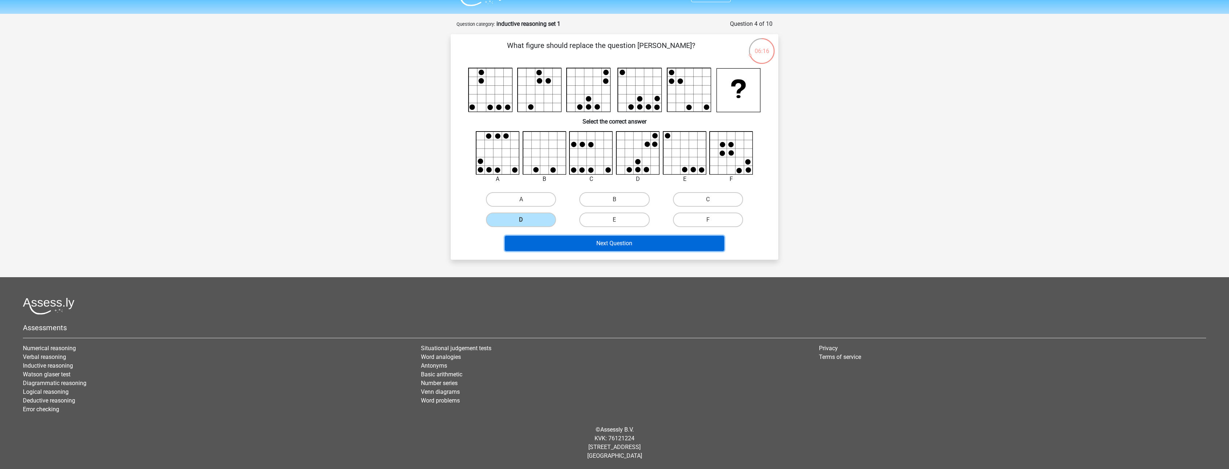
click at [610, 247] on button "Next Question" at bounding box center [615, 243] width 220 height 15
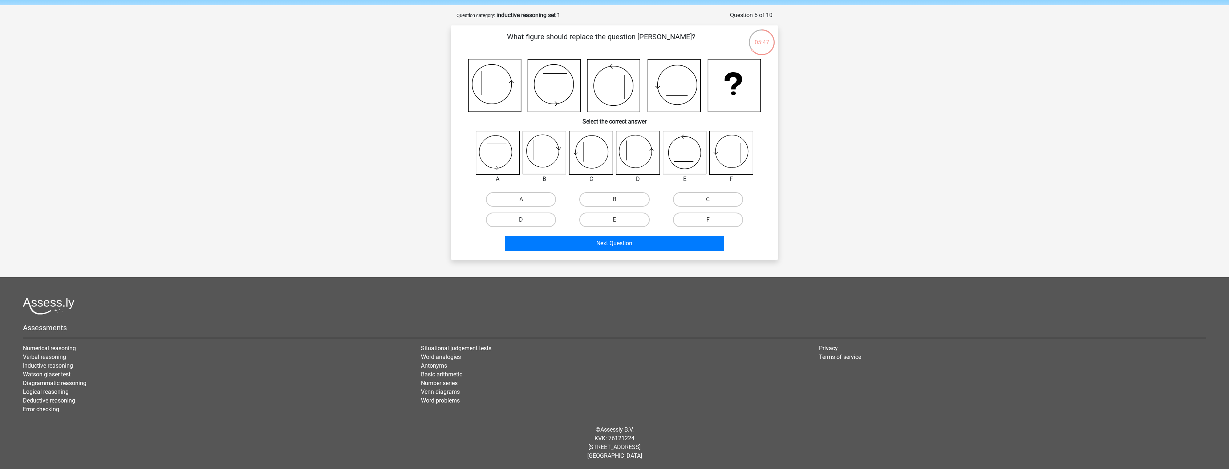
click at [529, 222] on label "D" at bounding box center [521, 219] width 70 height 15
click at [526, 222] on input "D" at bounding box center [523, 222] width 5 height 5
radio input "true"
click at [602, 248] on button "Next Question" at bounding box center [615, 243] width 220 height 15
click at [714, 197] on label "C" at bounding box center [708, 199] width 70 height 15
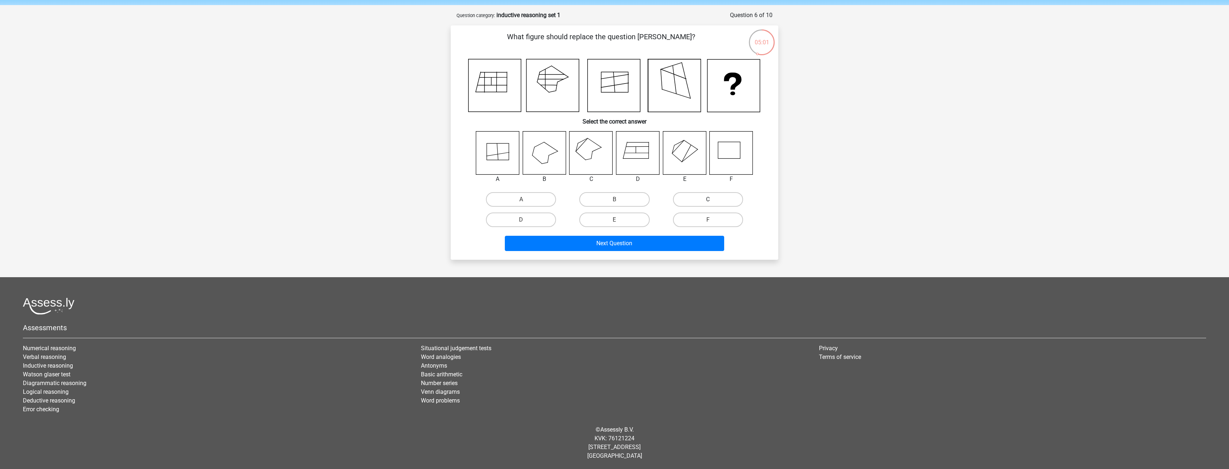
click at [712, 199] on input "C" at bounding box center [710, 201] width 5 height 5
radio input "true"
click at [618, 248] on button "Next Question" at bounding box center [615, 243] width 220 height 15
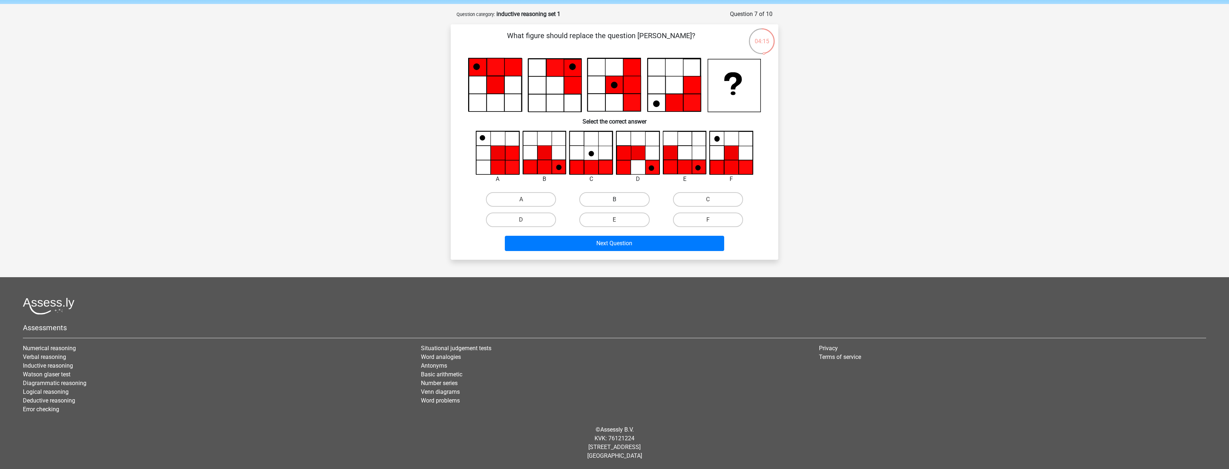
click at [603, 193] on label "B" at bounding box center [614, 199] width 70 height 15
click at [614, 199] on input "B" at bounding box center [616, 201] width 5 height 5
radio input "true"
click at [601, 239] on button "Next Question" at bounding box center [615, 243] width 220 height 15
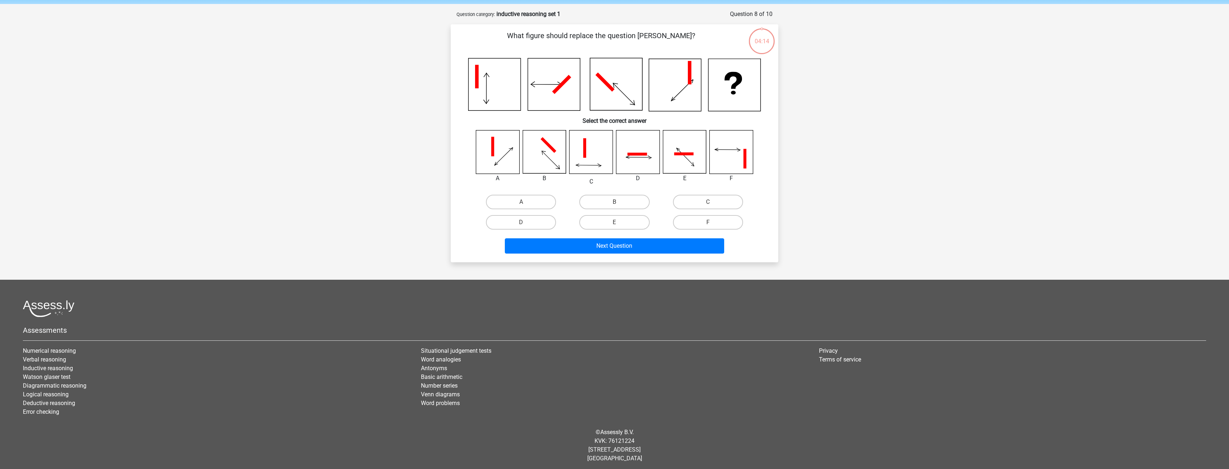
scroll to position [29, 0]
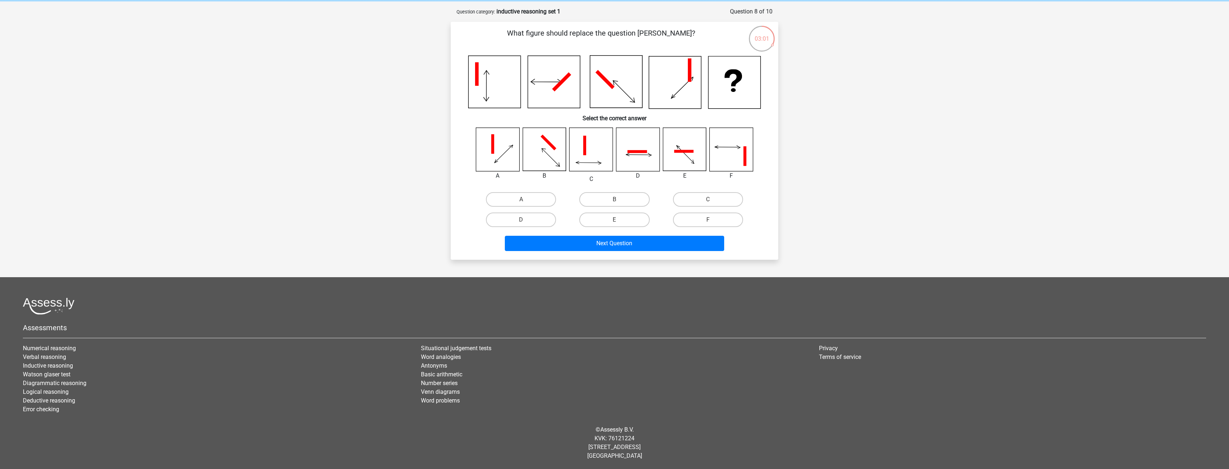
click at [523, 224] on input "D" at bounding box center [523, 222] width 5 height 5
radio input "true"
click at [607, 244] on button "Next Question" at bounding box center [615, 243] width 220 height 15
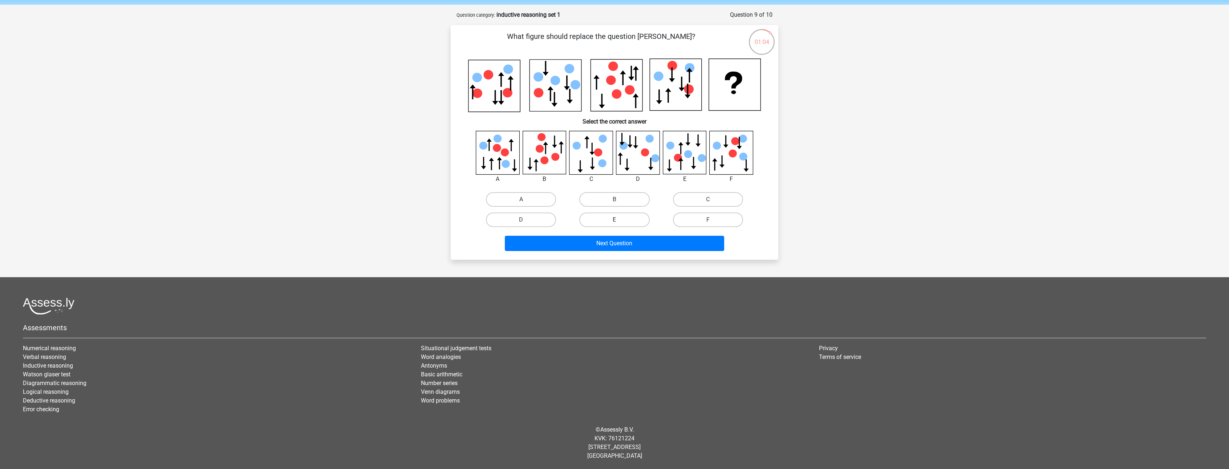
click at [611, 215] on label "E" at bounding box center [614, 219] width 70 height 15
click at [614, 220] on input "E" at bounding box center [616, 222] width 5 height 5
radio input "true"
click at [622, 241] on button "Next Question" at bounding box center [615, 243] width 220 height 15
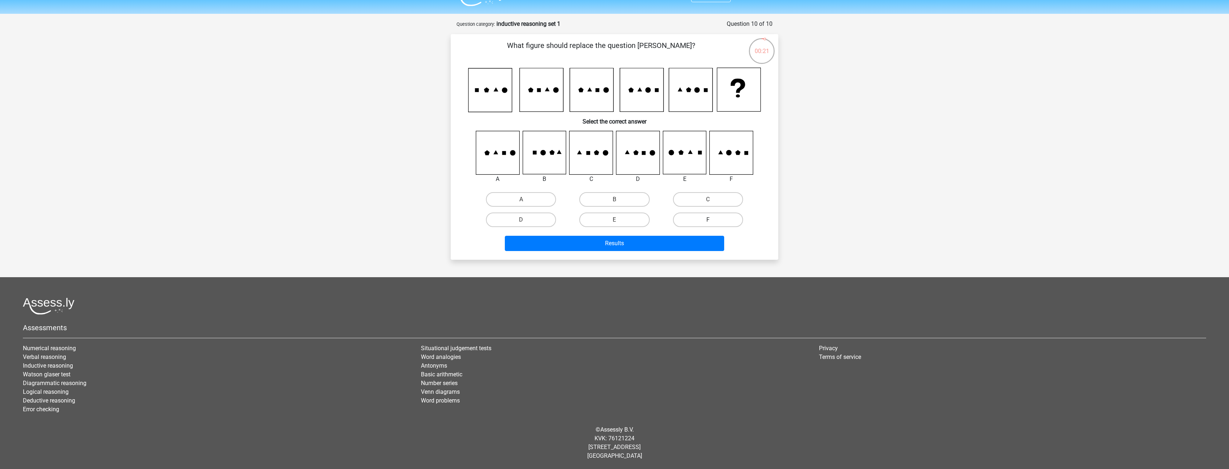
click at [703, 218] on label "F" at bounding box center [708, 219] width 70 height 15
click at [708, 220] on input "F" at bounding box center [710, 222] width 5 height 5
radio input "true"
click at [675, 245] on button "Results" at bounding box center [615, 243] width 220 height 15
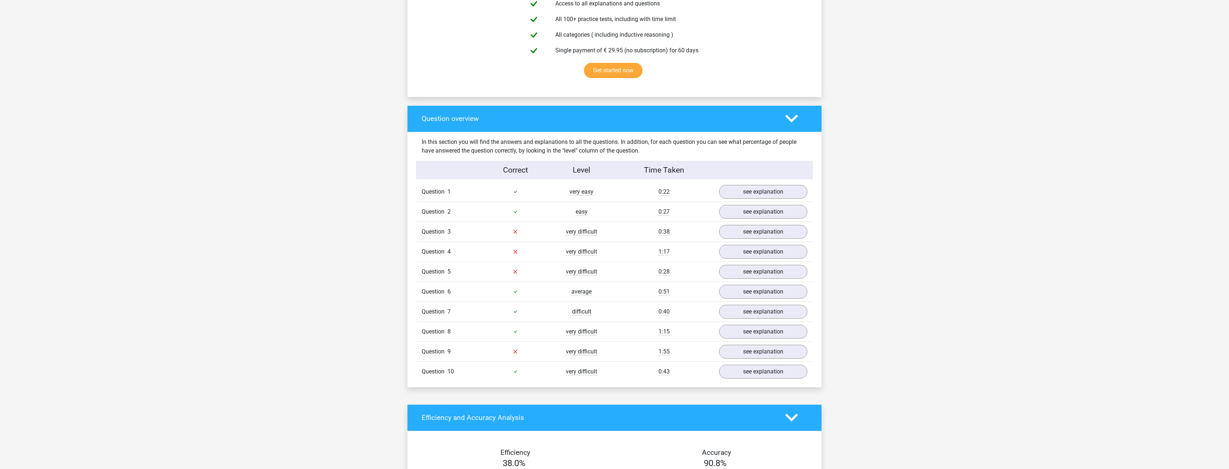
scroll to position [436, 0]
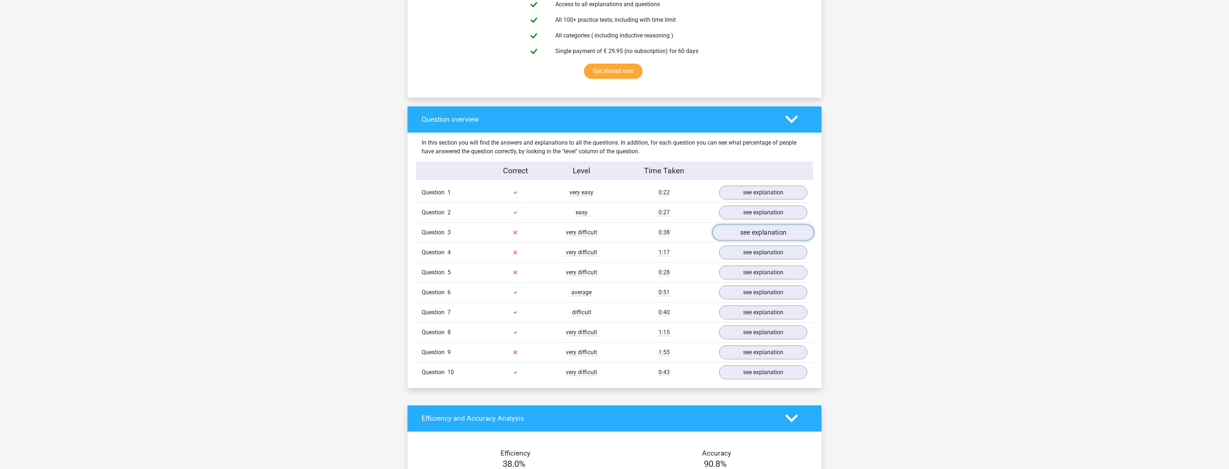
click at [755, 233] on link "see explanation" at bounding box center [762, 232] width 101 height 16
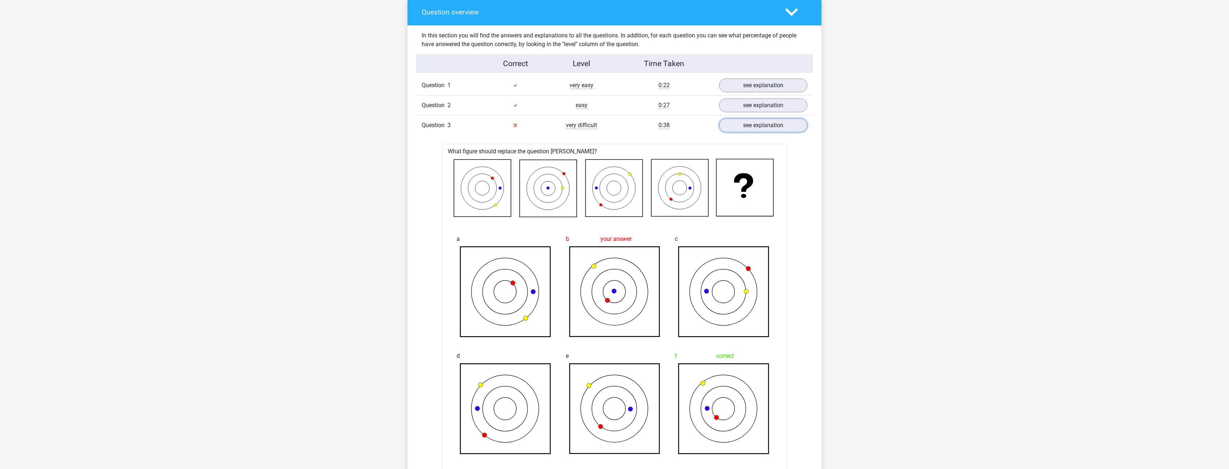
scroll to position [508, 0]
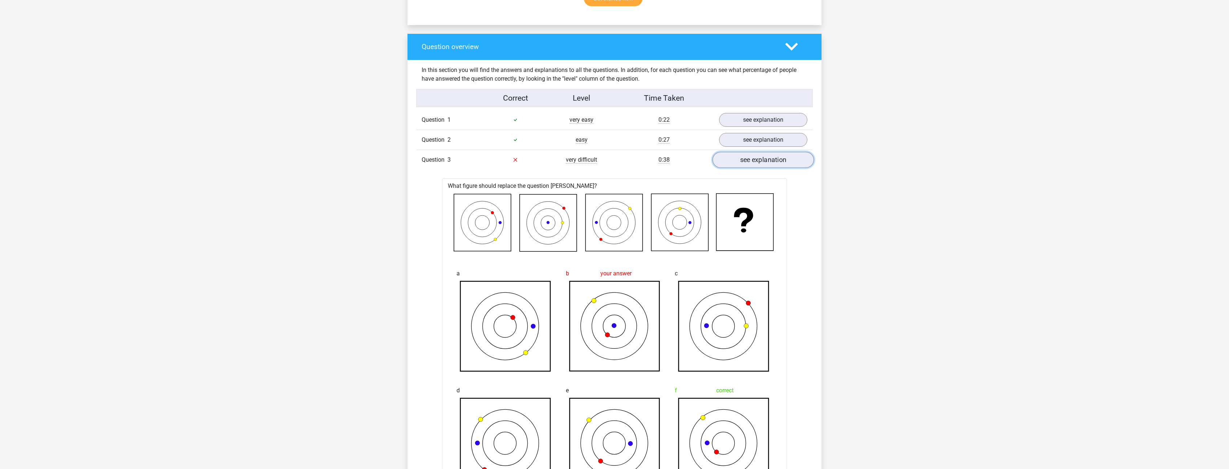
click at [742, 163] on link "see explanation" at bounding box center [762, 160] width 101 height 16
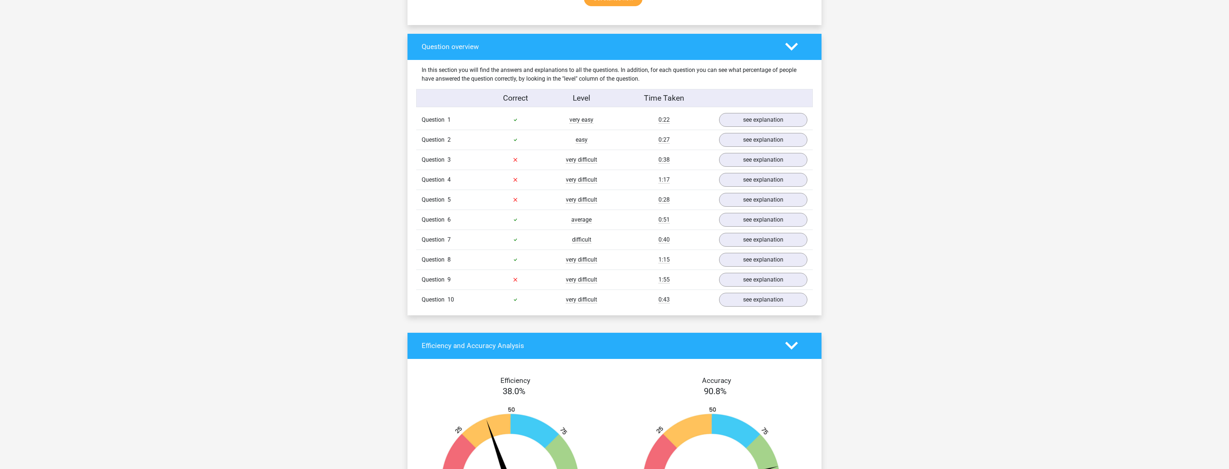
click at [380, 248] on div "Go premium J [EMAIL_ADDRESS][DOMAIN_NAME]" at bounding box center [614, 281] width 1229 height 1579
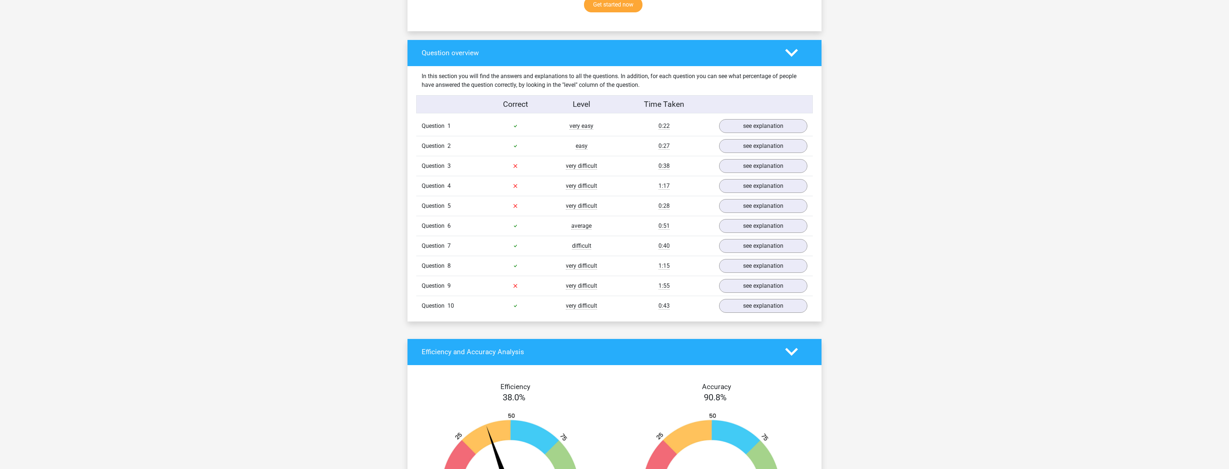
scroll to position [529, 0]
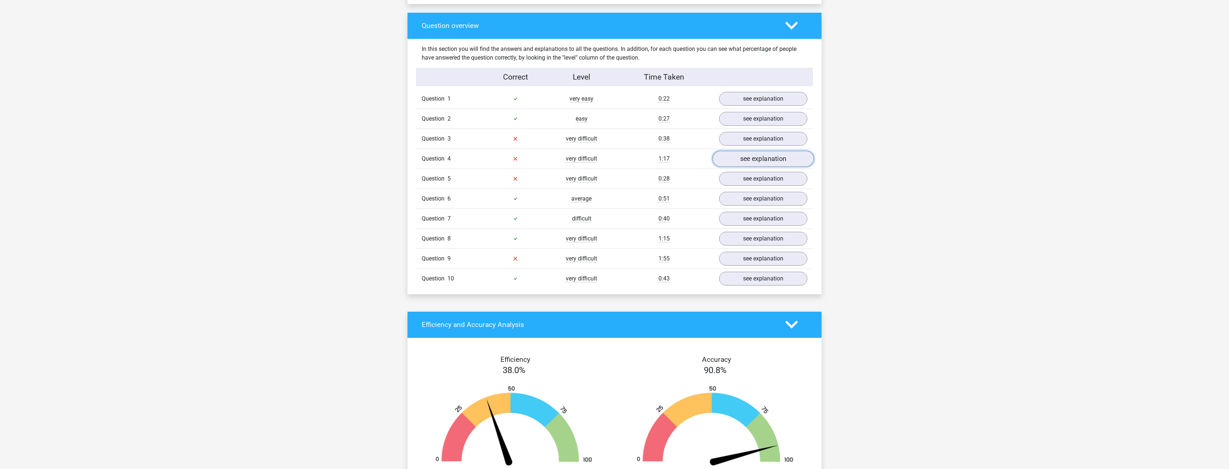
click at [754, 158] on link "see explanation" at bounding box center [762, 159] width 101 height 16
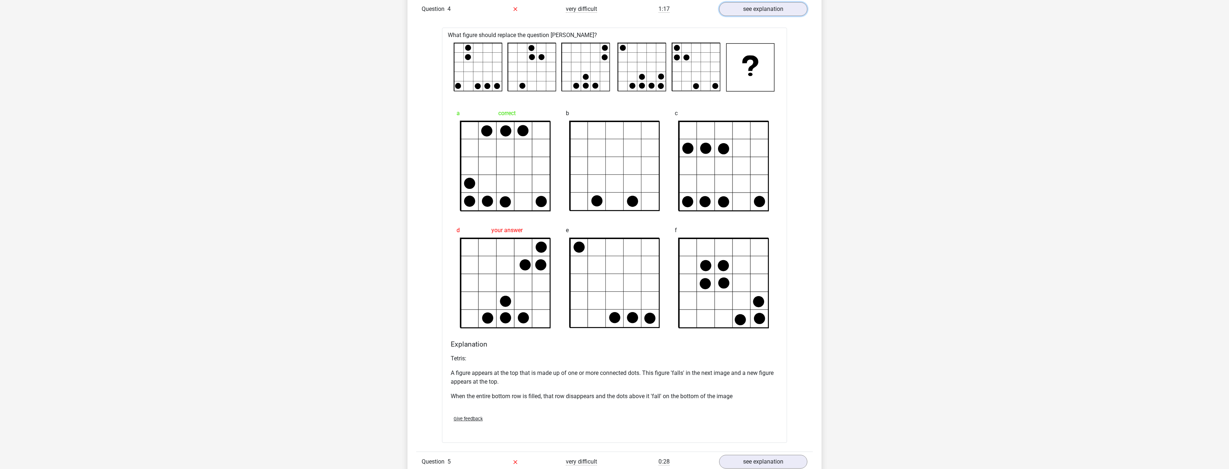
scroll to position [675, 0]
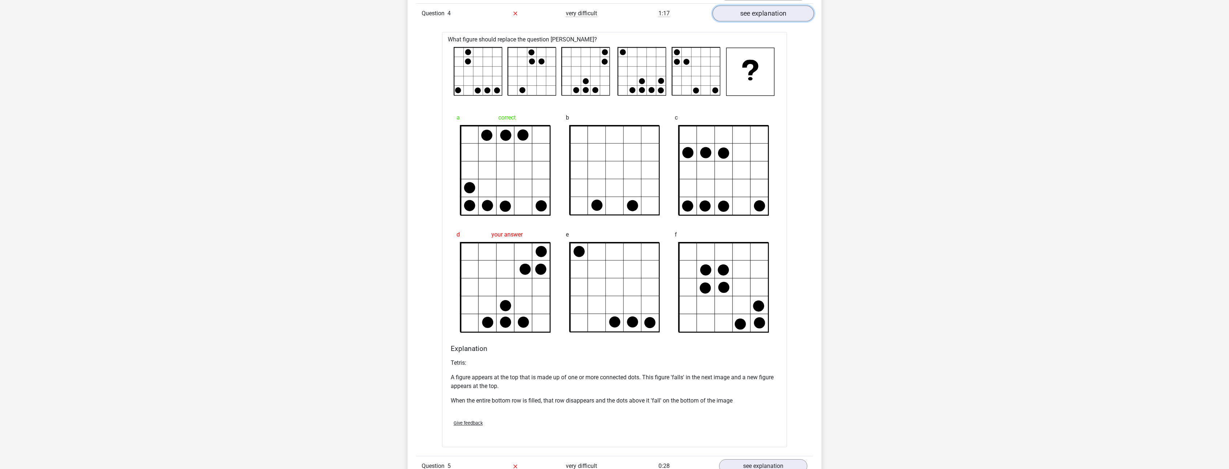
click at [762, 17] on link "see explanation" at bounding box center [762, 13] width 101 height 16
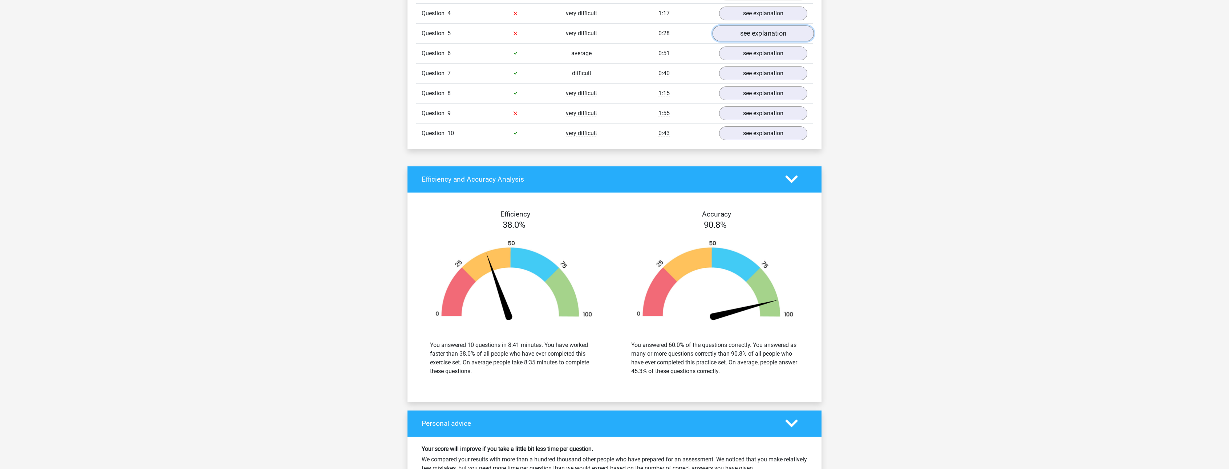
click at [748, 38] on link "see explanation" at bounding box center [762, 33] width 101 height 16
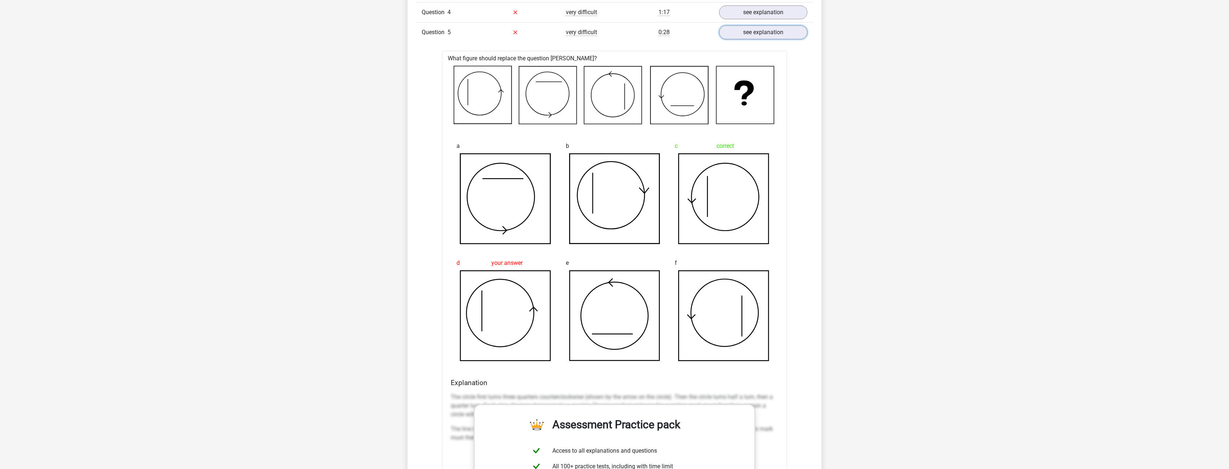
scroll to position [638, 0]
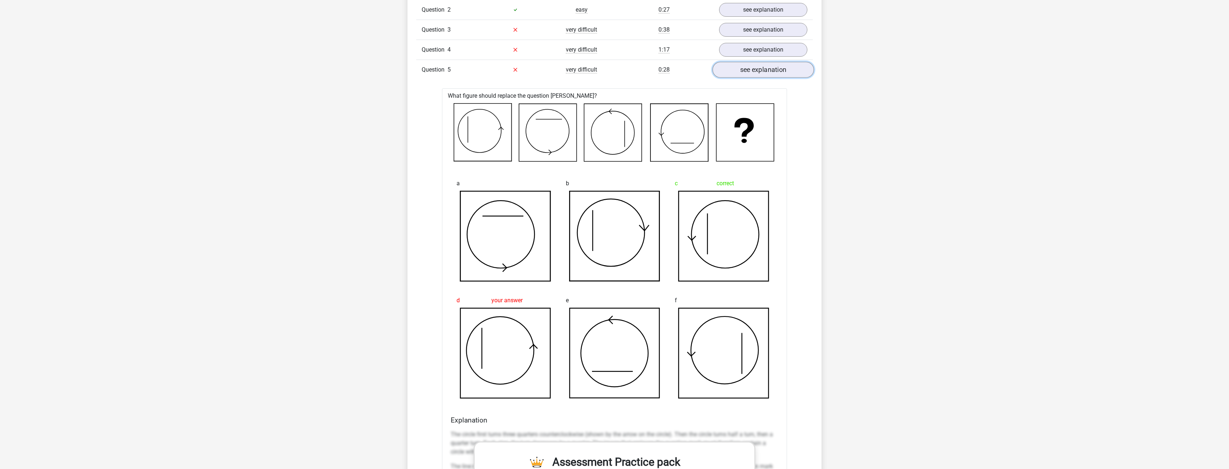
click at [772, 73] on link "see explanation" at bounding box center [762, 70] width 101 height 16
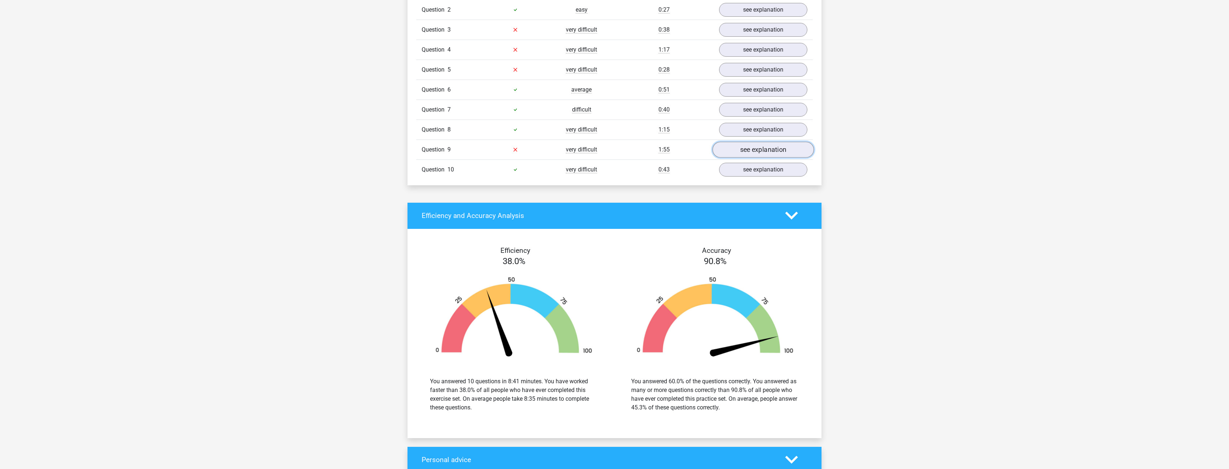
click at [757, 148] on link "see explanation" at bounding box center [762, 150] width 101 height 16
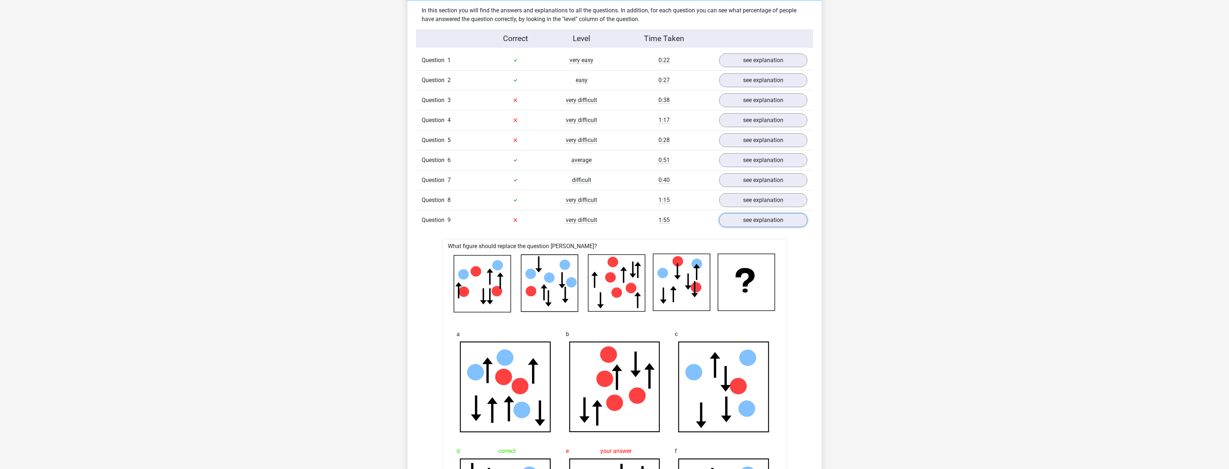
scroll to position [566, 0]
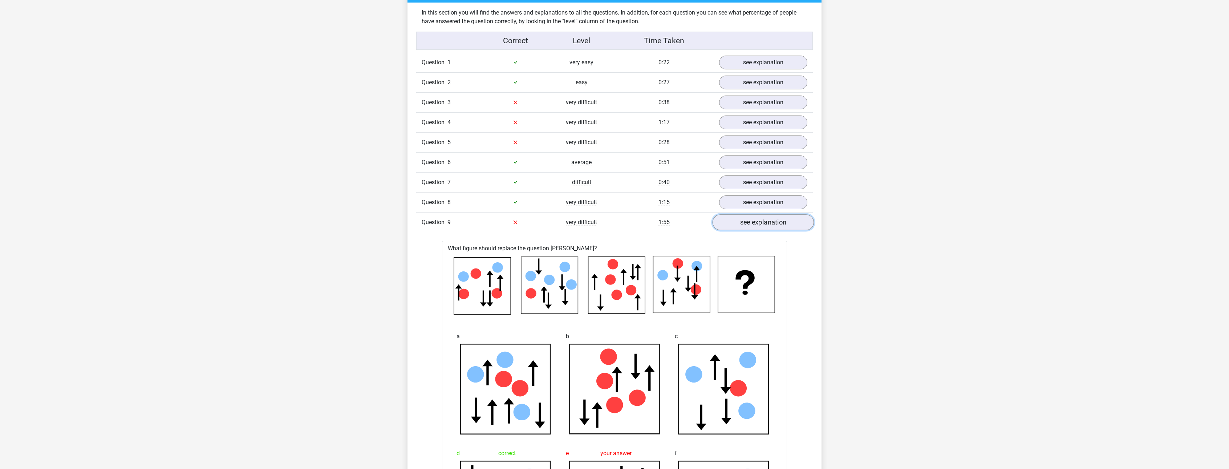
click at [760, 223] on link "see explanation" at bounding box center [762, 222] width 101 height 16
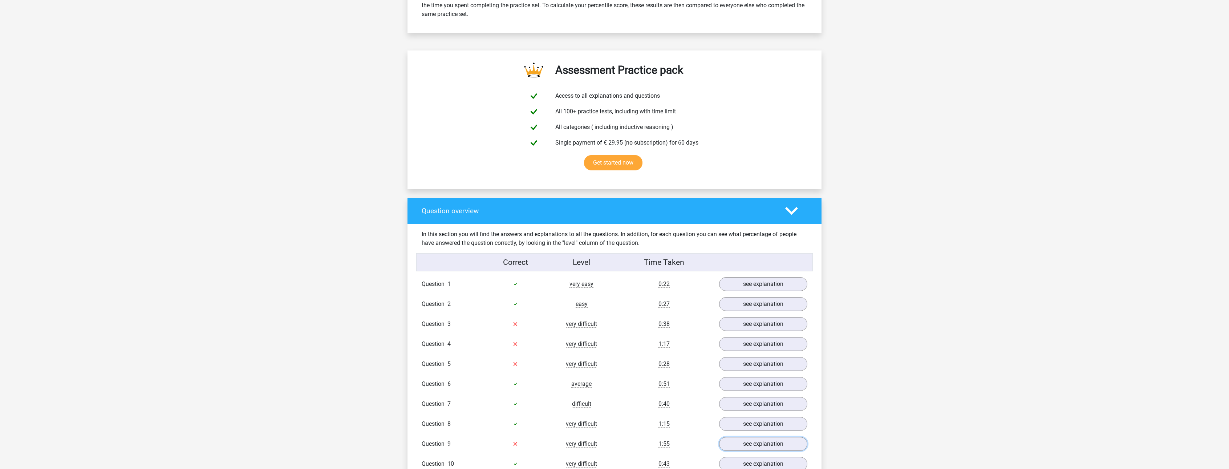
scroll to position [0, 0]
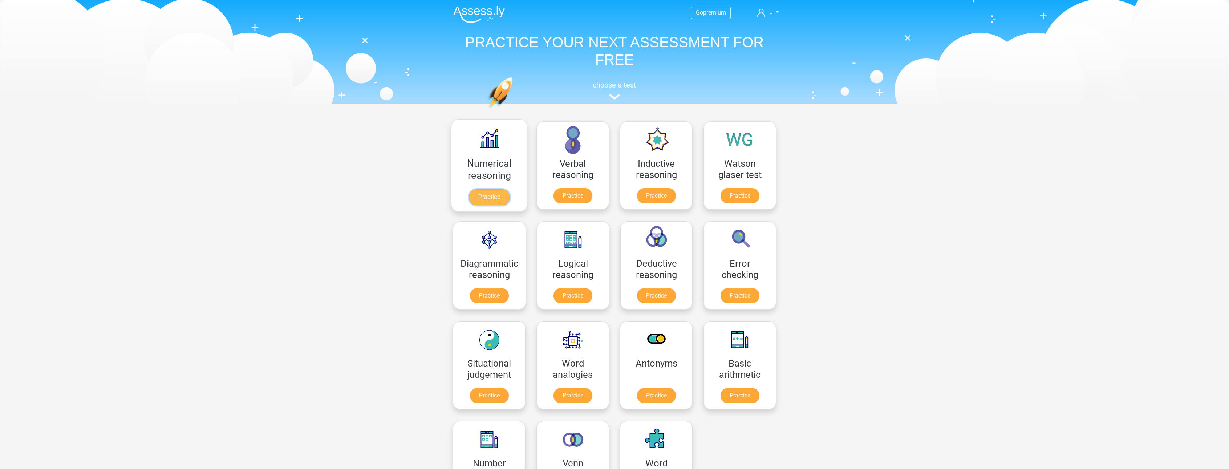
click at [486, 198] on link "Practice" at bounding box center [489, 197] width 41 height 16
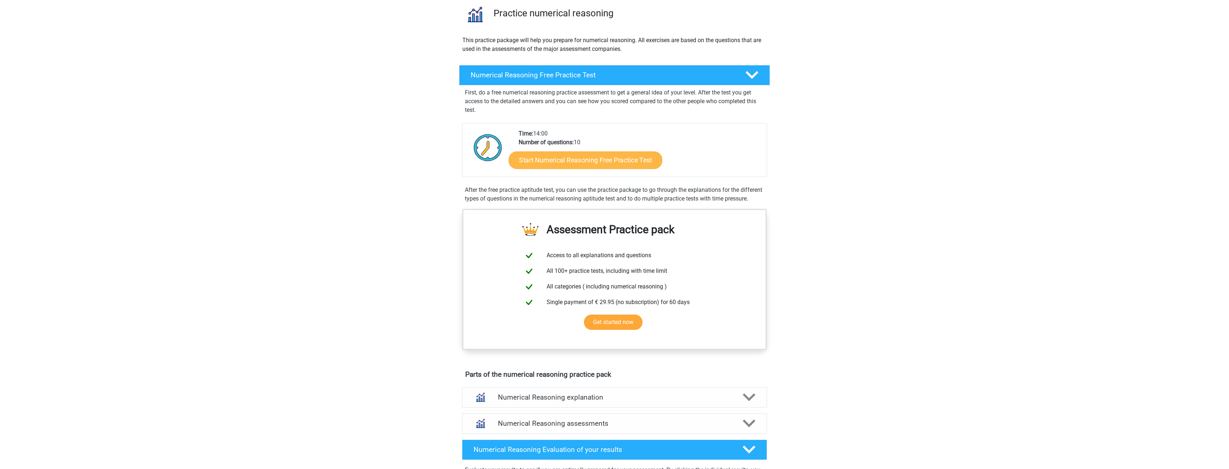
scroll to position [109, 0]
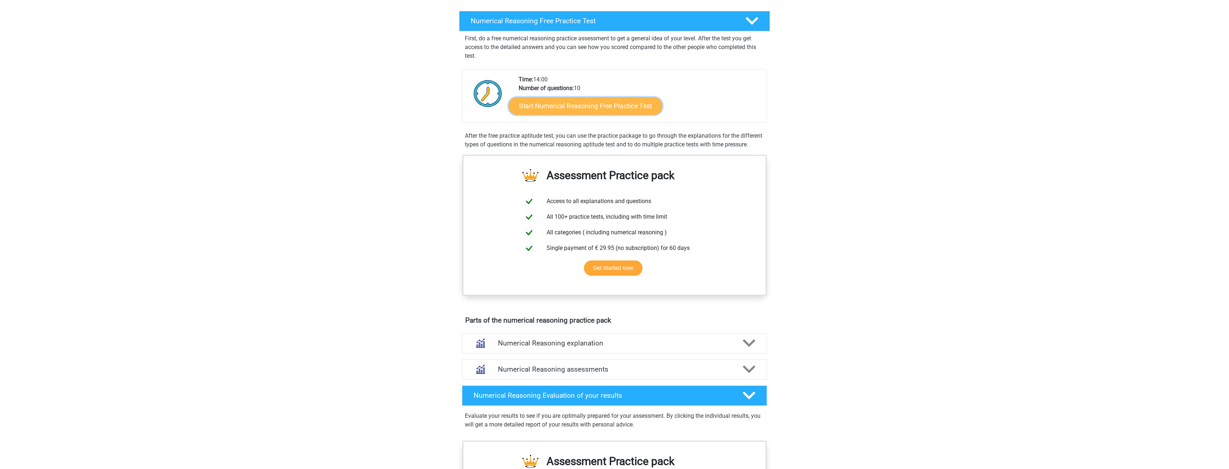
click at [581, 110] on link "Start Numerical Reasoning Free Practice Test" at bounding box center [586, 105] width 154 height 17
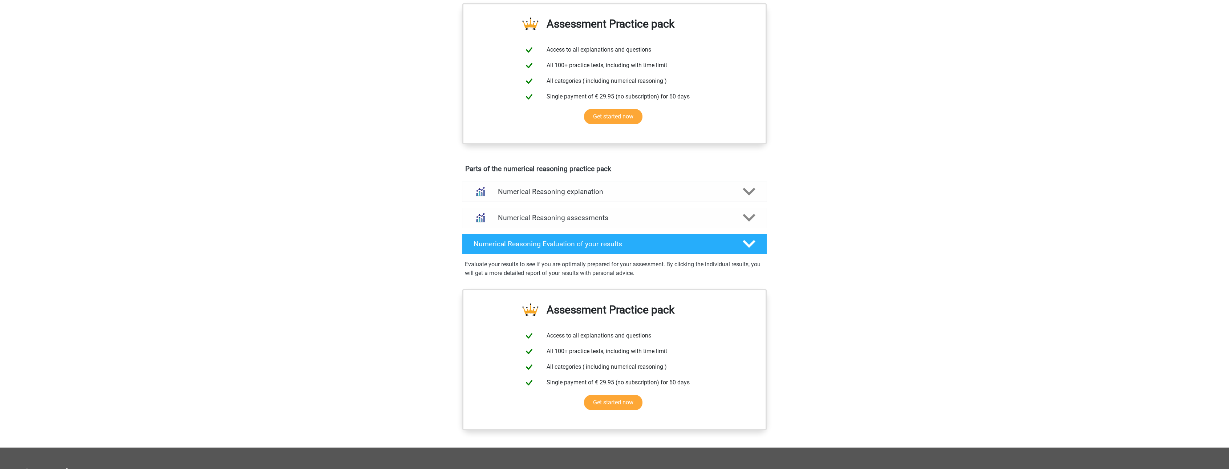
scroll to position [258, 0]
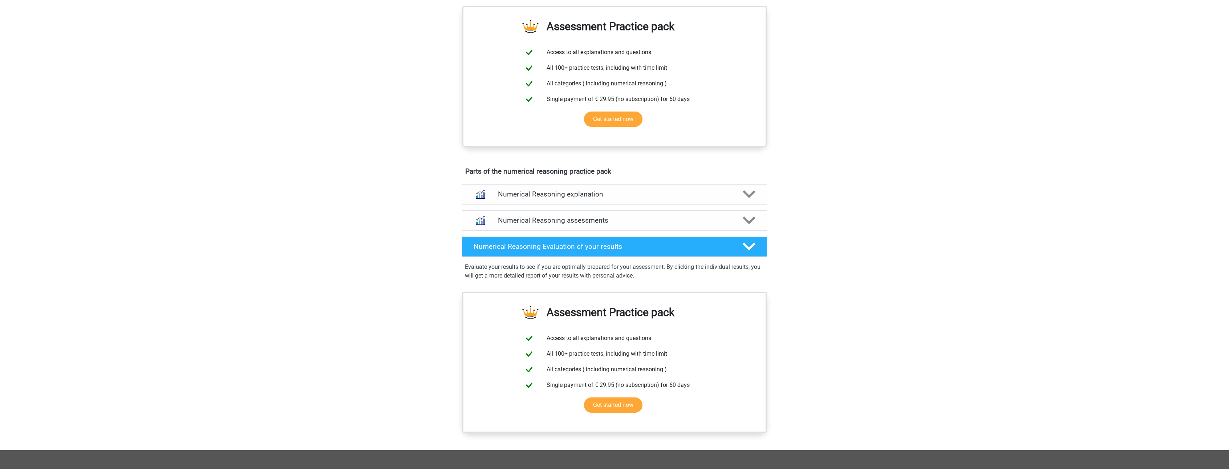
click at [755, 200] on icon at bounding box center [749, 194] width 13 height 13
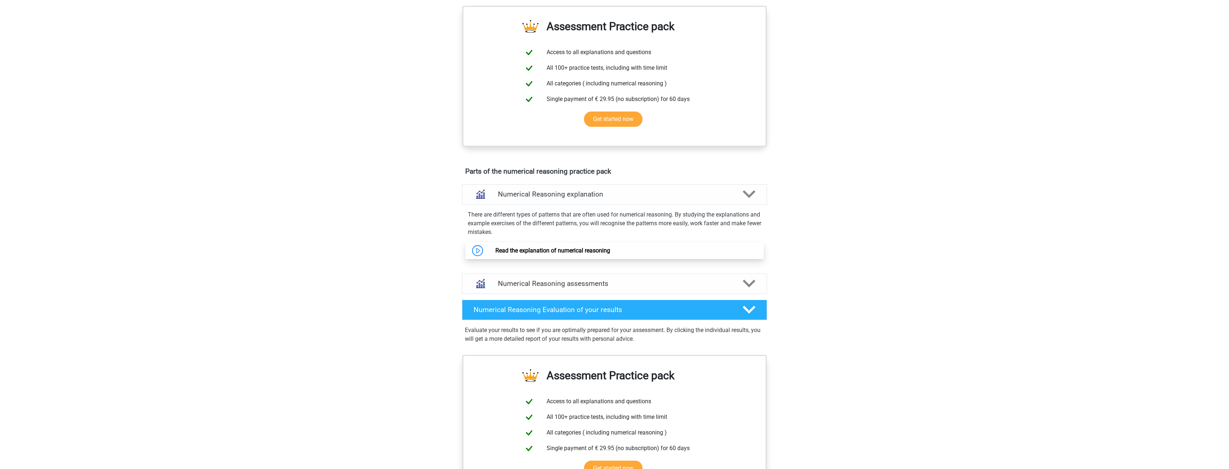
click at [534, 254] on link "Read the explanation of numerical reasoning" at bounding box center [552, 250] width 115 height 7
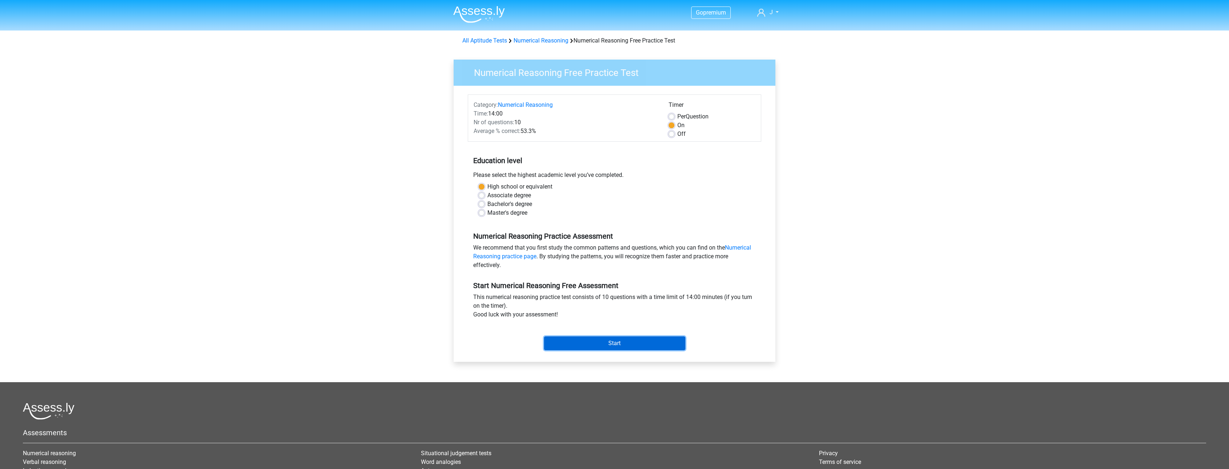
click at [578, 342] on input "Start" at bounding box center [614, 343] width 141 height 14
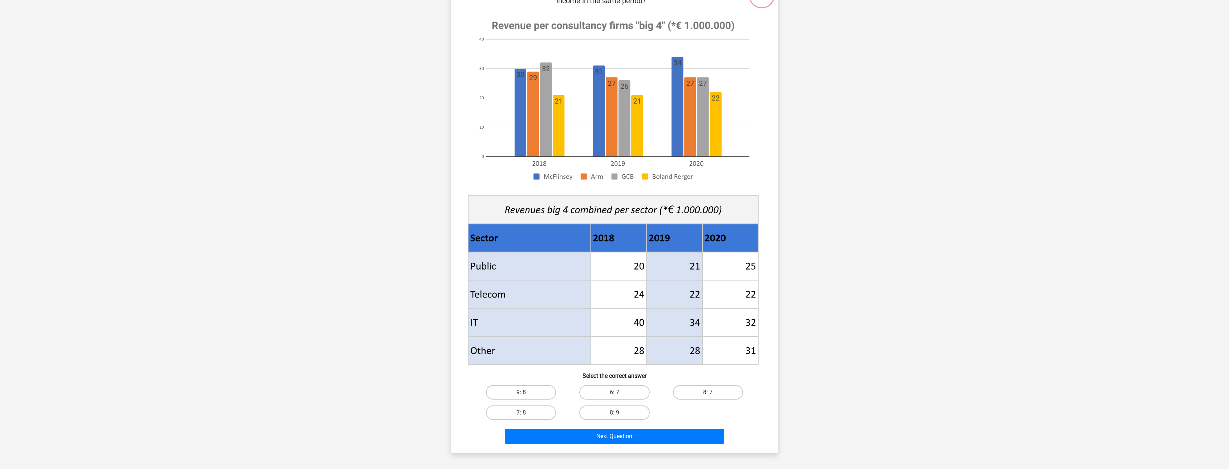
scroll to position [73, 0]
click at [715, 388] on label "8: 7" at bounding box center [708, 392] width 70 height 15
click at [712, 392] on input "8: 7" at bounding box center [710, 394] width 5 height 5
radio input "true"
click at [658, 438] on button "Next Question" at bounding box center [615, 435] width 220 height 15
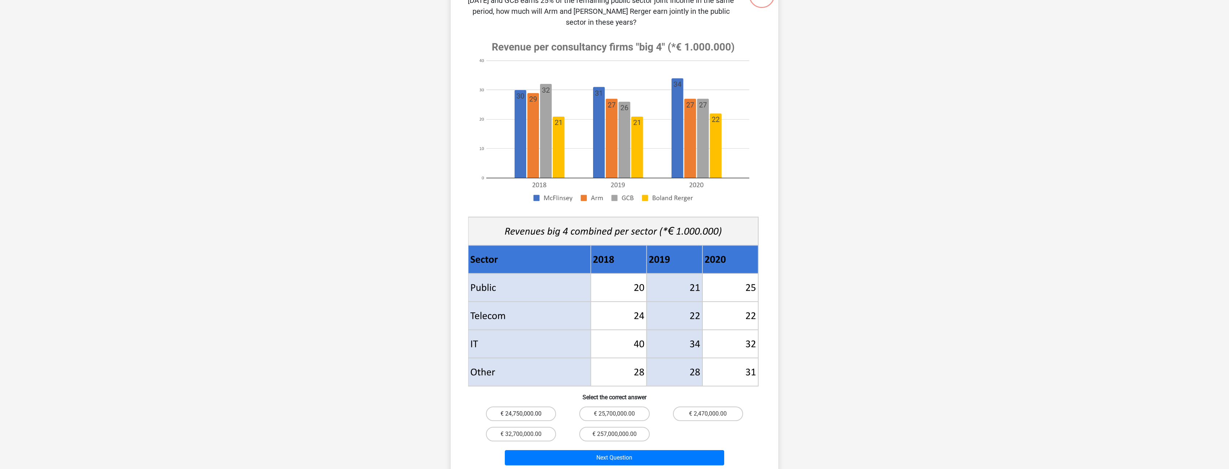
click at [532, 406] on label "€ 24,750,000.00" at bounding box center [521, 413] width 70 height 15
click at [526, 414] on input "€ 24,750,000.00" at bounding box center [523, 416] width 5 height 5
radio input "true"
click at [617, 450] on button "Next Question" at bounding box center [615, 457] width 220 height 15
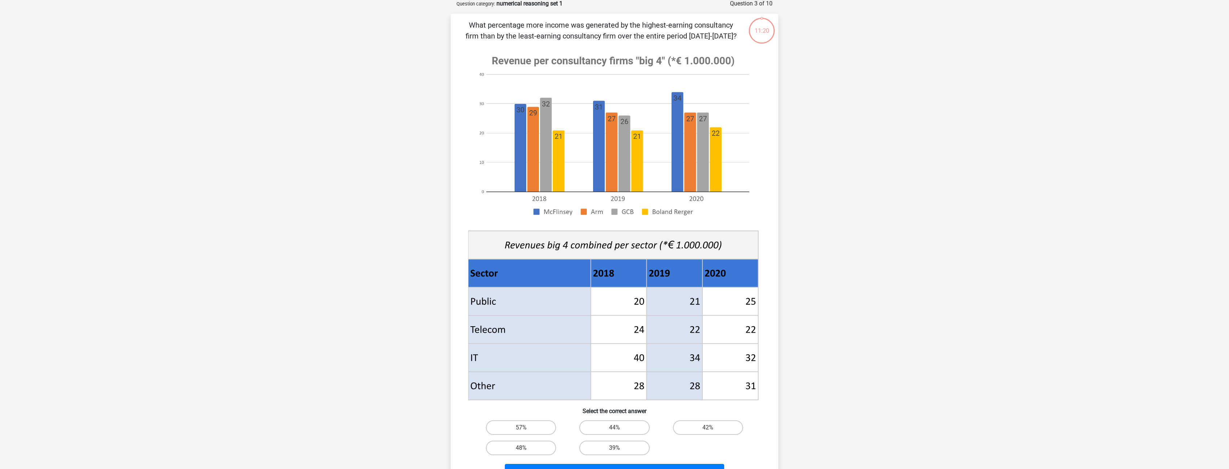
scroll to position [36, 0]
click at [530, 444] on label "48%" at bounding box center [521, 448] width 70 height 15
click at [526, 448] on input "48%" at bounding box center [523, 450] width 5 height 5
radio input "true"
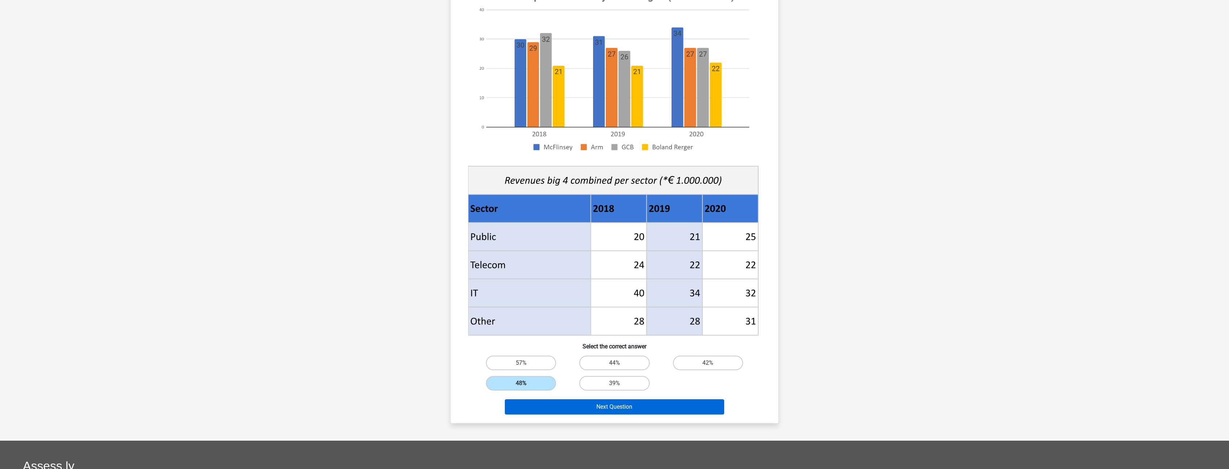
scroll to position [109, 0]
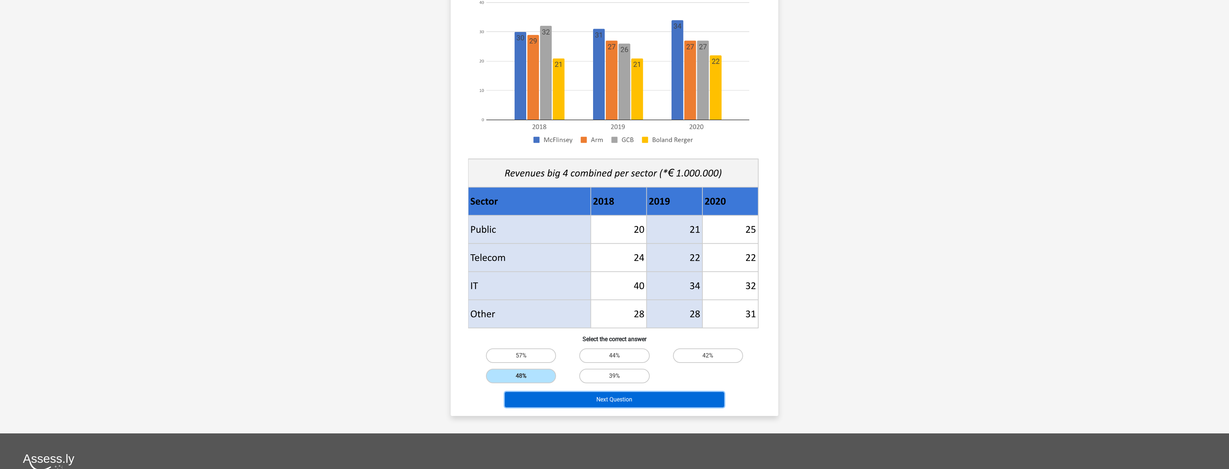
click at [612, 397] on button "Next Question" at bounding box center [615, 399] width 220 height 15
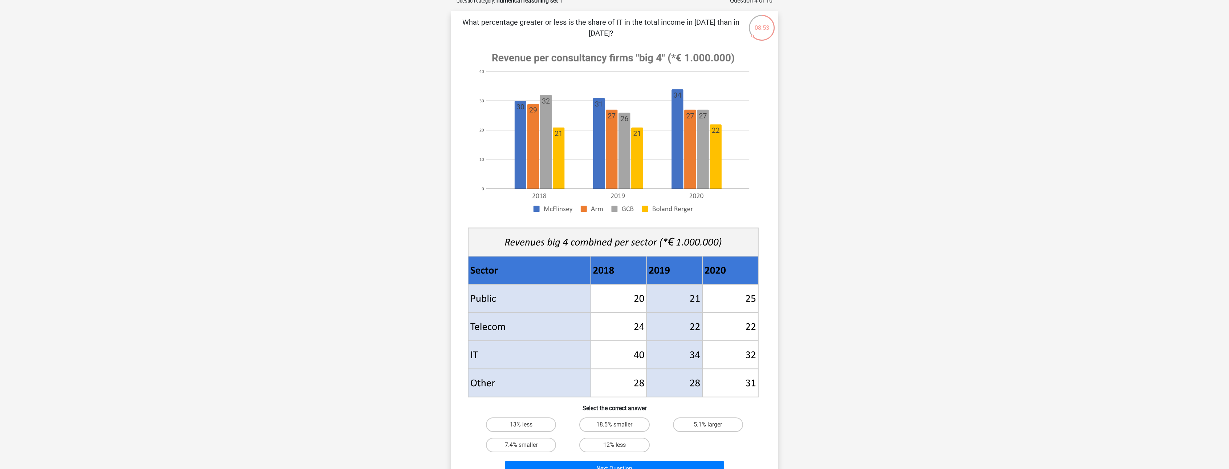
scroll to position [36, 0]
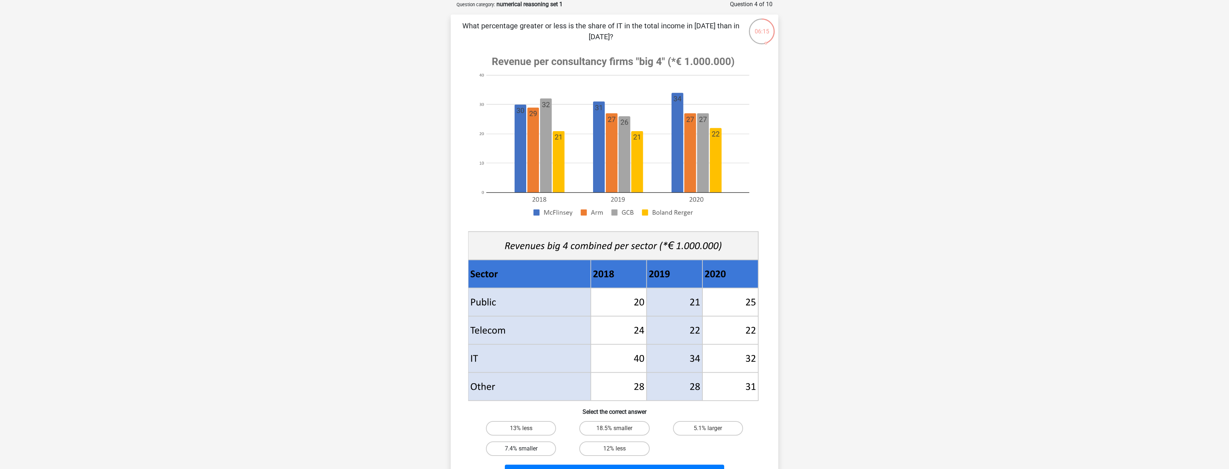
click at [510, 446] on label "7.4% smaller" at bounding box center [521, 448] width 70 height 15
click at [521, 448] on input "7.4% smaller" at bounding box center [523, 450] width 5 height 5
radio input "true"
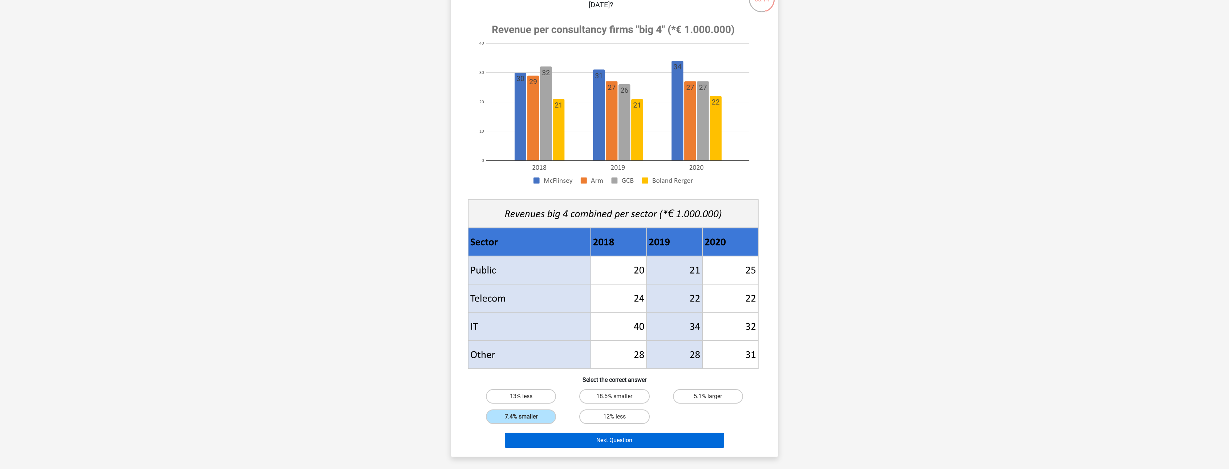
scroll to position [73, 0]
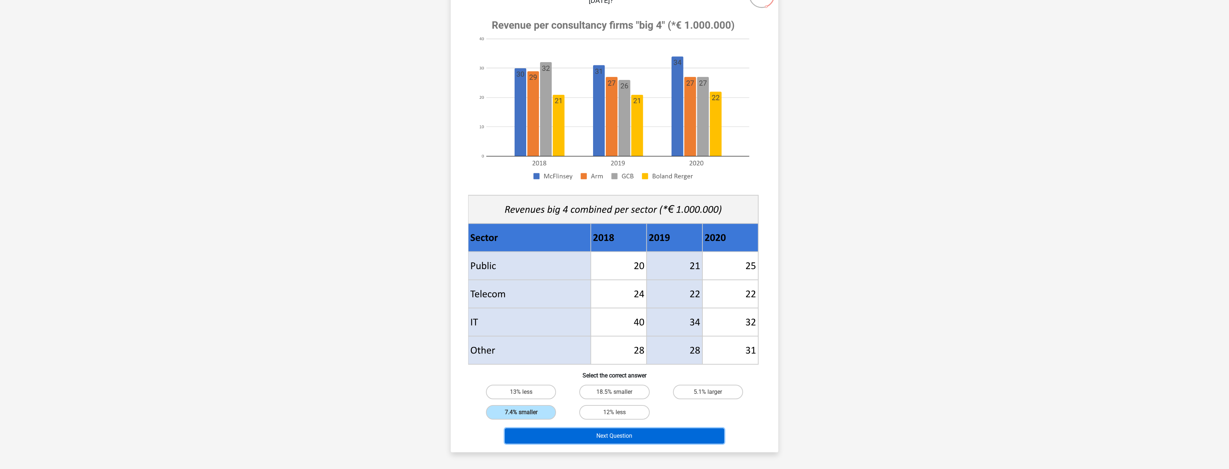
click at [617, 435] on button "Next Question" at bounding box center [615, 435] width 220 height 15
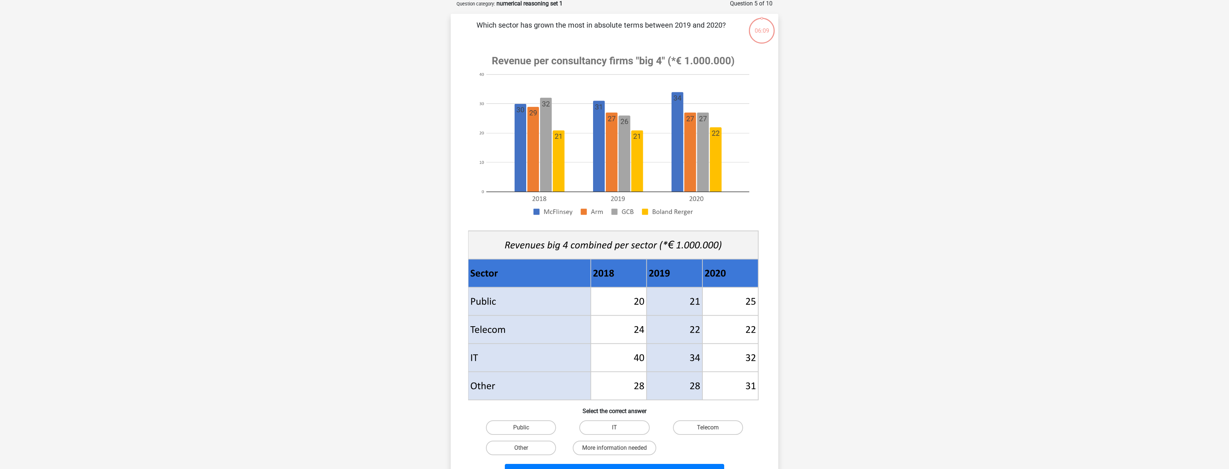
scroll to position [36, 0]
click at [502, 431] on label "Public" at bounding box center [521, 428] width 70 height 15
click at [521, 431] on input "Public" at bounding box center [523, 430] width 5 height 5
radio input "true"
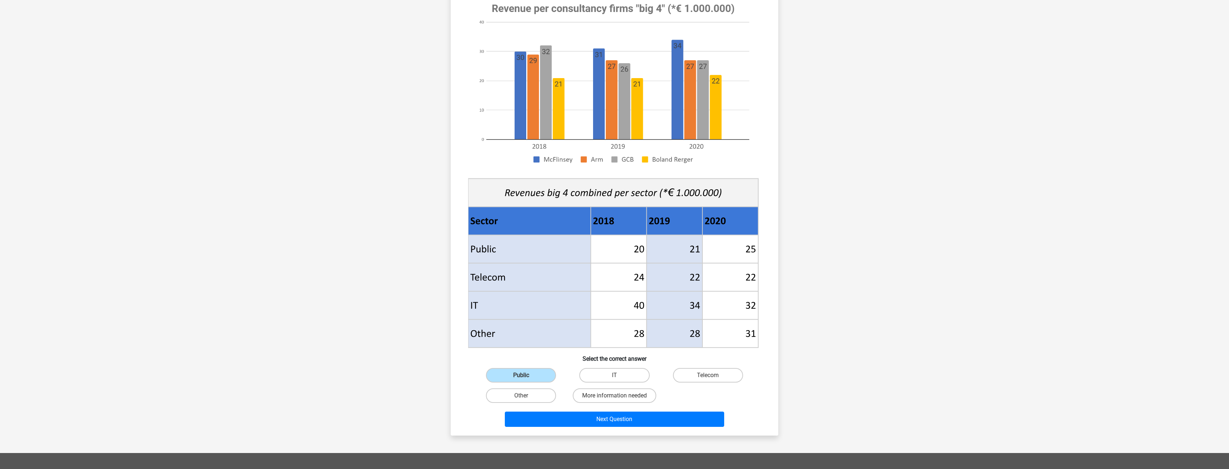
scroll to position [109, 0]
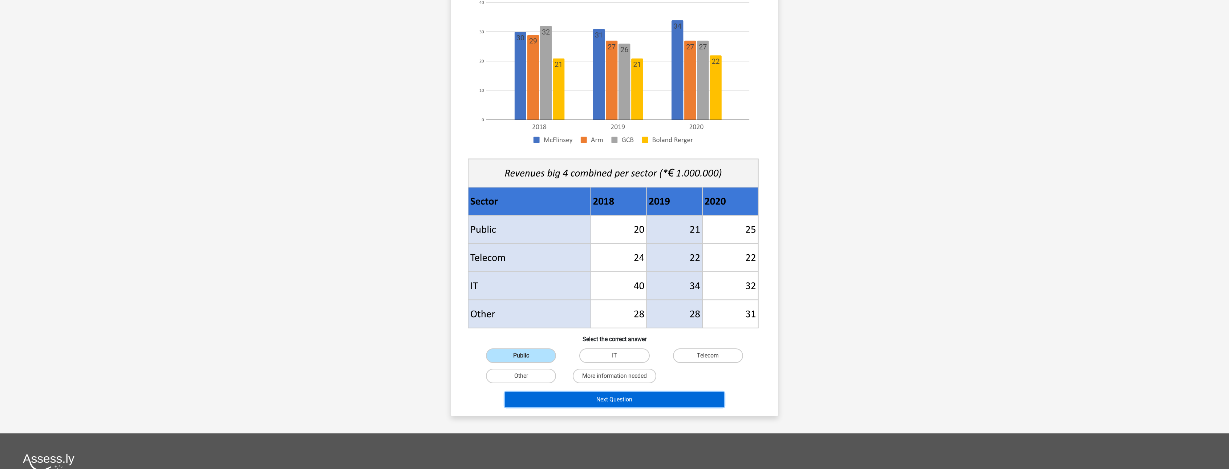
click at [634, 402] on button "Next Question" at bounding box center [615, 399] width 220 height 15
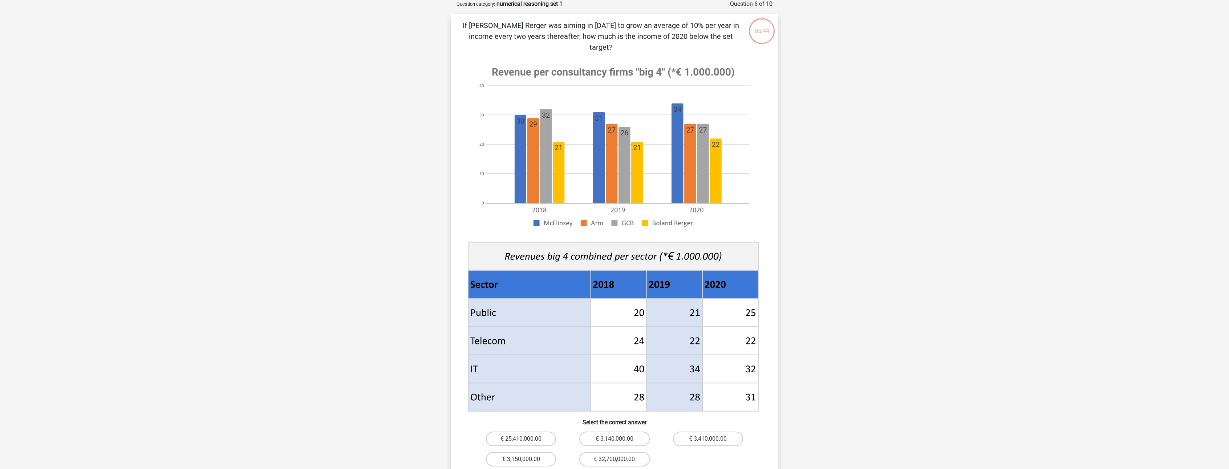
scroll to position [36, 0]
click at [712, 439] on input "€ 3,410,000.00" at bounding box center [710, 441] width 5 height 5
radio input "true"
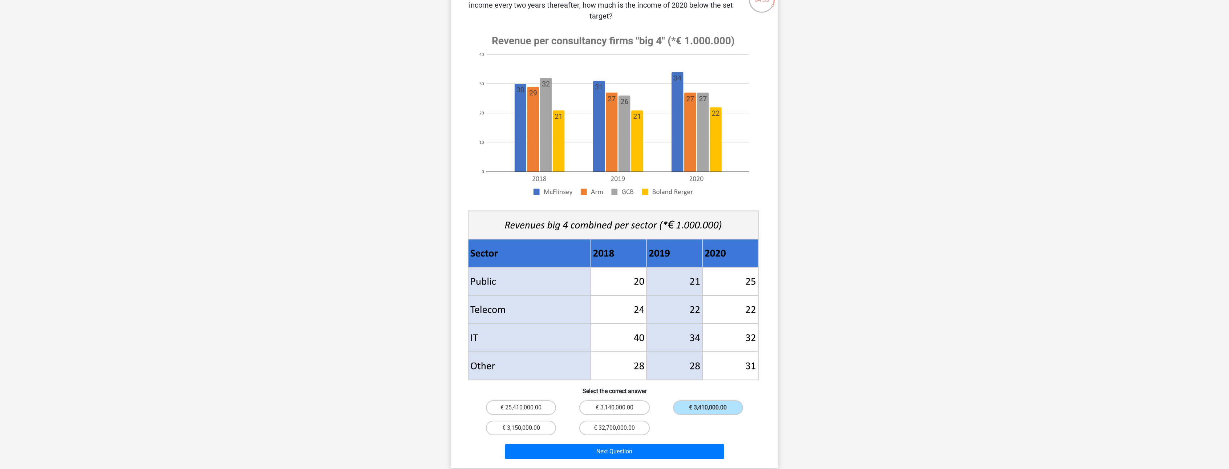
scroll to position [73, 0]
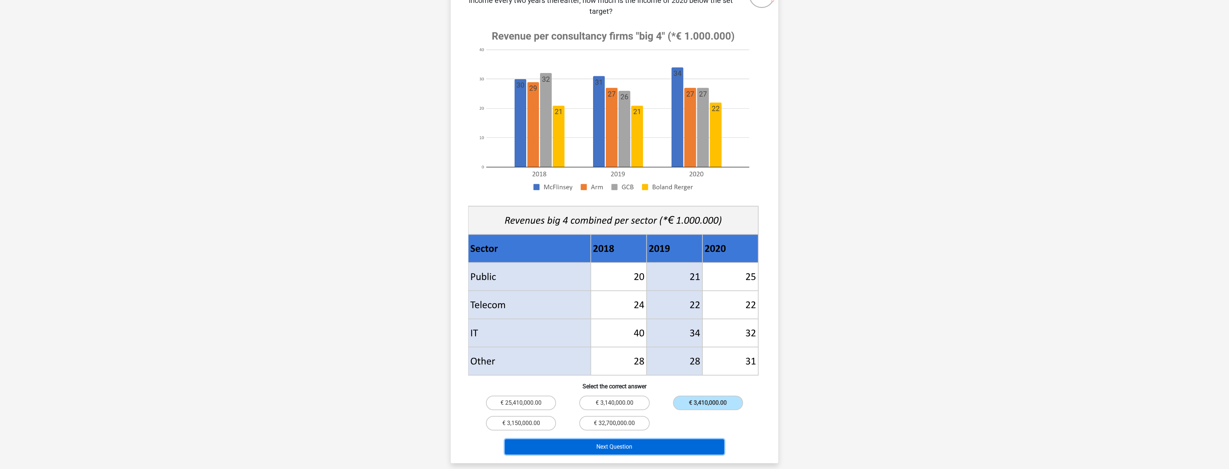
click at [641, 439] on button "Next Question" at bounding box center [615, 446] width 220 height 15
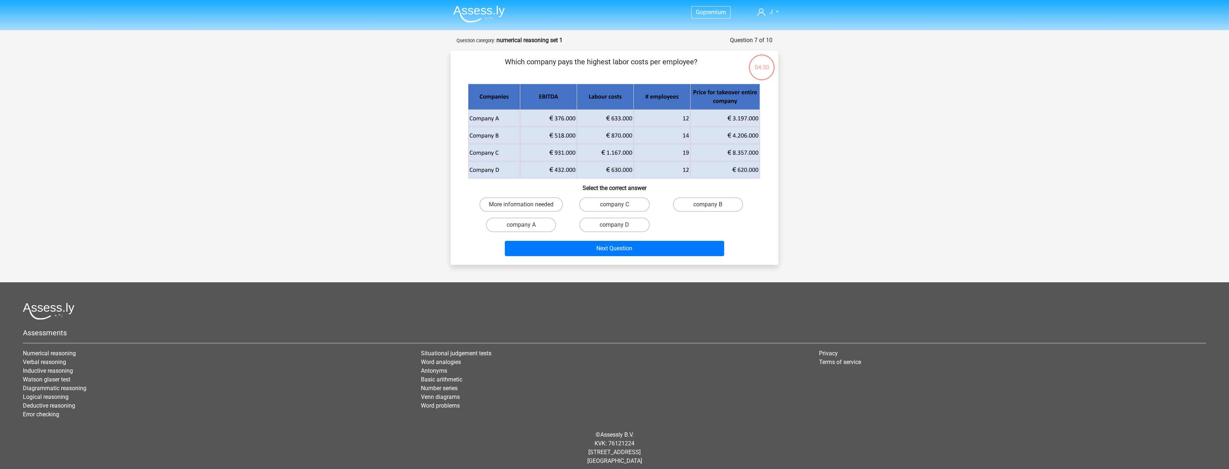
scroll to position [0, 0]
click at [723, 202] on label "company B" at bounding box center [708, 205] width 70 height 15
click at [712, 205] on input "company B" at bounding box center [710, 207] width 5 height 5
radio input "true"
click at [654, 250] on button "Next Question" at bounding box center [615, 248] width 220 height 15
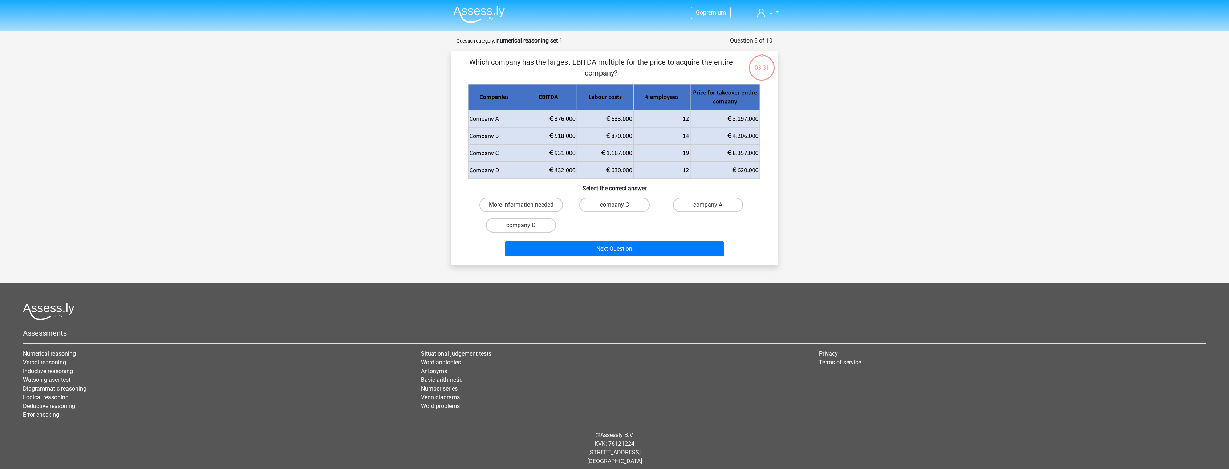
scroll to position [5, 0]
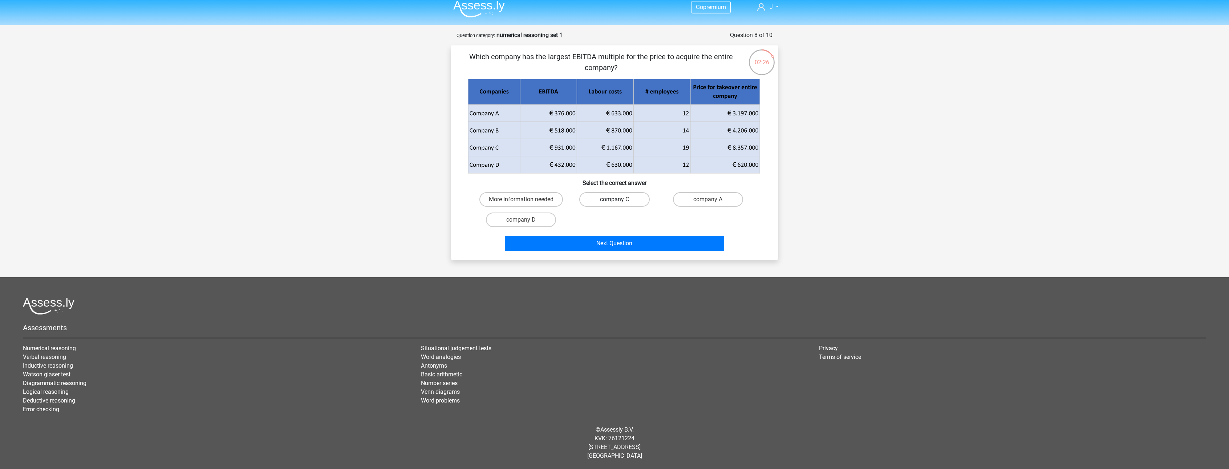
click at [588, 195] on label "company C" at bounding box center [614, 199] width 70 height 15
click at [614, 199] on input "company C" at bounding box center [616, 201] width 5 height 5
radio input "true"
click at [684, 245] on button "Next Question" at bounding box center [615, 243] width 220 height 15
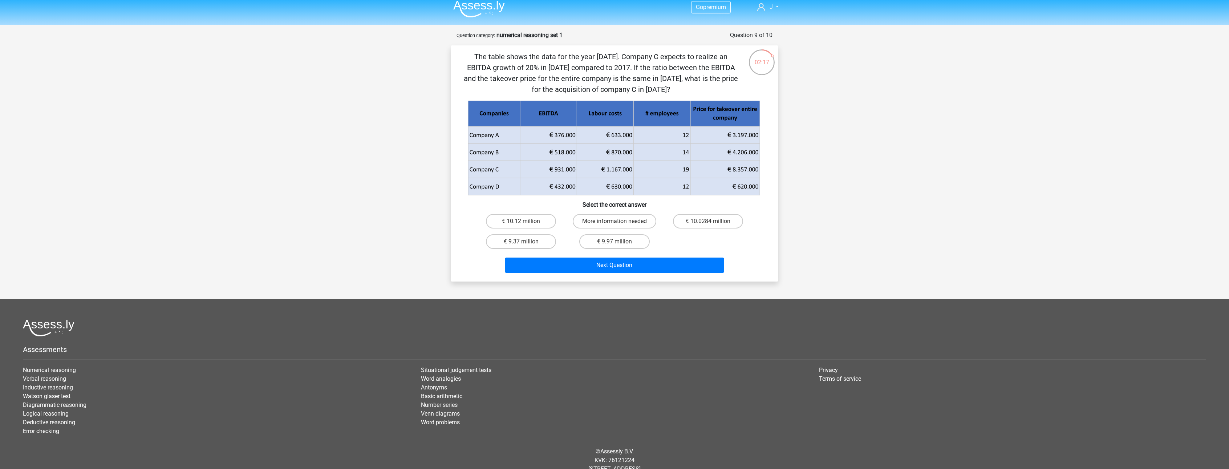
scroll to position [27, 0]
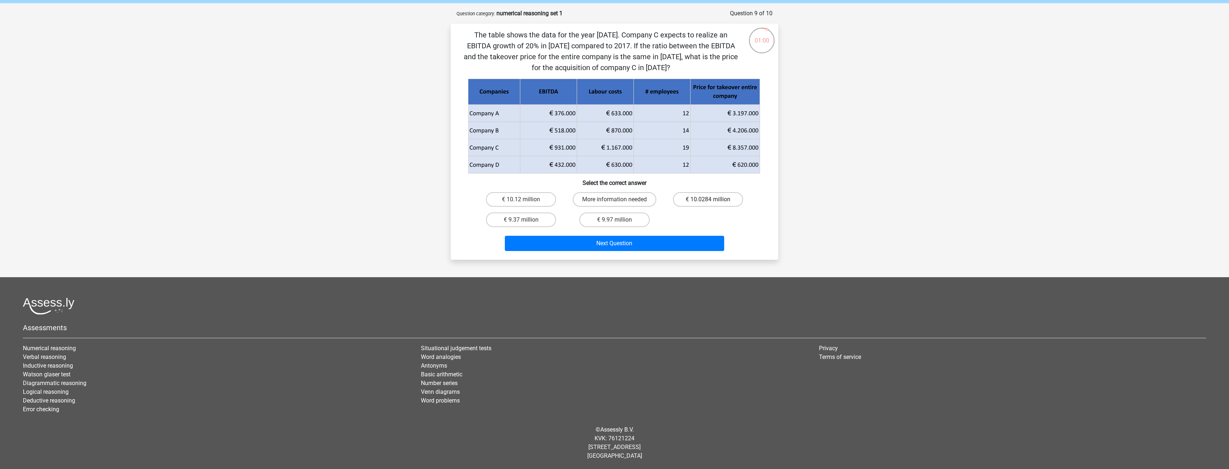
click at [718, 201] on label "€ 10.0284 million" at bounding box center [708, 199] width 70 height 15
click at [712, 201] on input "€ 10.0284 million" at bounding box center [710, 201] width 5 height 5
radio input "true"
click at [659, 243] on button "Next Question" at bounding box center [615, 243] width 220 height 15
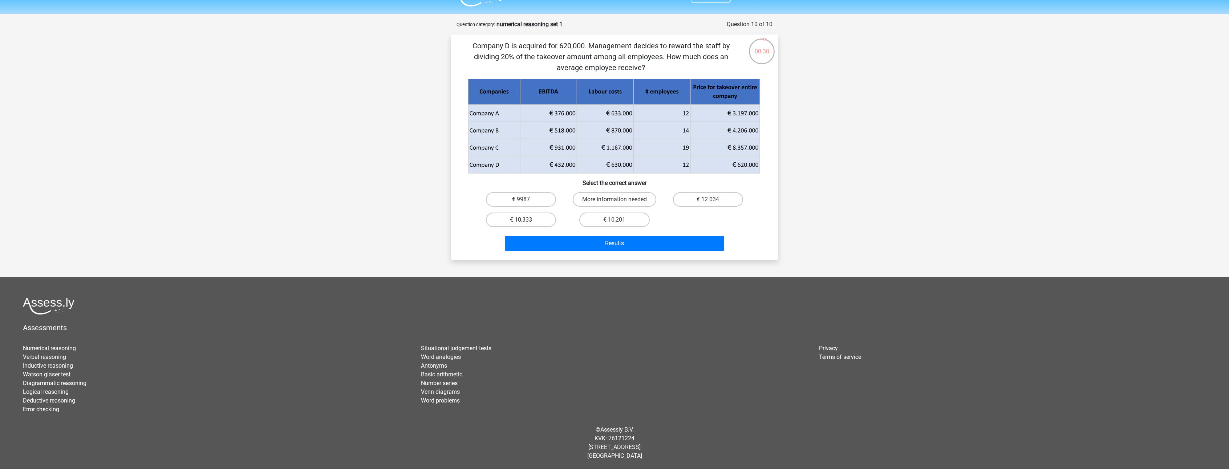
click at [499, 215] on label "€ 10,333" at bounding box center [521, 219] width 70 height 15
click at [521, 220] on input "€ 10,333" at bounding box center [523, 222] width 5 height 5
radio input "true"
drag, startPoint x: 610, startPoint y: 243, endPoint x: 853, endPoint y: 224, distance: 242.9
click at [611, 243] on button "Results" at bounding box center [615, 243] width 220 height 15
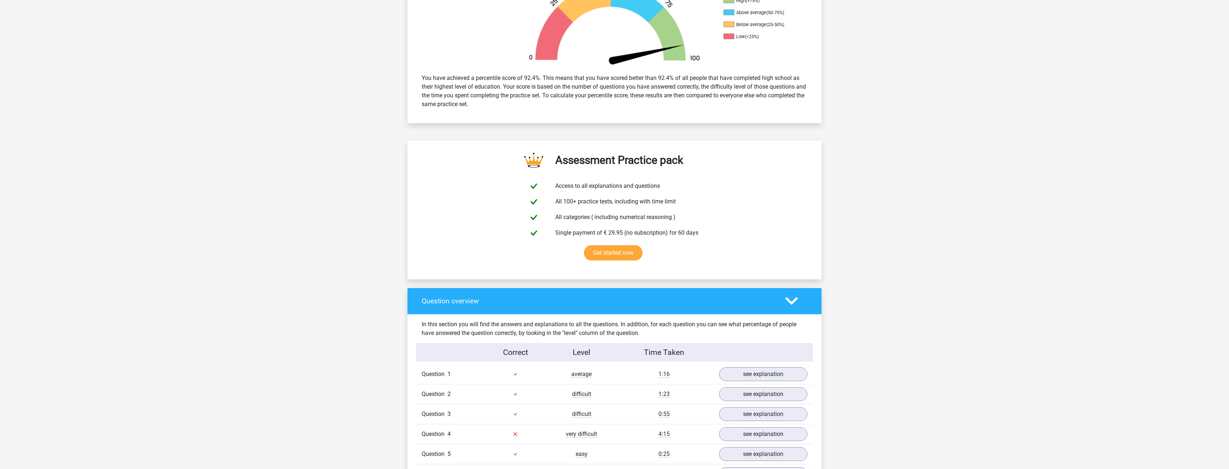
scroll to position [399, 0]
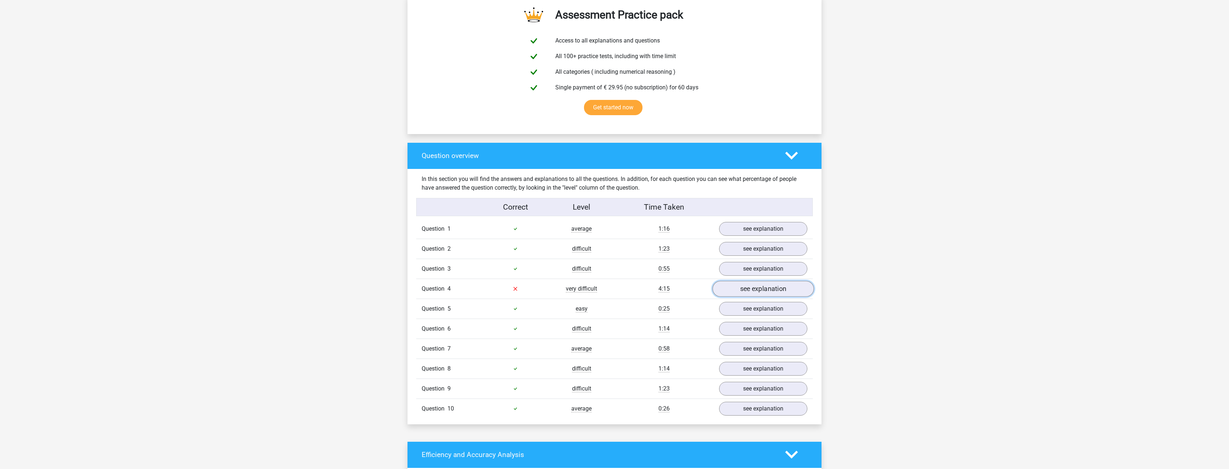
click at [760, 293] on link "see explanation" at bounding box center [762, 289] width 101 height 16
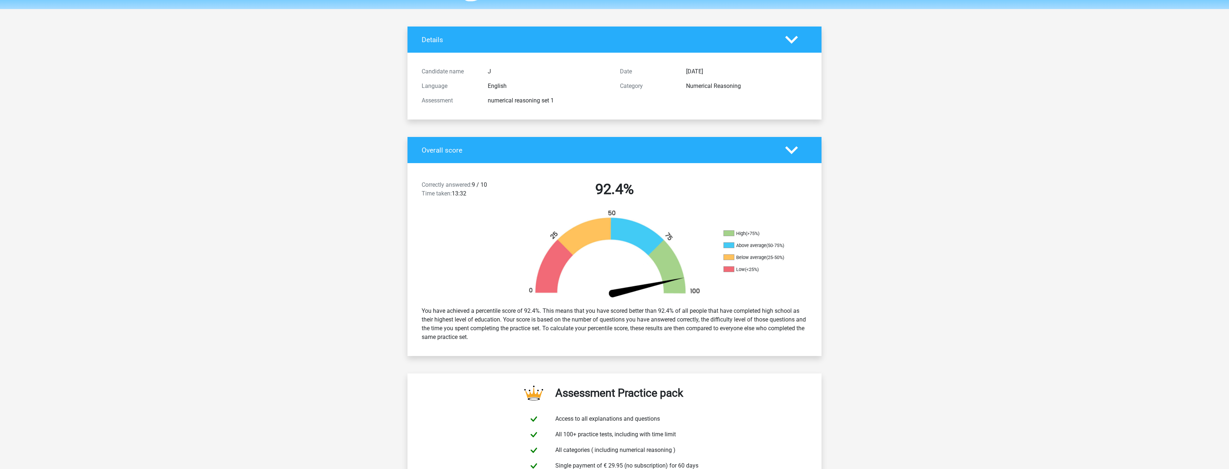
scroll to position [0, 0]
